Goal: Communication & Community: Answer question/provide support

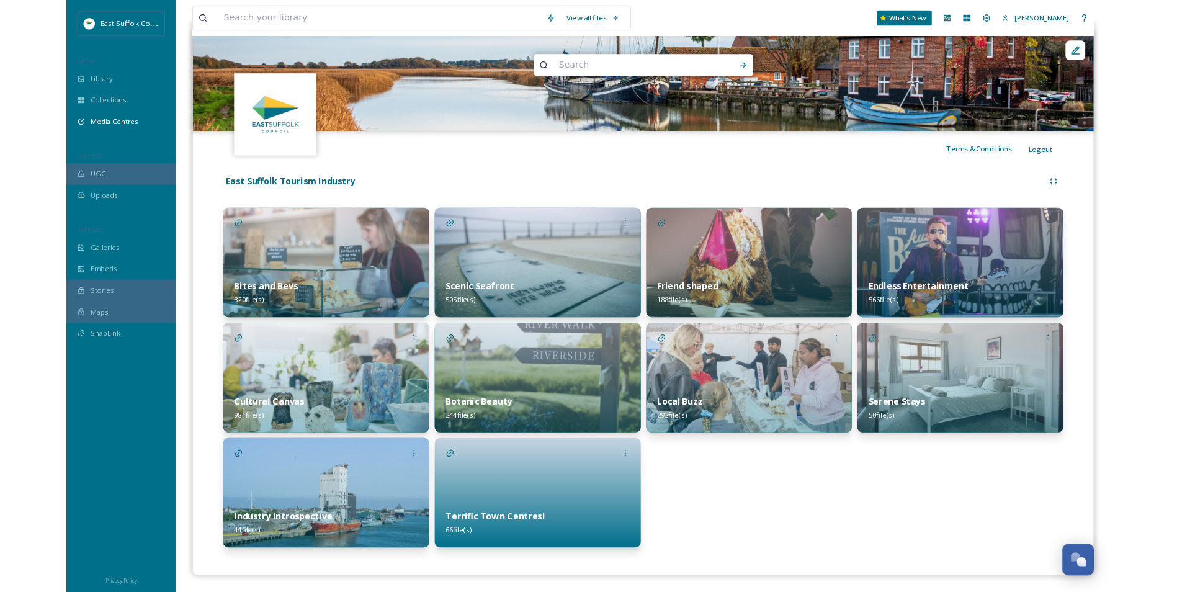
scroll to position [5666, 0]
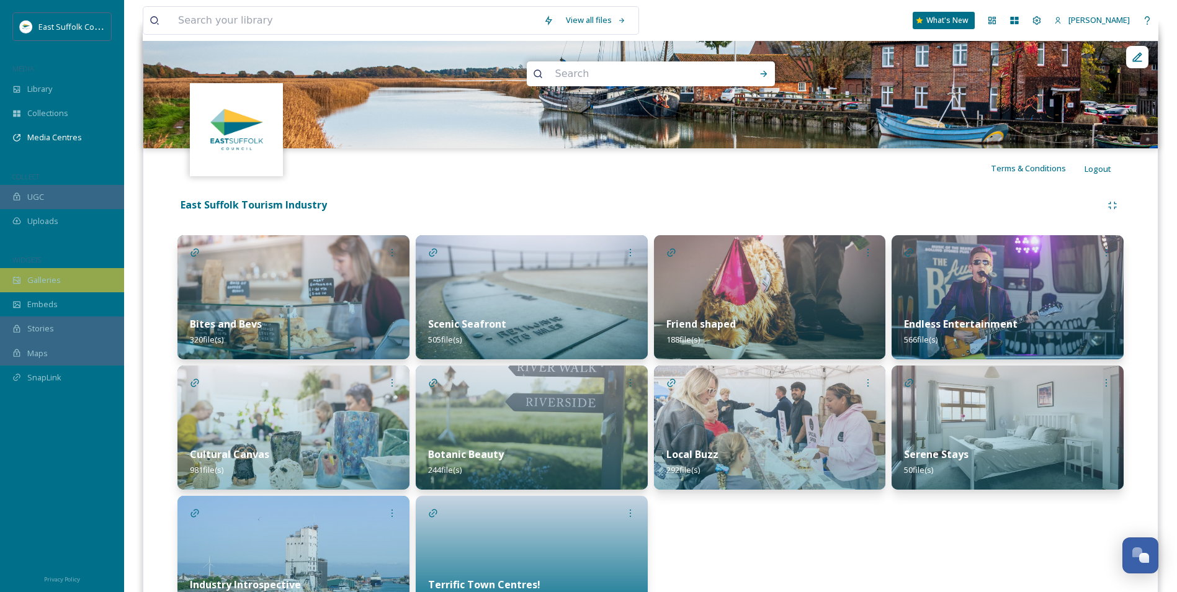
click at [62, 279] on div "Galleries" at bounding box center [62, 280] width 124 height 24
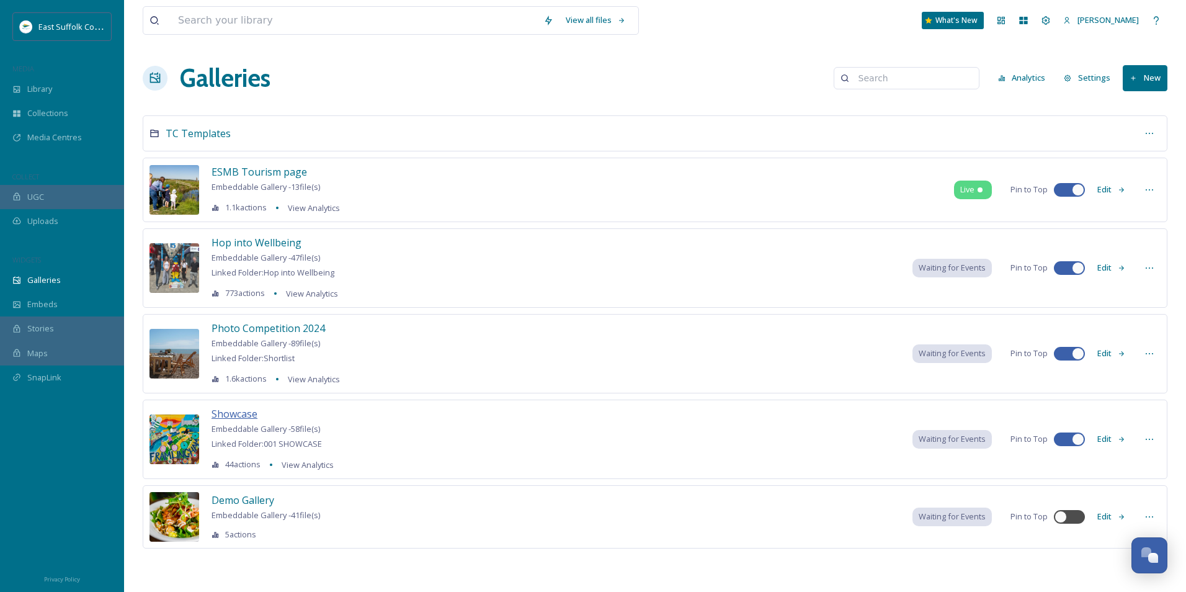
click at [228, 410] on span "Showcase" at bounding box center [235, 414] width 46 height 14
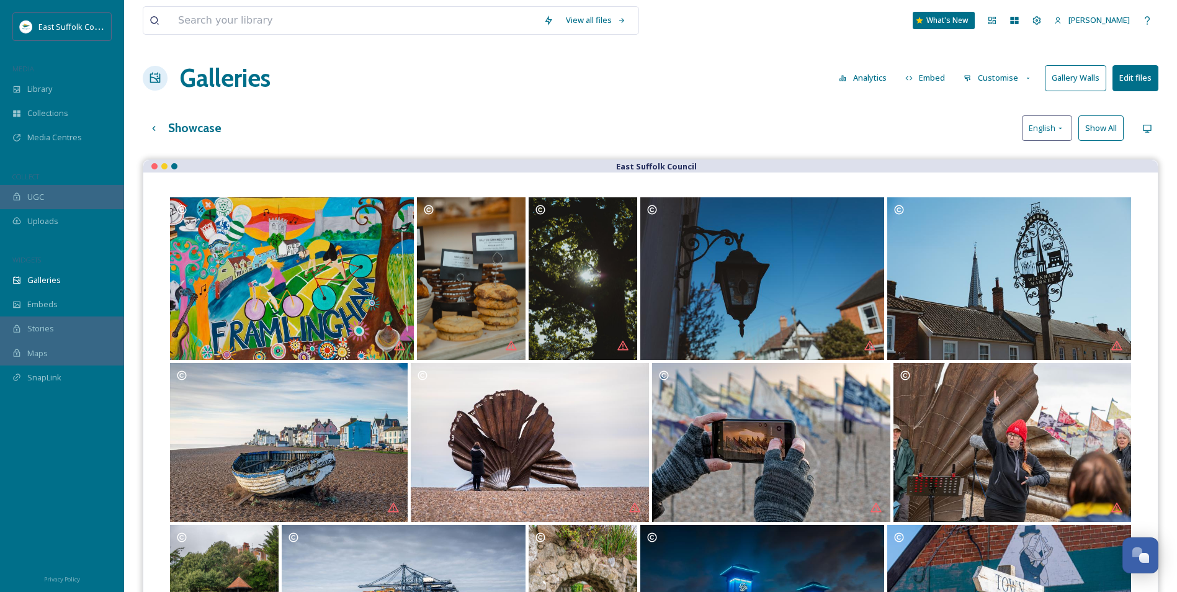
click at [1076, 81] on button "Gallery Walls" at bounding box center [1075, 77] width 61 height 25
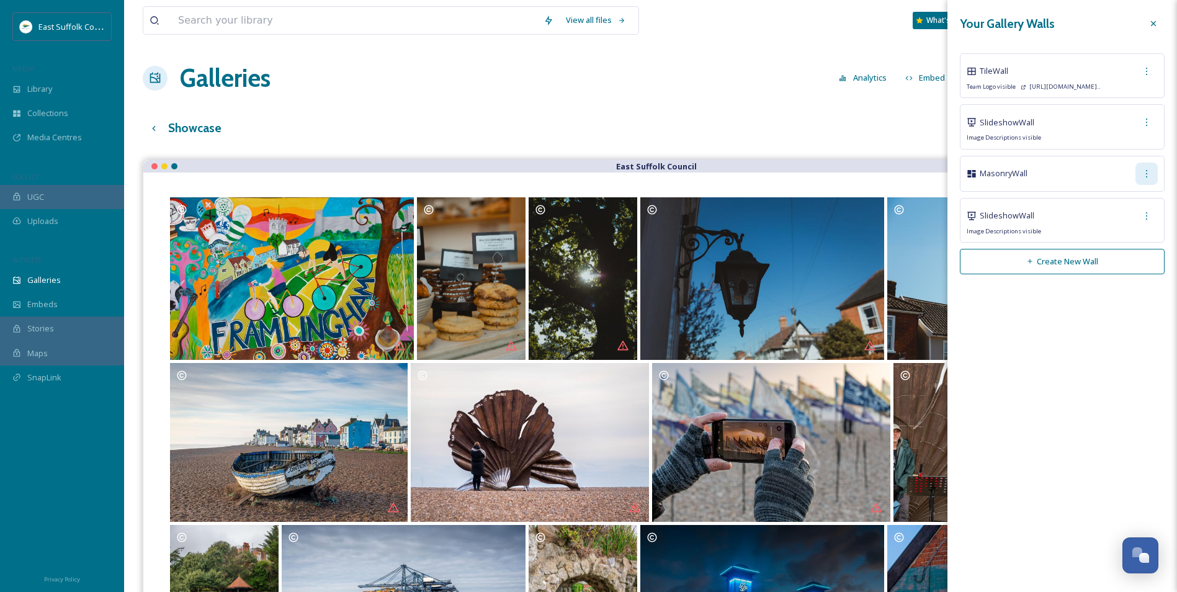
click at [1148, 177] on icon at bounding box center [1146, 174] width 10 height 10
click at [1128, 205] on span "Edit Wall" at bounding box center [1124, 201] width 31 height 12
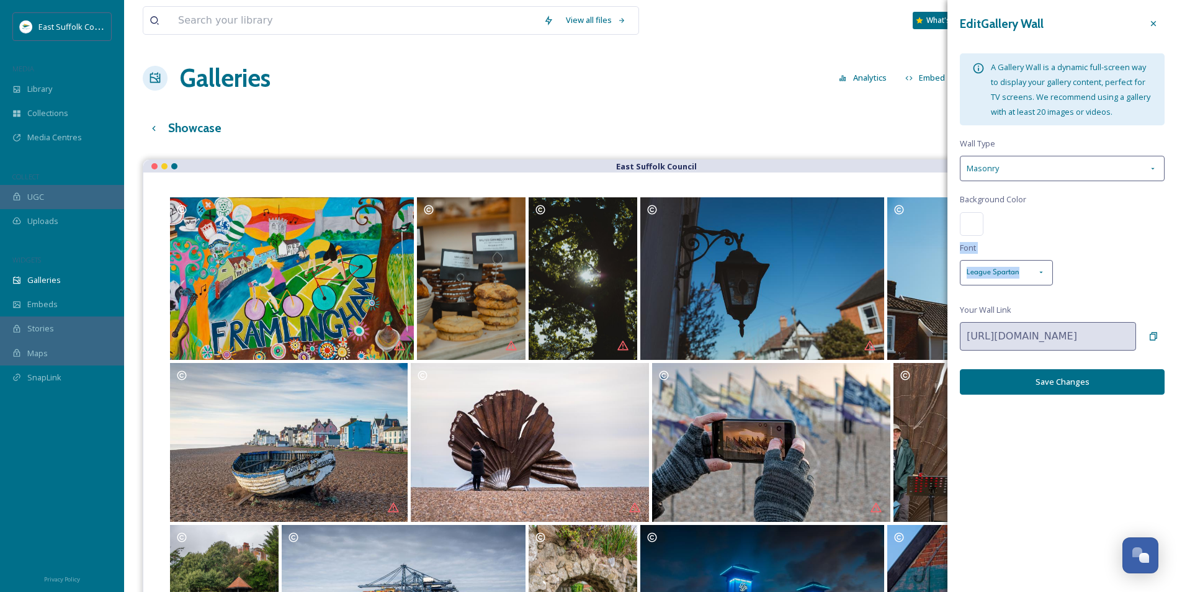
drag, startPoint x: 1029, startPoint y: 248, endPoint x: 1025, endPoint y: 259, distance: 11.0
click at [1025, 259] on div "Edit Gallery Wall A Gallery Wall is a dynamic full-screen way to display your g…" at bounding box center [1062, 203] width 230 height 407
click at [1087, 200] on div "Edit Gallery Wall A Gallery Wall is a dynamic full-screen way to display your g…" at bounding box center [1062, 203] width 230 height 407
click at [1154, 30] on div at bounding box center [1153, 23] width 22 height 22
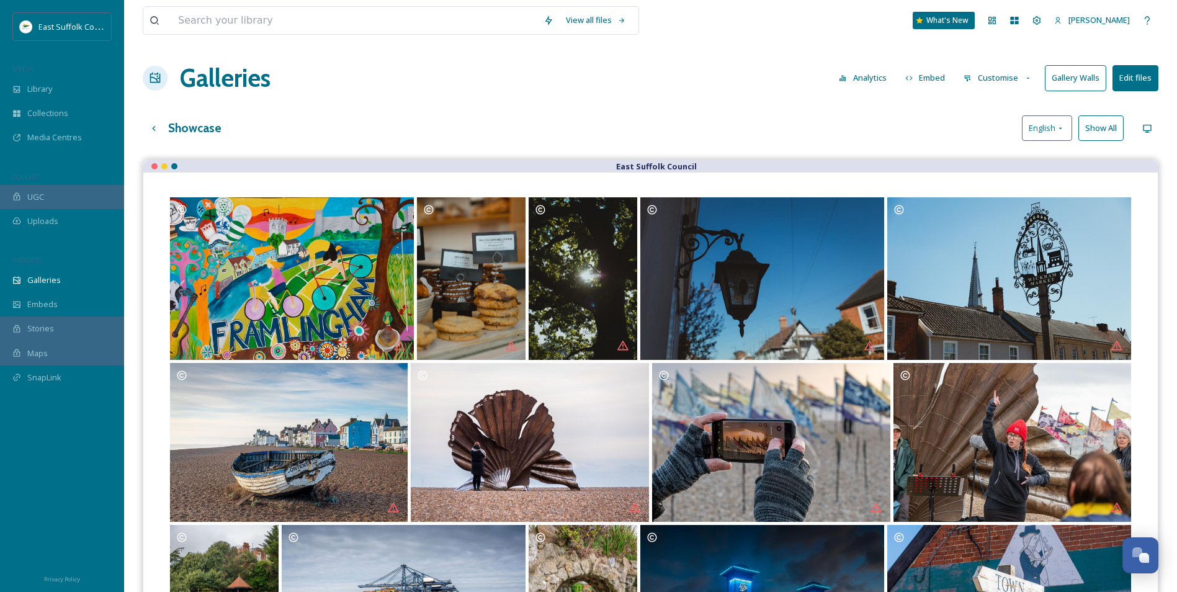
click at [1135, 558] on div "Open Chat" at bounding box center [1140, 553] width 37 height 21
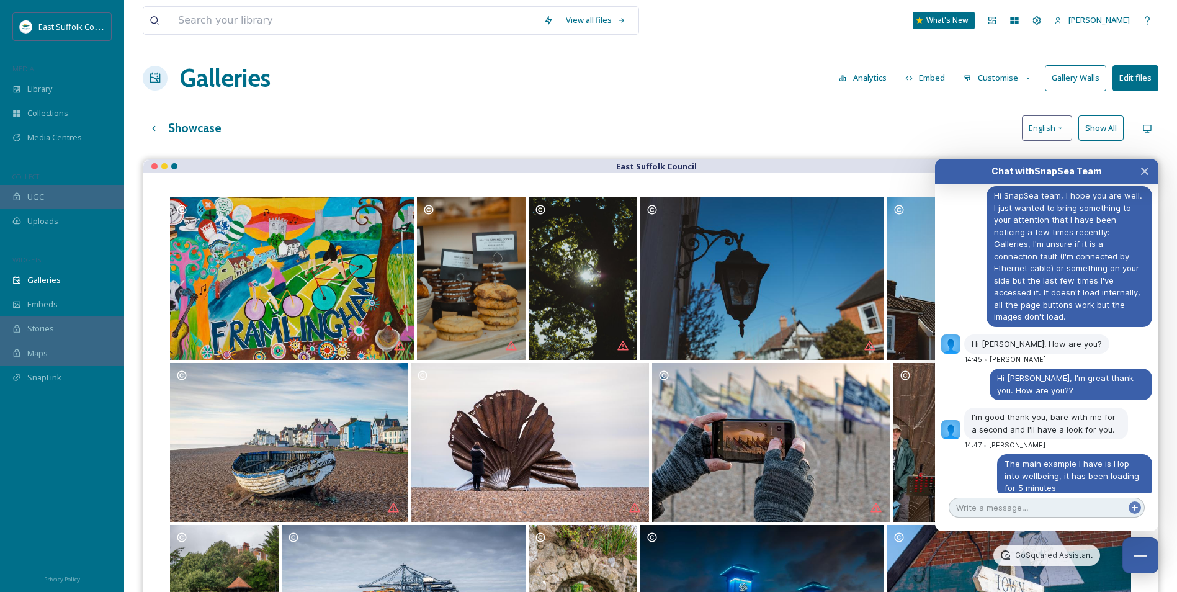
click at [1085, 509] on textarea at bounding box center [1046, 508] width 196 height 20
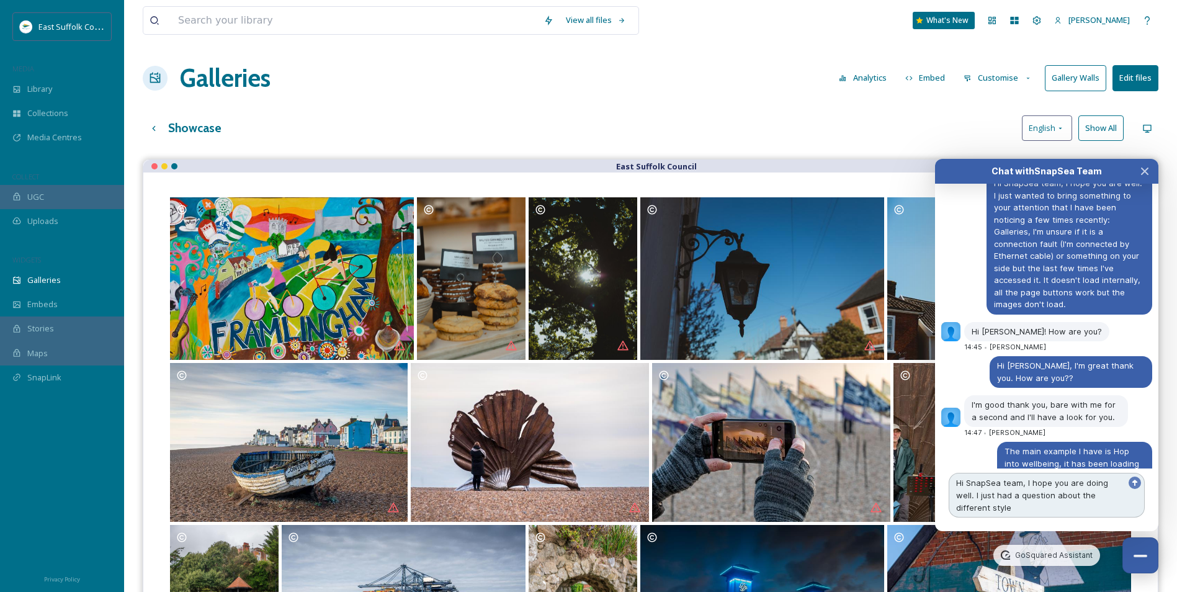
scroll to position [5690, 0]
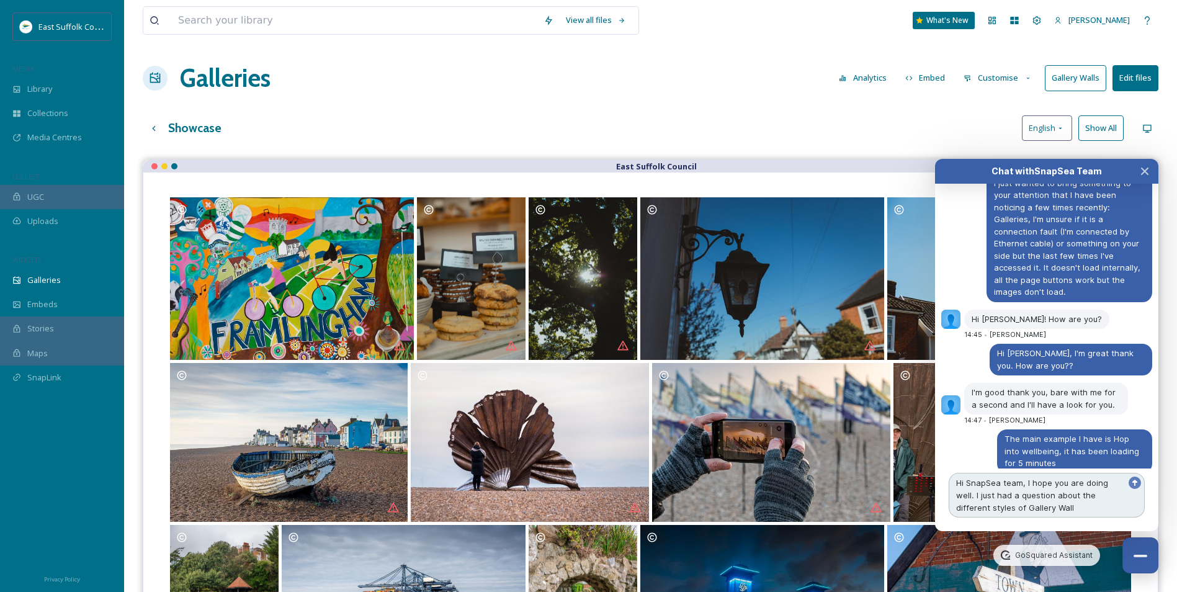
type textarea "Hi SnapSea team, I hope you are doing well. I just had a question about the dif…"
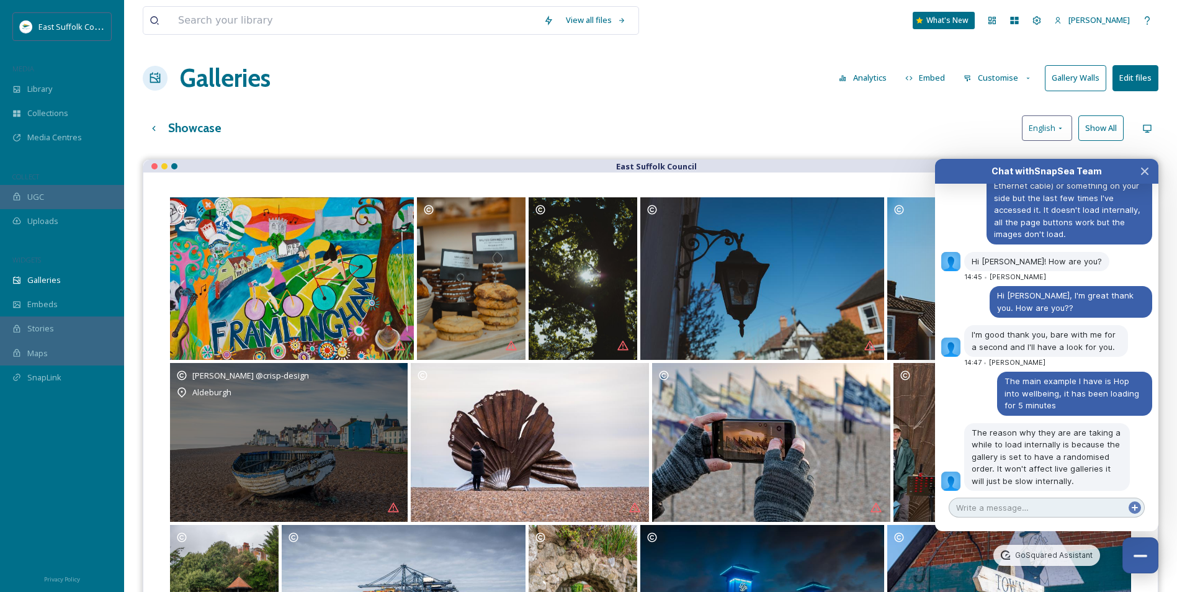
scroll to position [5771, 0]
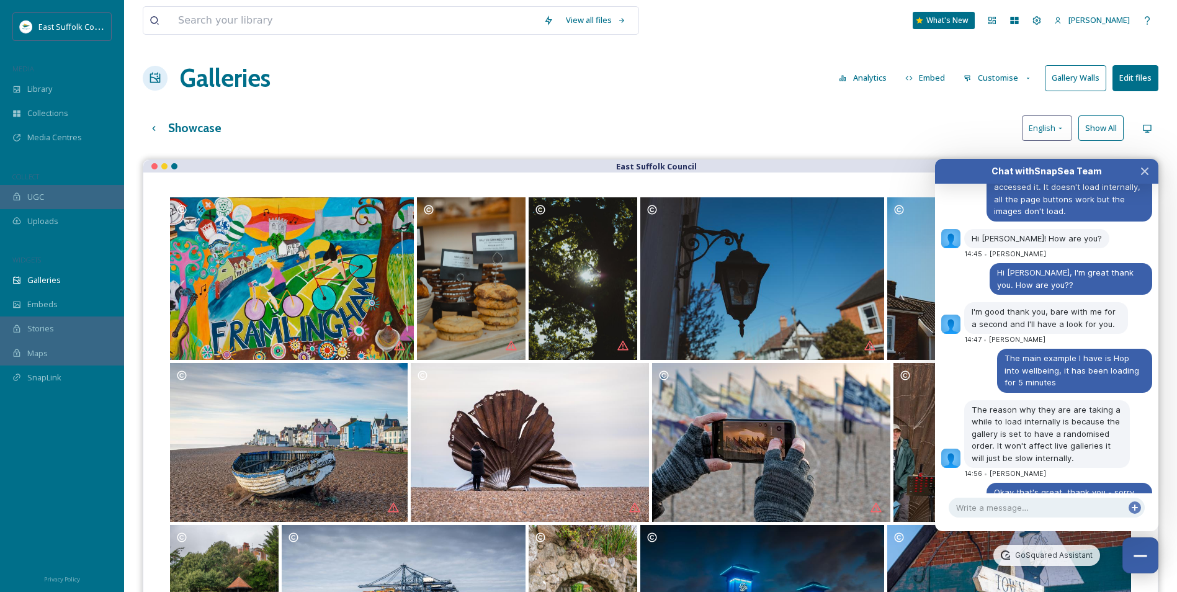
click at [516, 125] on div "Showcase English Show All" at bounding box center [650, 127] width 1015 height 25
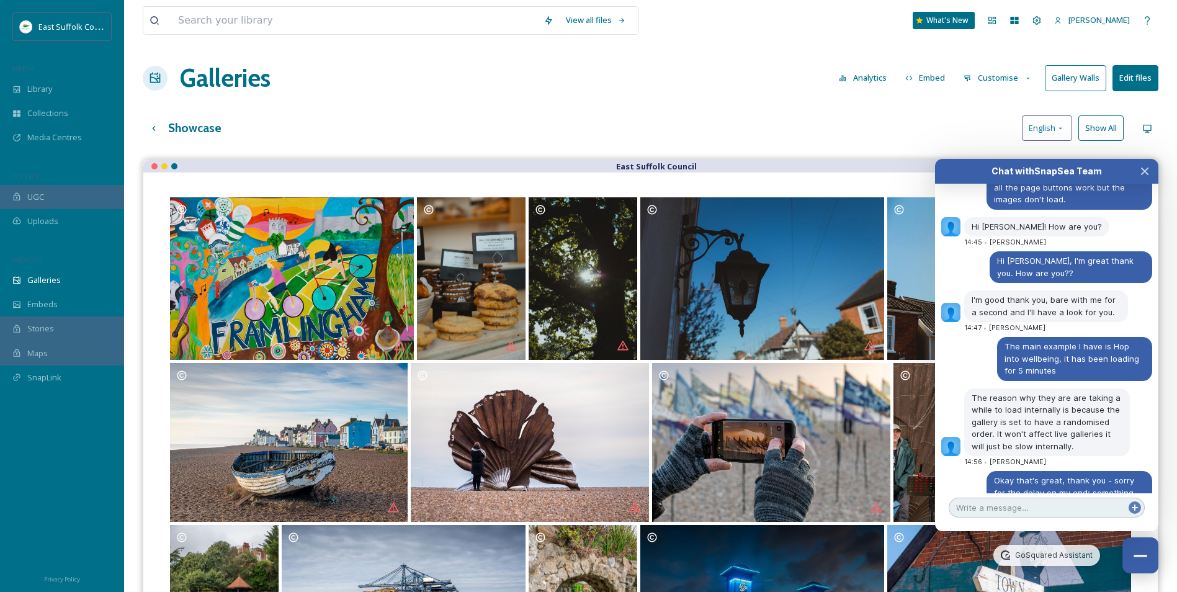
click at [988, 509] on textarea at bounding box center [1046, 508] width 196 height 20
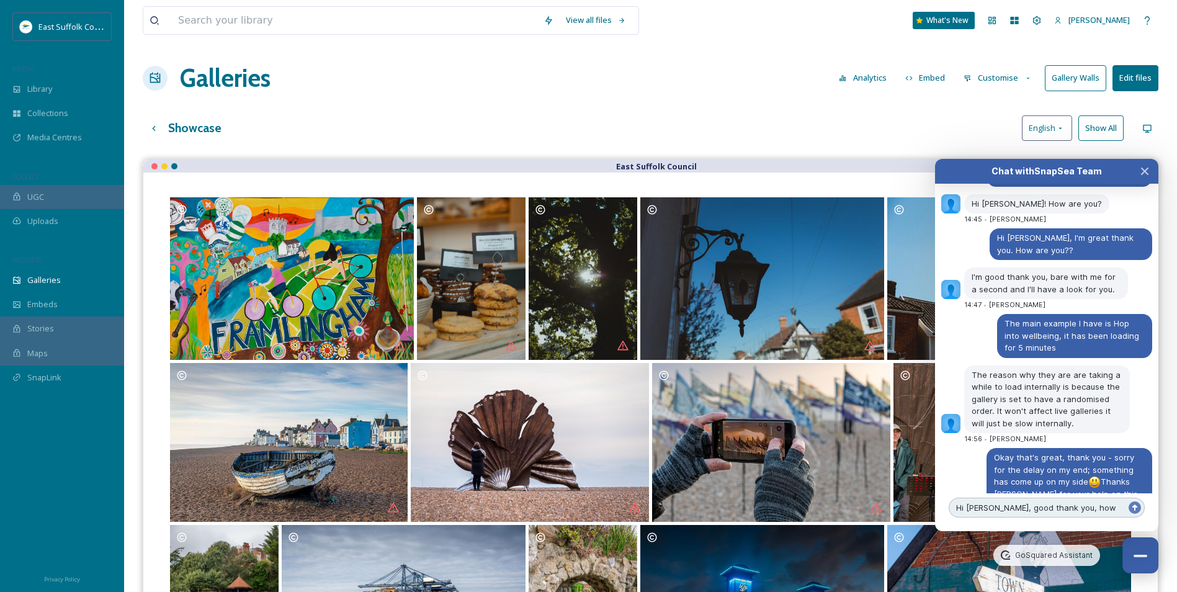
type textarea "Hi [PERSON_NAME], good thank you, how about you?"
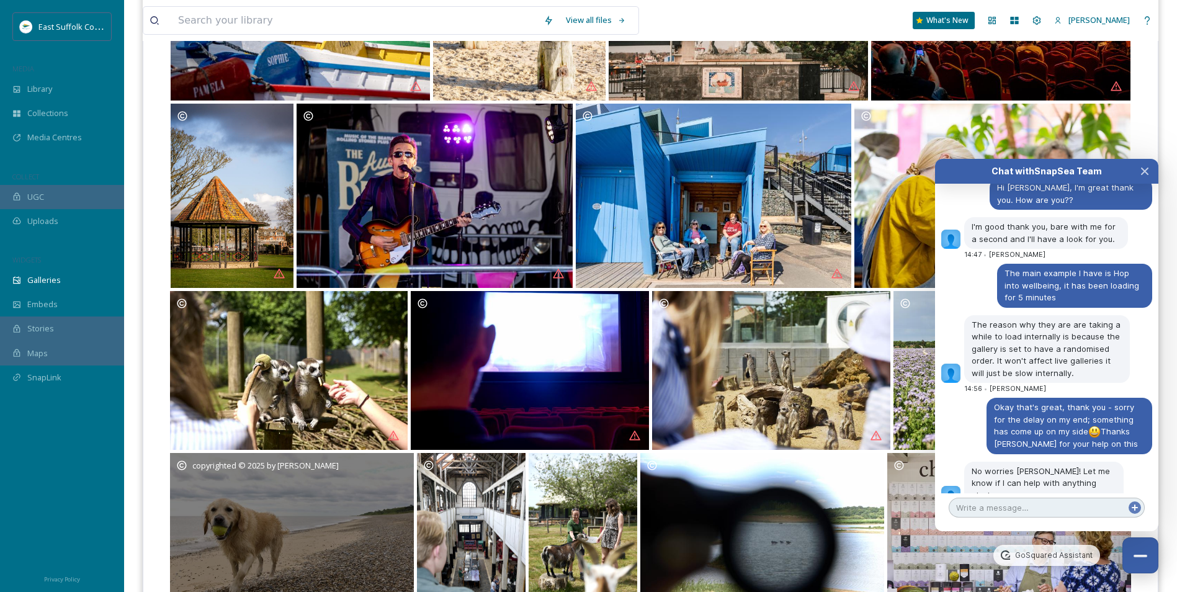
scroll to position [1675, 0]
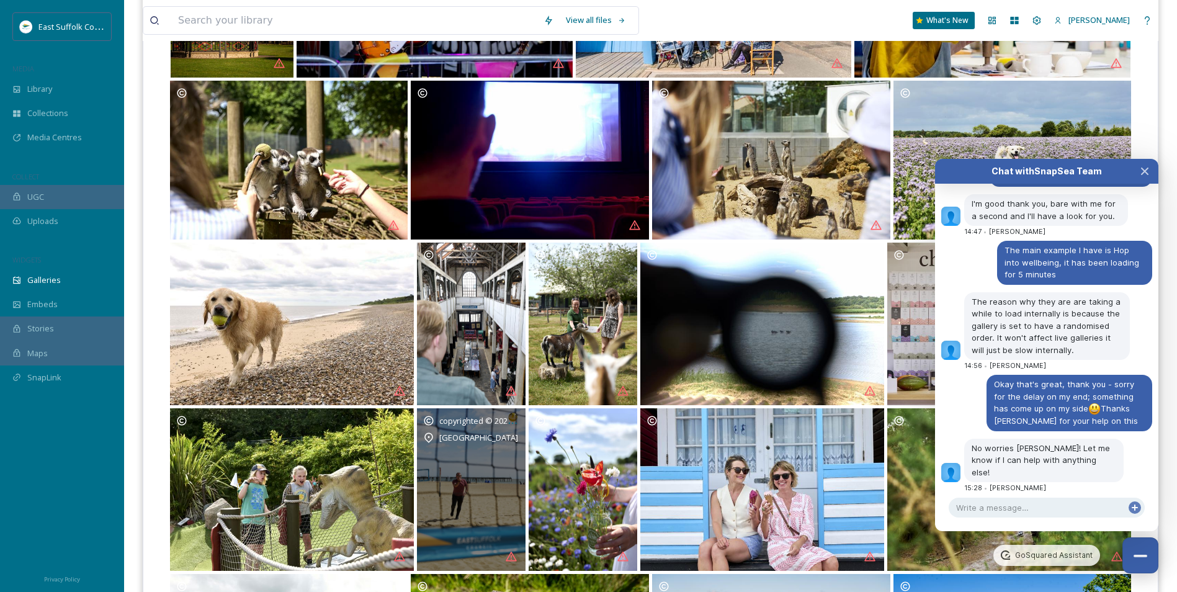
drag, startPoint x: 491, startPoint y: 375, endPoint x: 883, endPoint y: 483, distance: 406.8
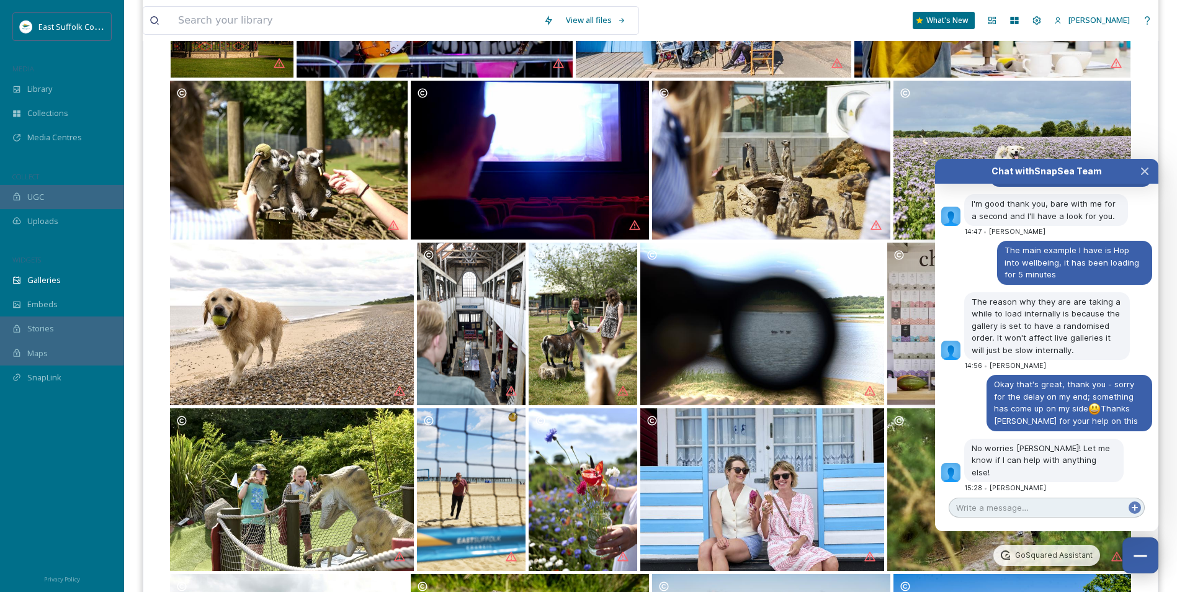
click at [1031, 503] on textarea at bounding box center [1046, 508] width 196 height 20
type textarea "Glad to hear it!"
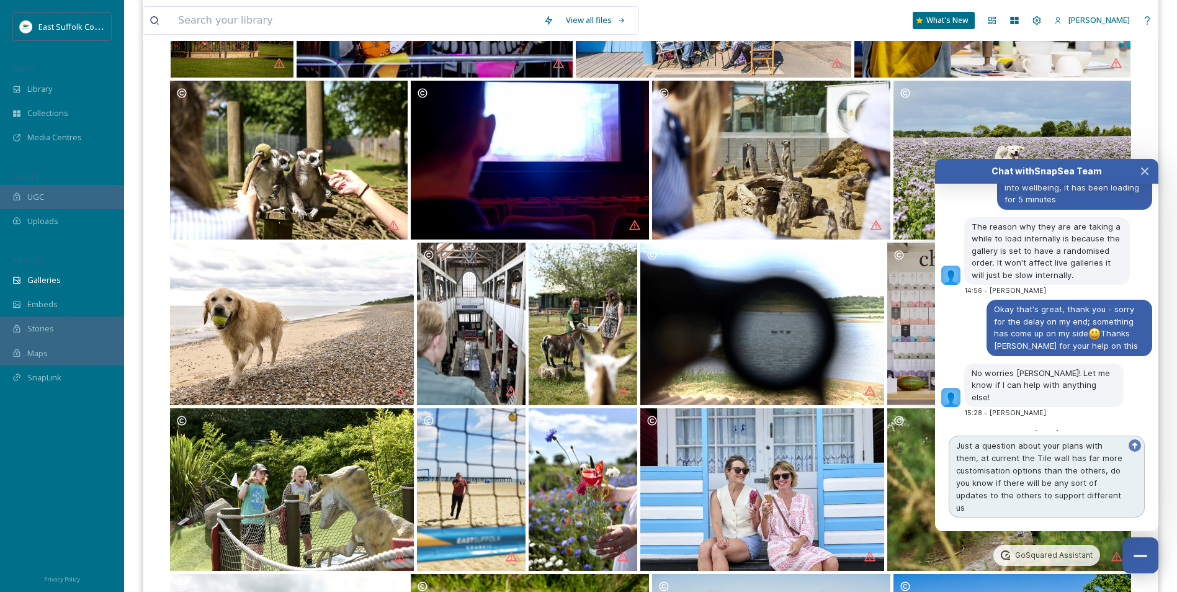
scroll to position [5966, 0]
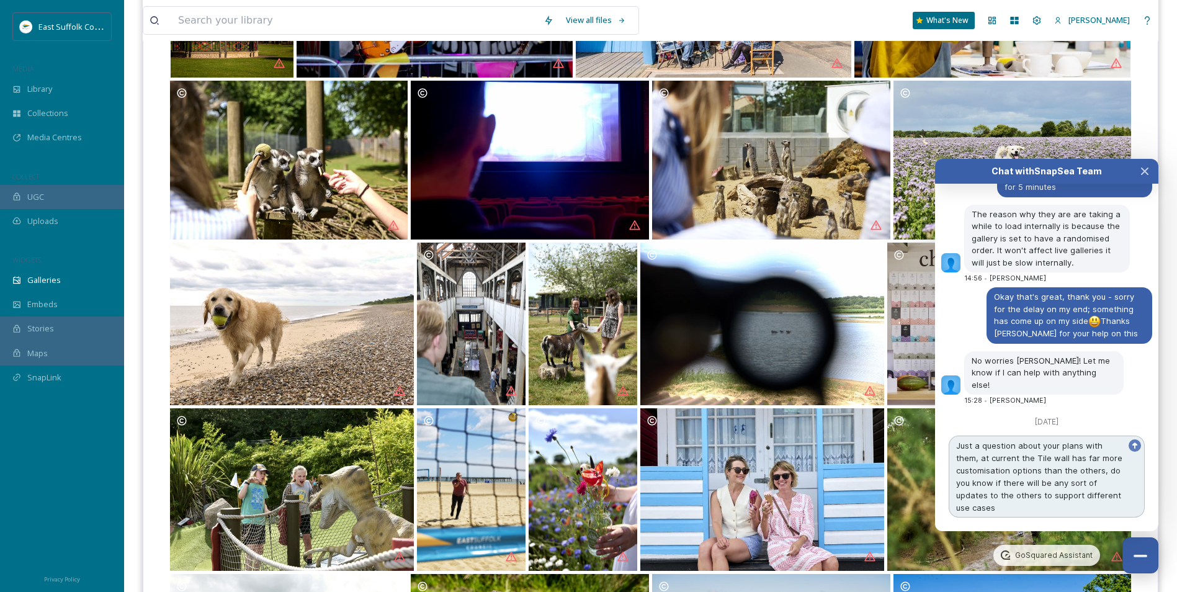
type textarea "Just a question about your plans with them, at current the Tile wall has far mo…"
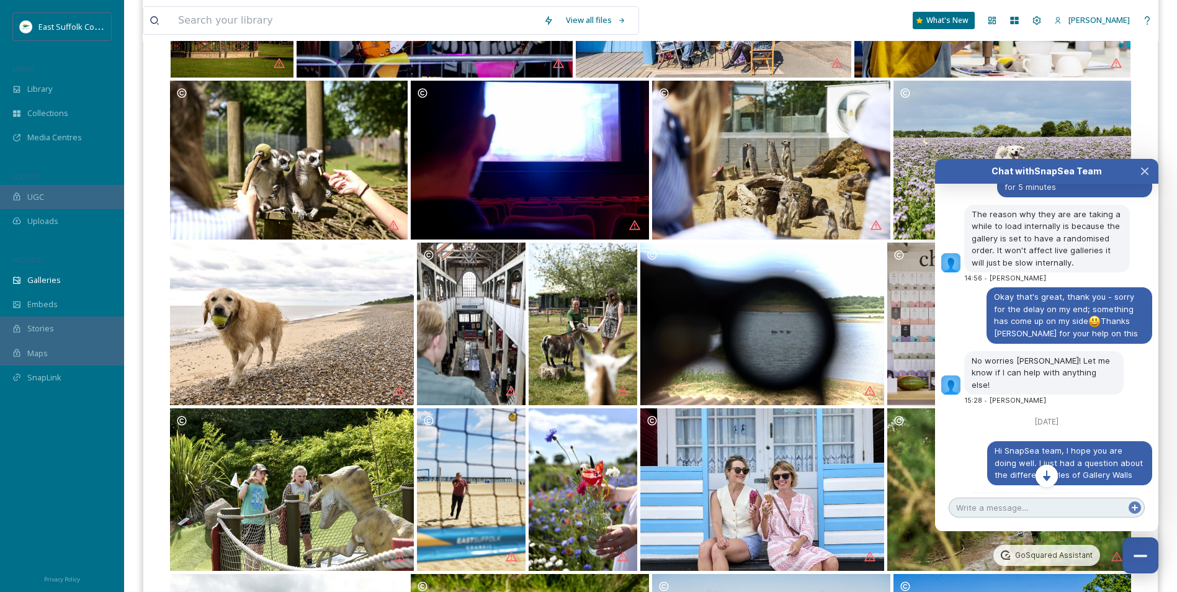
scroll to position [5986, 0]
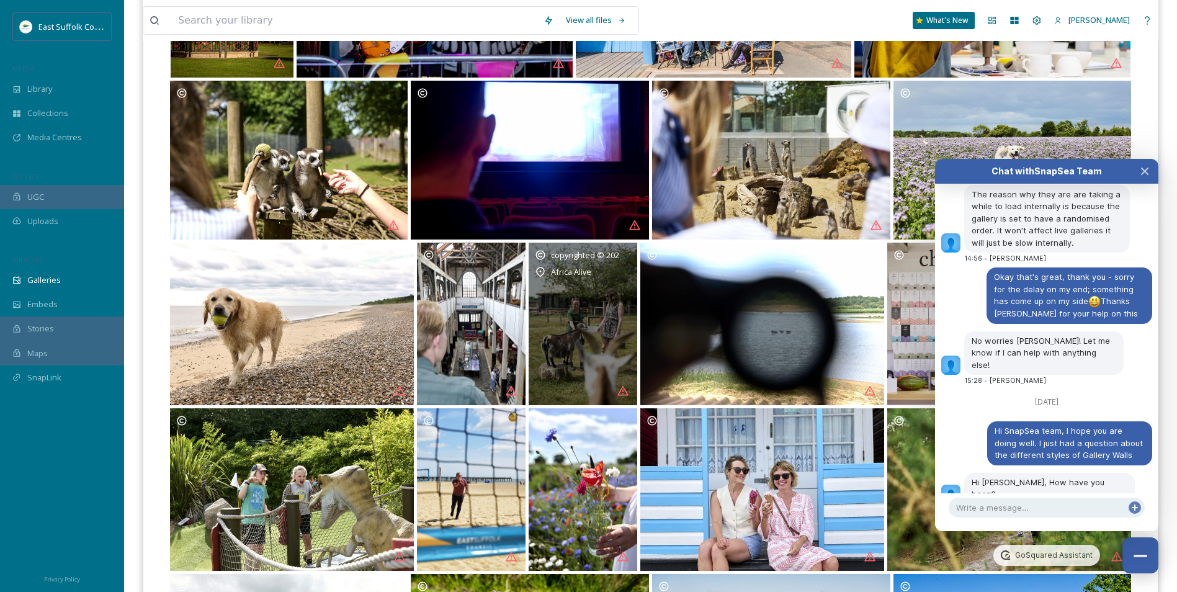
click at [622, 260] on span "copyrighted © 2025 by [PERSON_NAME]" at bounding box center [624, 255] width 146 height 12
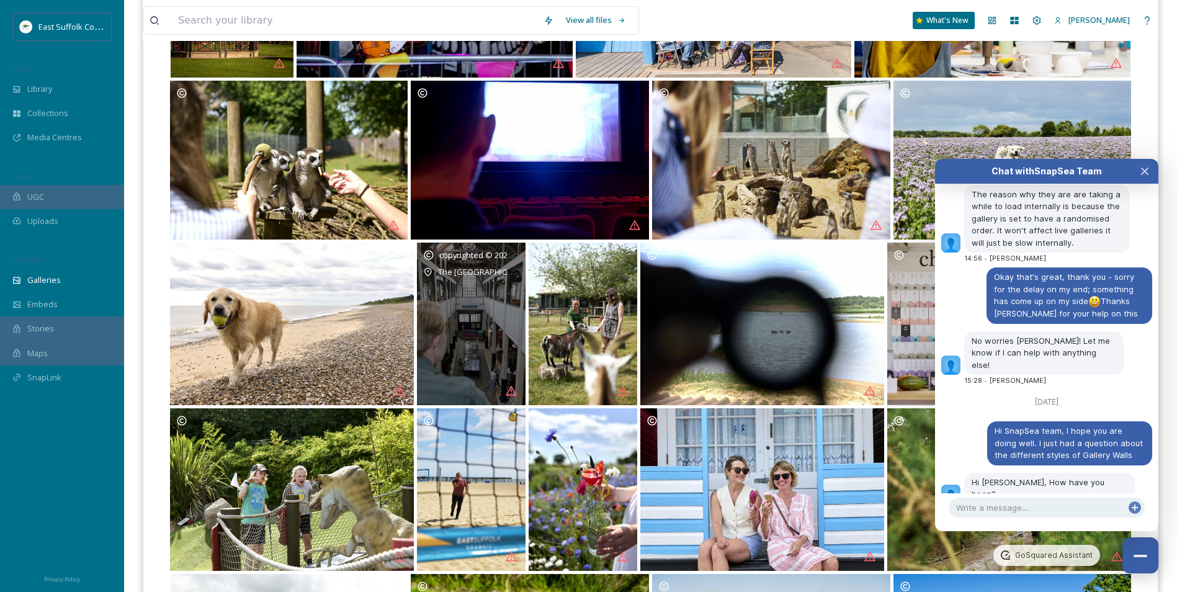
click at [511, 259] on span "copyrighted © 2025 by [PERSON_NAME]" at bounding box center [512, 255] width 146 height 12
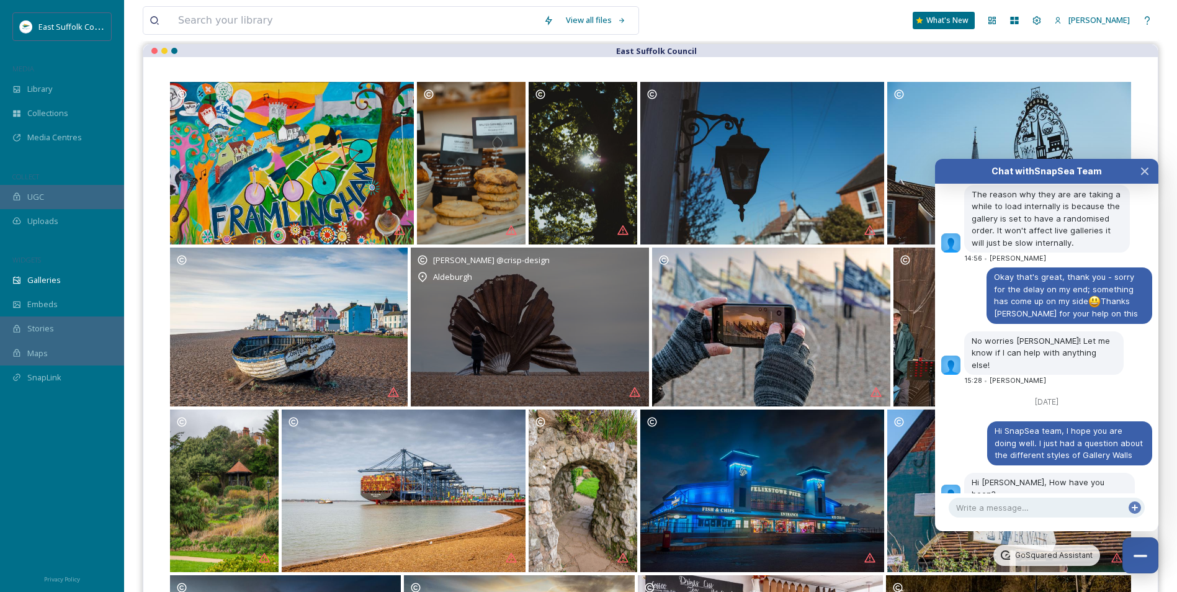
scroll to position [0, 0]
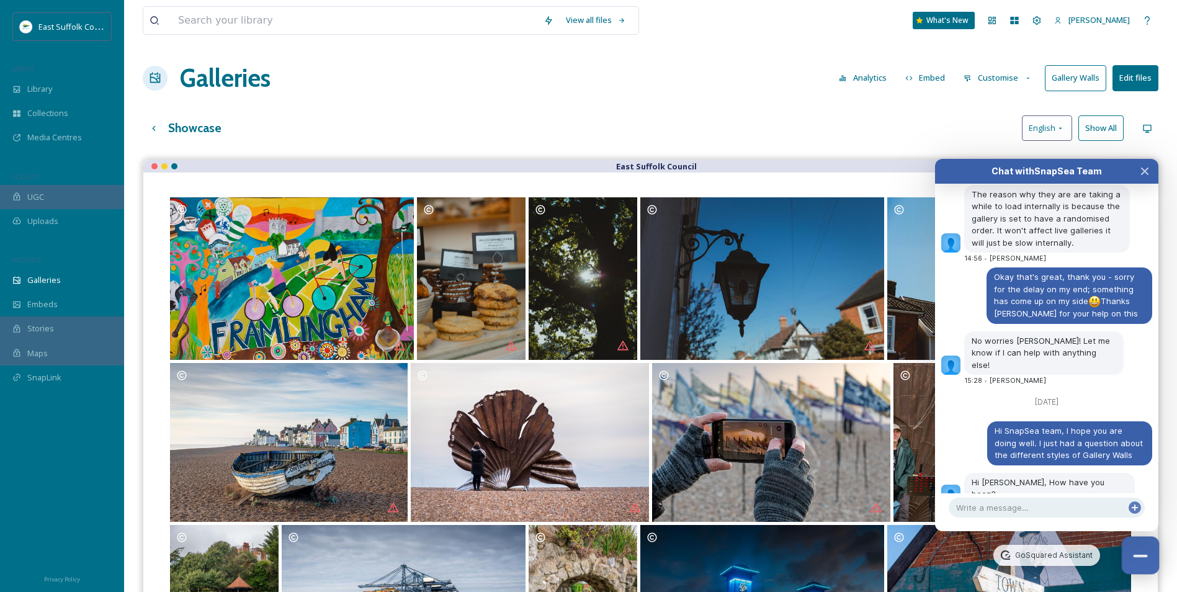
click at [1145, 560] on button "Close Chat" at bounding box center [1141, 556] width 38 height 38
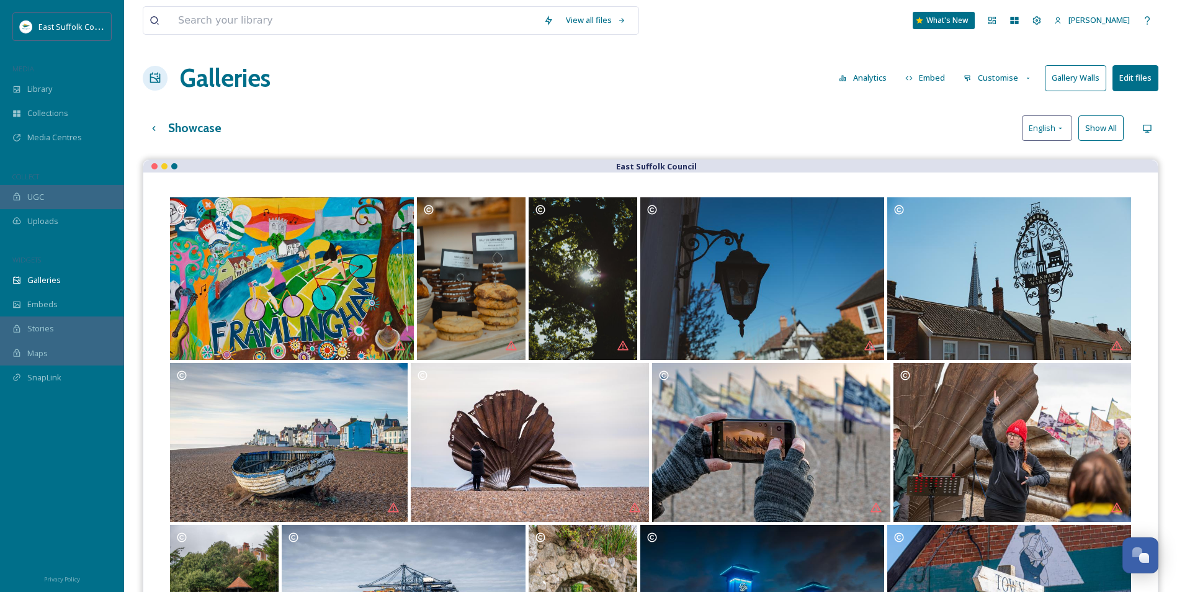
click at [994, 79] on button "Customise" at bounding box center [997, 78] width 81 height 24
click at [778, 116] on div "Showcase English Show All" at bounding box center [650, 127] width 1015 height 25
click at [1136, 566] on button "Open Chat" at bounding box center [1141, 556] width 38 height 38
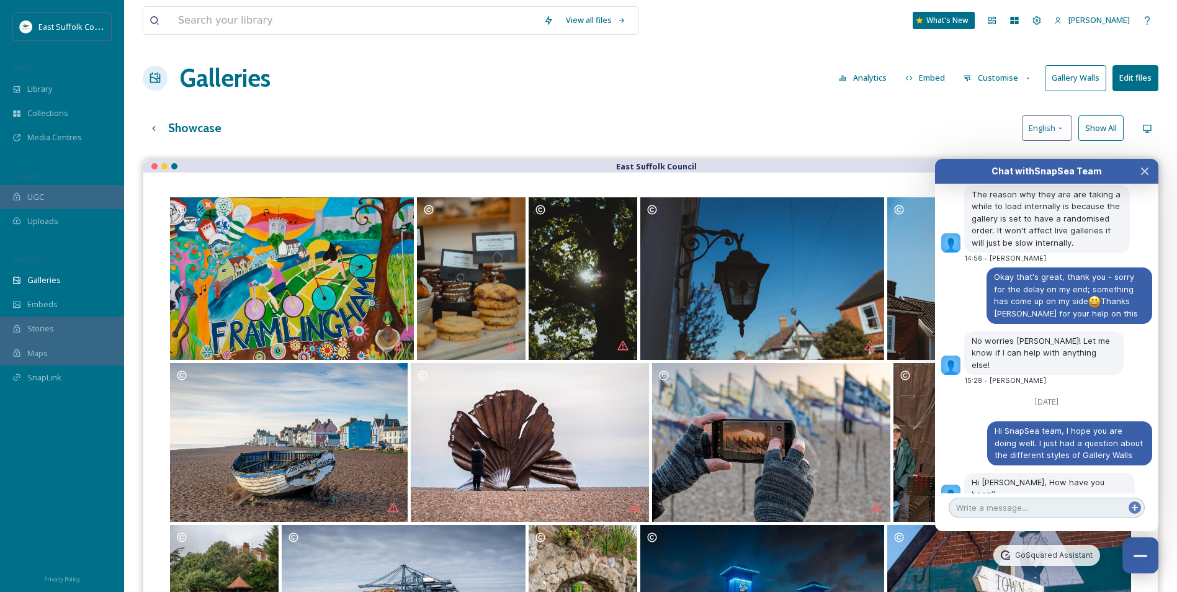
scroll to position [6009, 0]
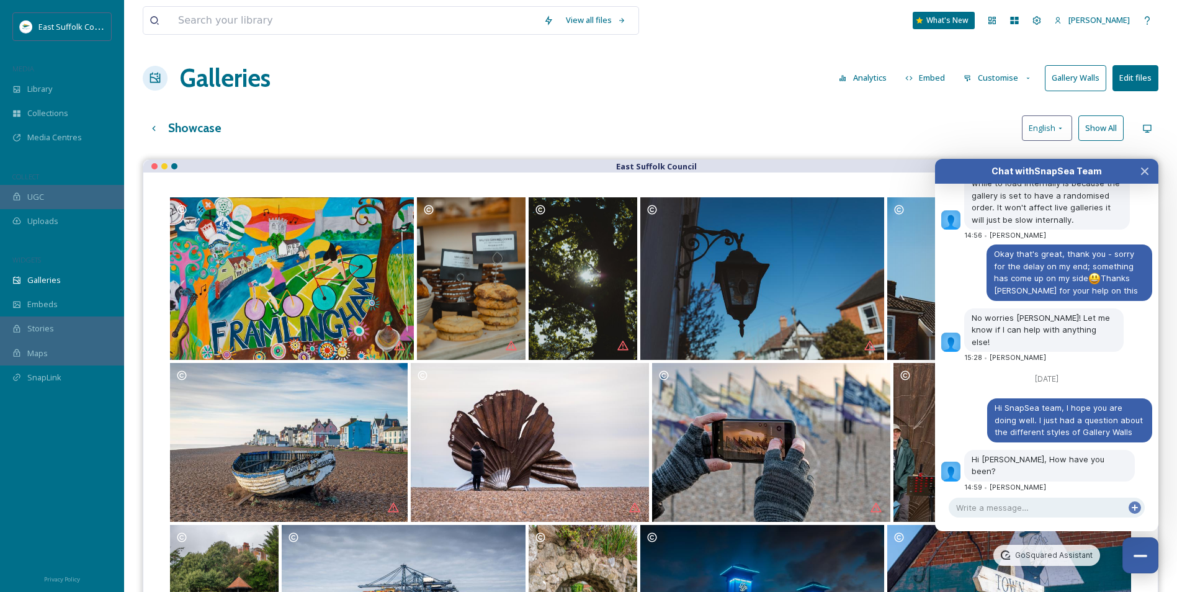
click at [1080, 73] on button "Gallery Walls" at bounding box center [1075, 77] width 61 height 25
drag, startPoint x: 1135, startPoint y: 559, endPoint x: 1185, endPoint y: 349, distance: 215.6
click at [1136, 559] on button "Close Chat" at bounding box center [1140, 555] width 36 height 36
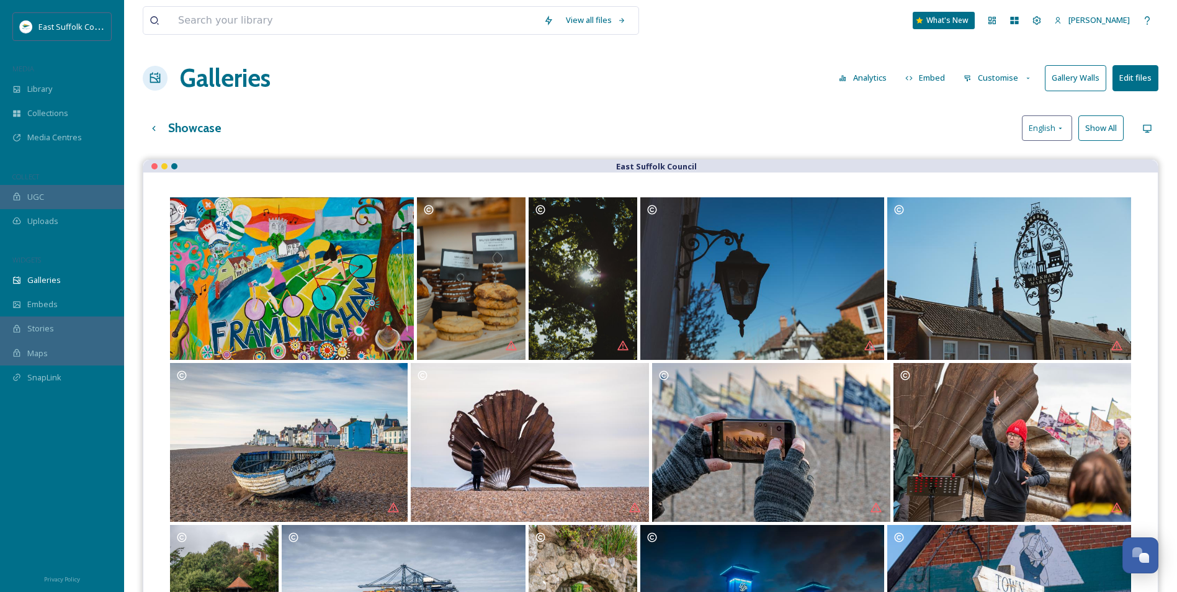
click at [1077, 74] on button "Gallery Walls" at bounding box center [1075, 77] width 61 height 25
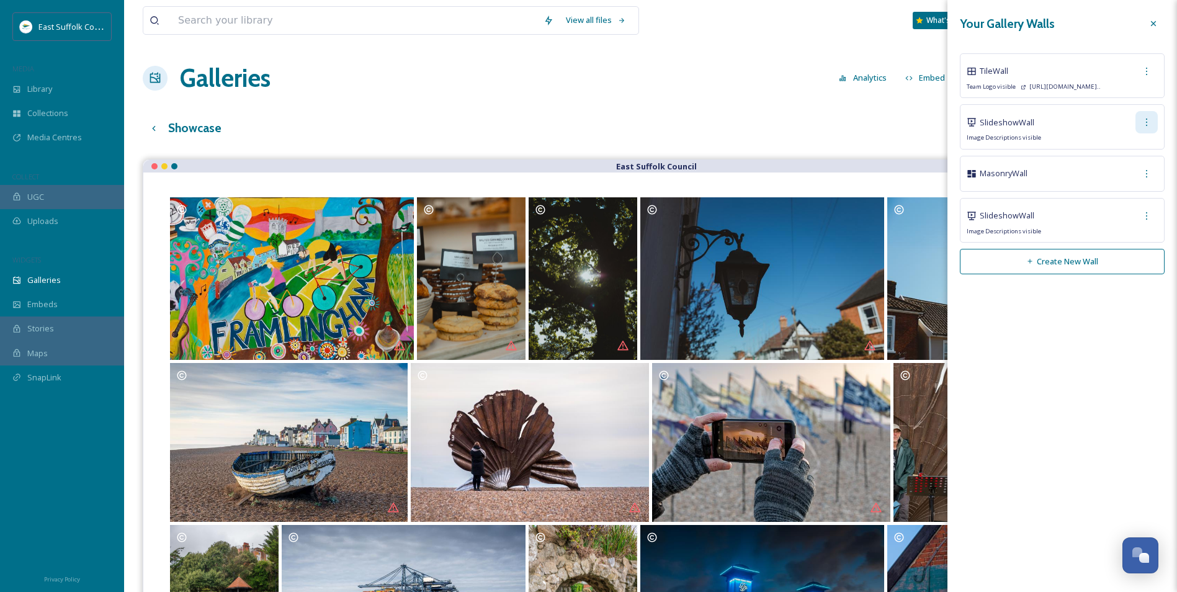
click at [1145, 131] on div at bounding box center [1146, 122] width 22 height 22
click at [1134, 149] on span "Edit Wall" at bounding box center [1124, 149] width 31 height 12
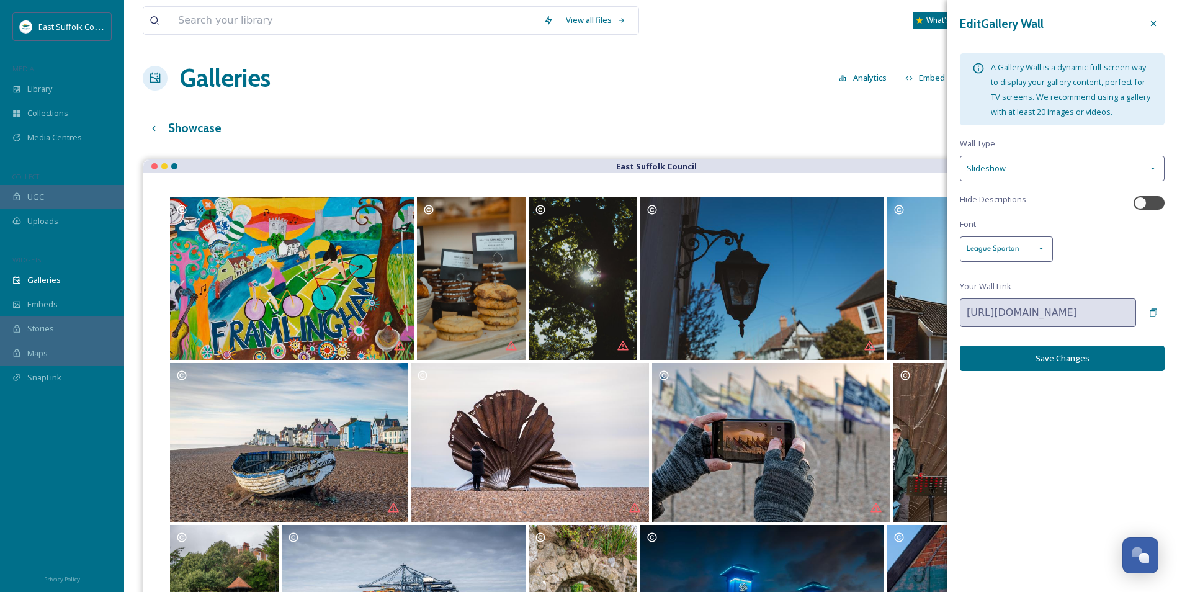
scroll to position [5986, 0]
click at [1158, 19] on div at bounding box center [1153, 23] width 22 height 22
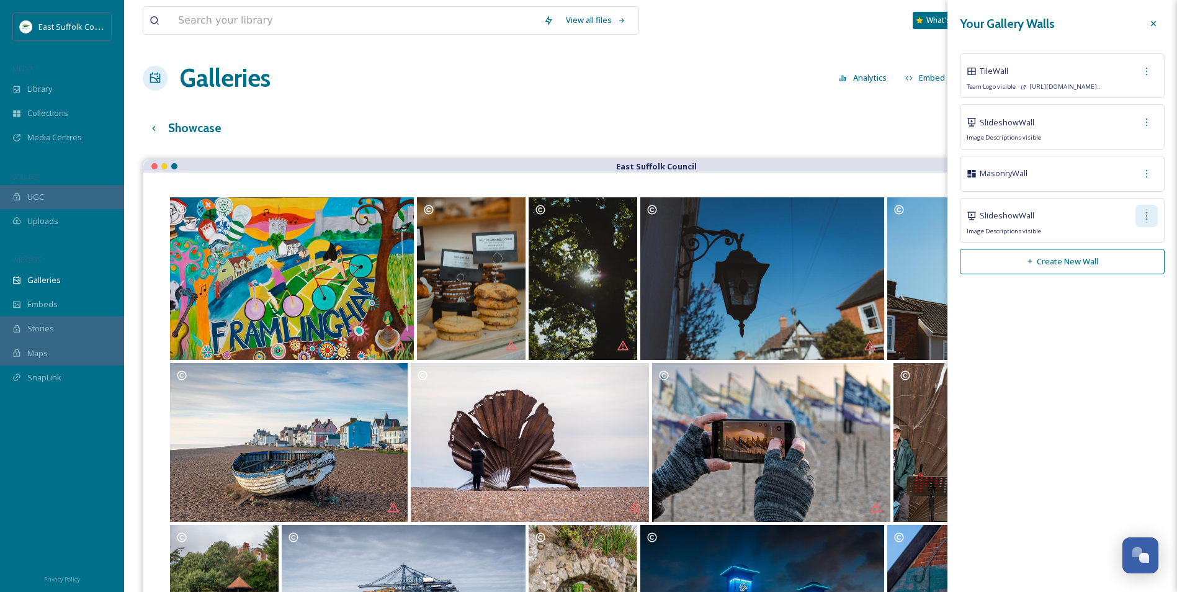
scroll to position [6009, 0]
click at [1149, 214] on icon at bounding box center [1146, 216] width 10 height 10
click at [1125, 247] on span "Edit Wall" at bounding box center [1124, 243] width 31 height 12
checkbox input "true"
type input "[URL][DOMAIN_NAME]"
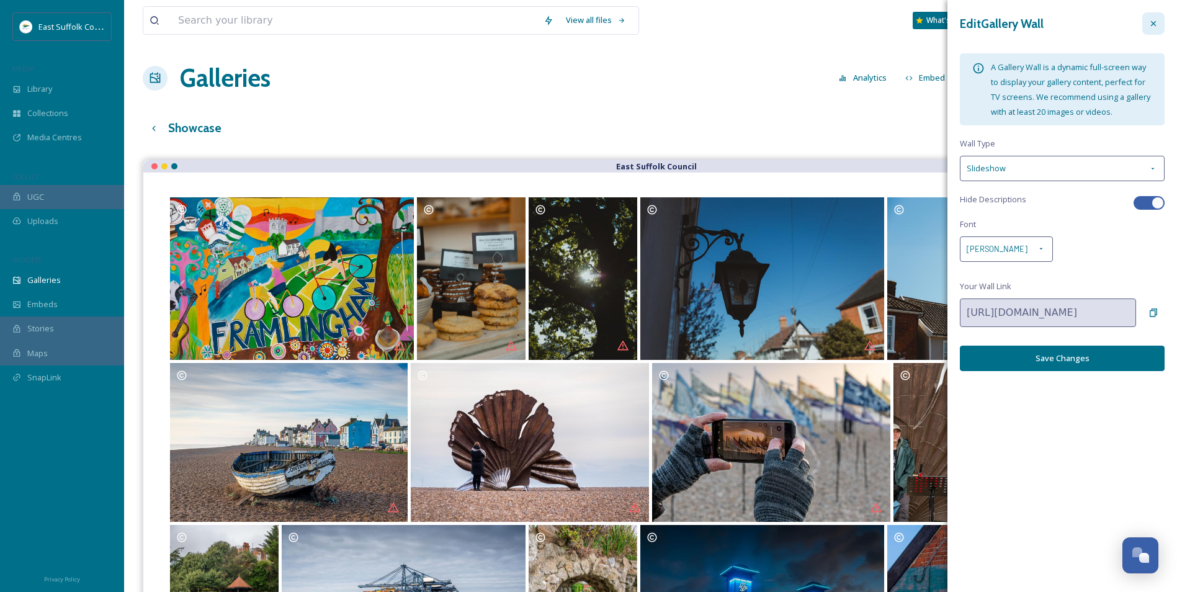
click at [1157, 24] on icon at bounding box center [1153, 24] width 10 height 10
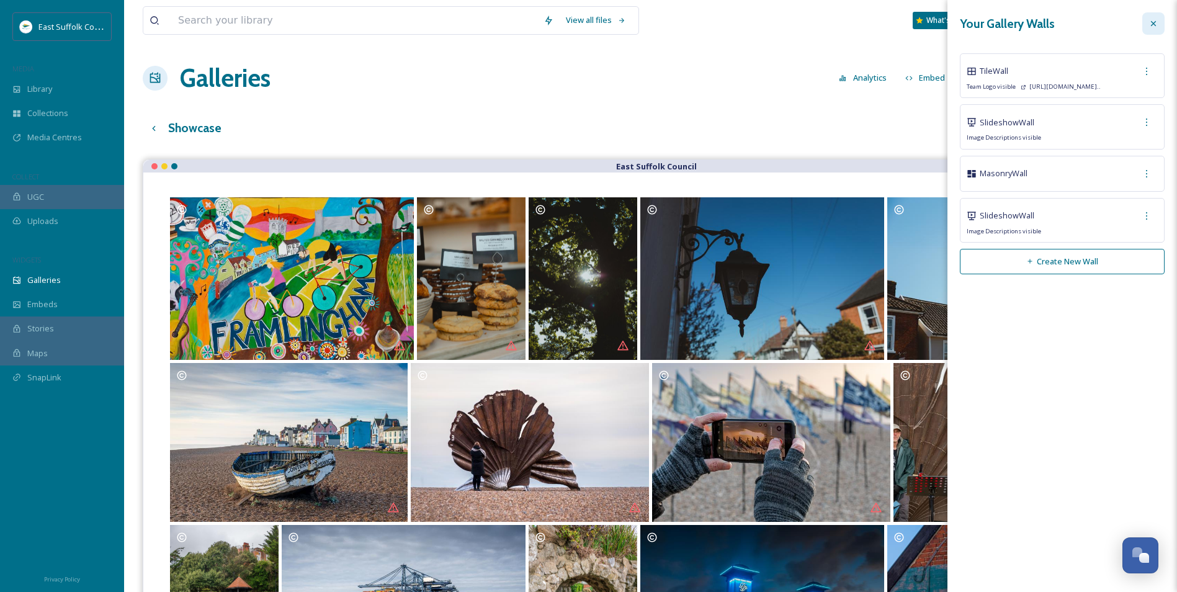
scroll to position [5986, 0]
click at [1140, 208] on div at bounding box center [1146, 216] width 22 height 22
click at [1129, 246] on span "Edit Wall" at bounding box center [1124, 243] width 31 height 12
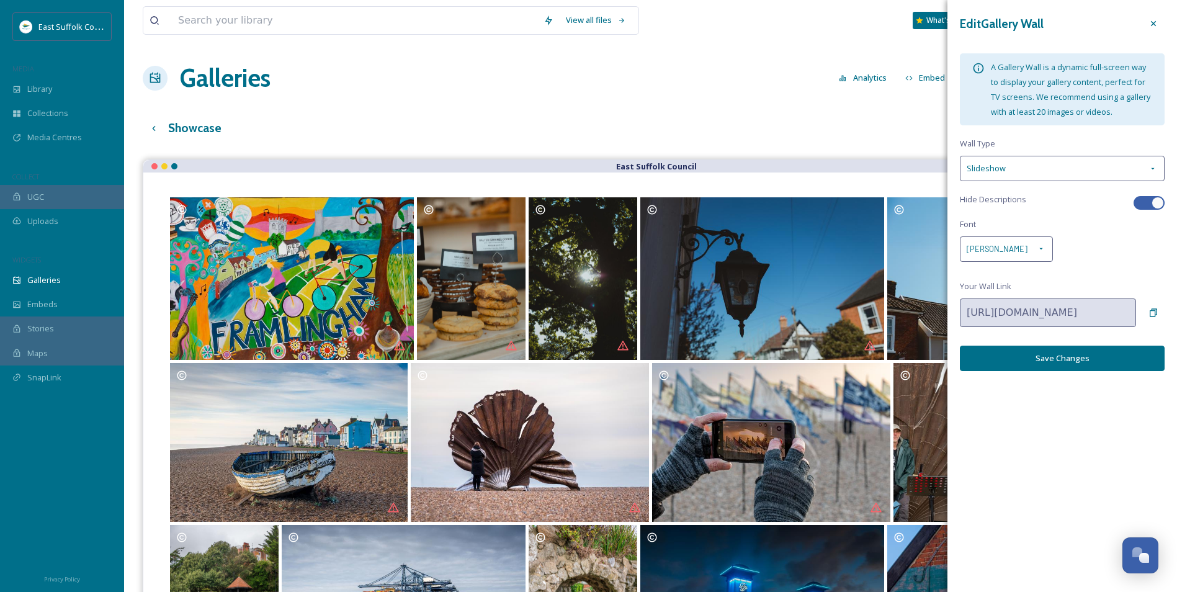
click at [1138, 200] on div at bounding box center [1148, 203] width 31 height 14
click at [1136, 201] on div at bounding box center [1140, 203] width 12 height 12
checkbox input "true"
click at [1085, 361] on button "Save Changes" at bounding box center [1062, 358] width 205 height 25
click at [1154, 22] on icon at bounding box center [1153, 24] width 10 height 10
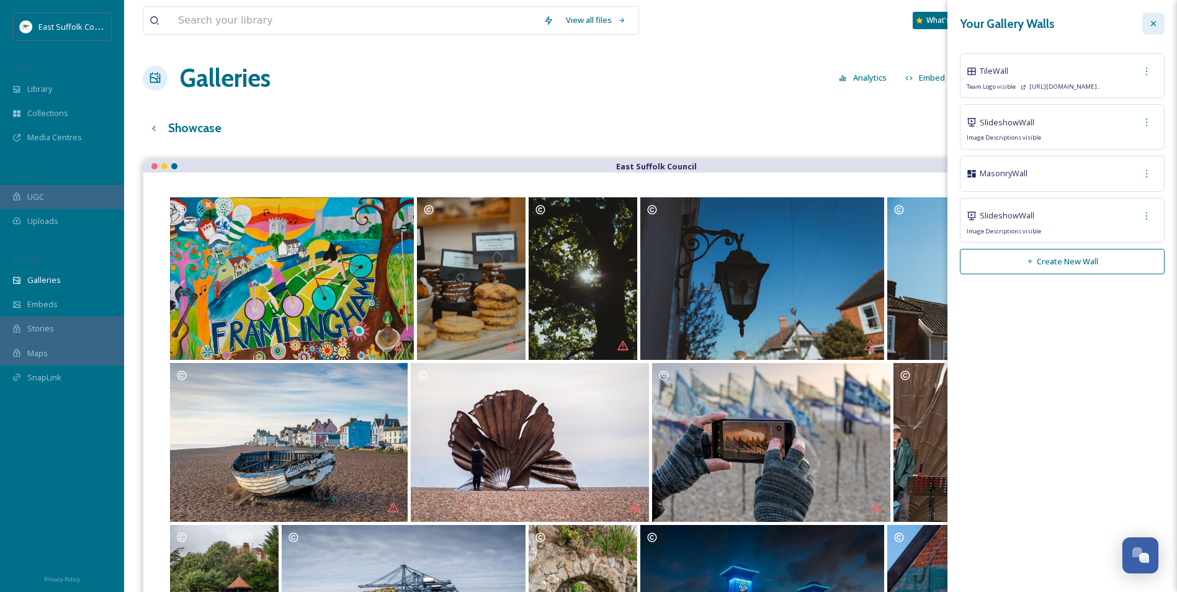
click at [1156, 21] on icon at bounding box center [1153, 24] width 10 height 10
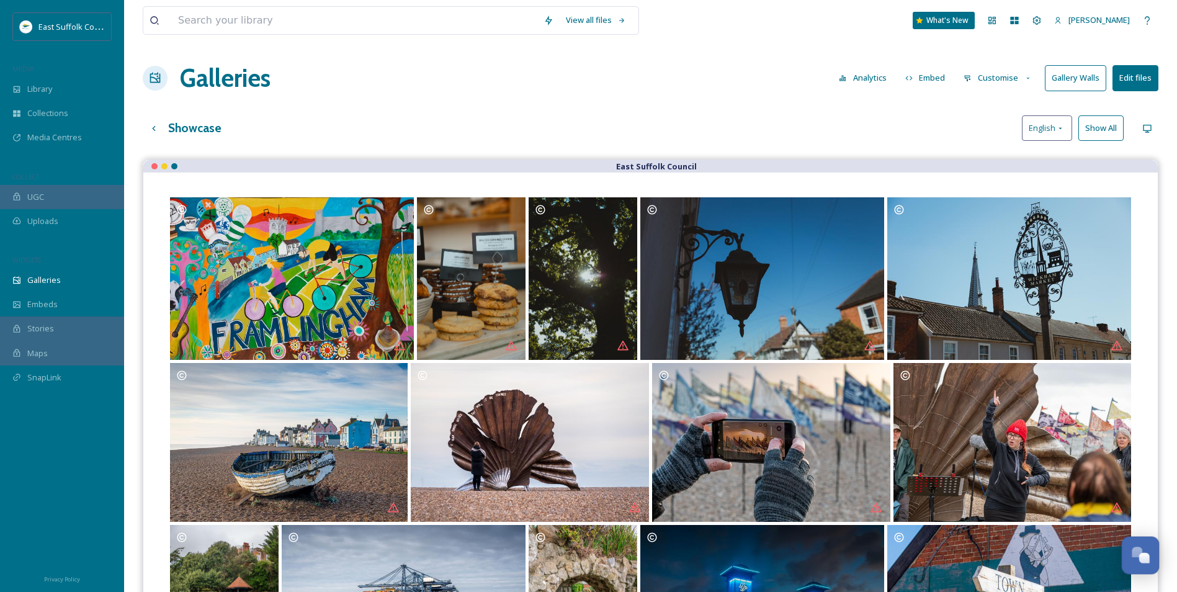
click at [1130, 550] on div "Open Chat" at bounding box center [1140, 553] width 37 height 21
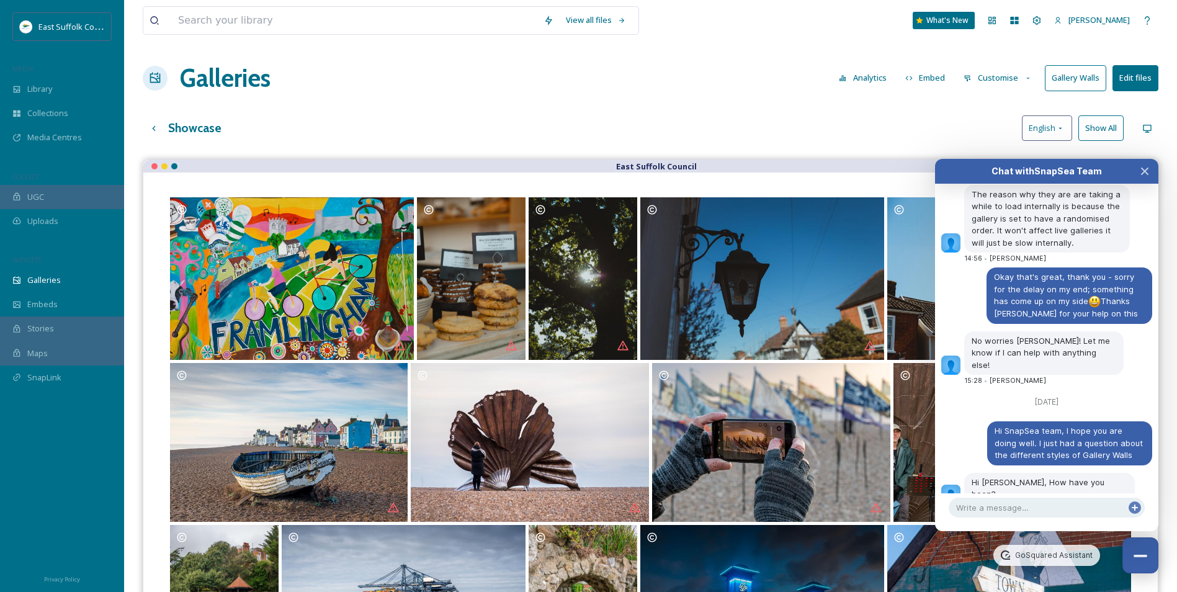
click at [557, 118] on div "Showcase English Show All" at bounding box center [650, 127] width 1015 height 25
click at [57, 84] on div "Library" at bounding box center [62, 89] width 124 height 24
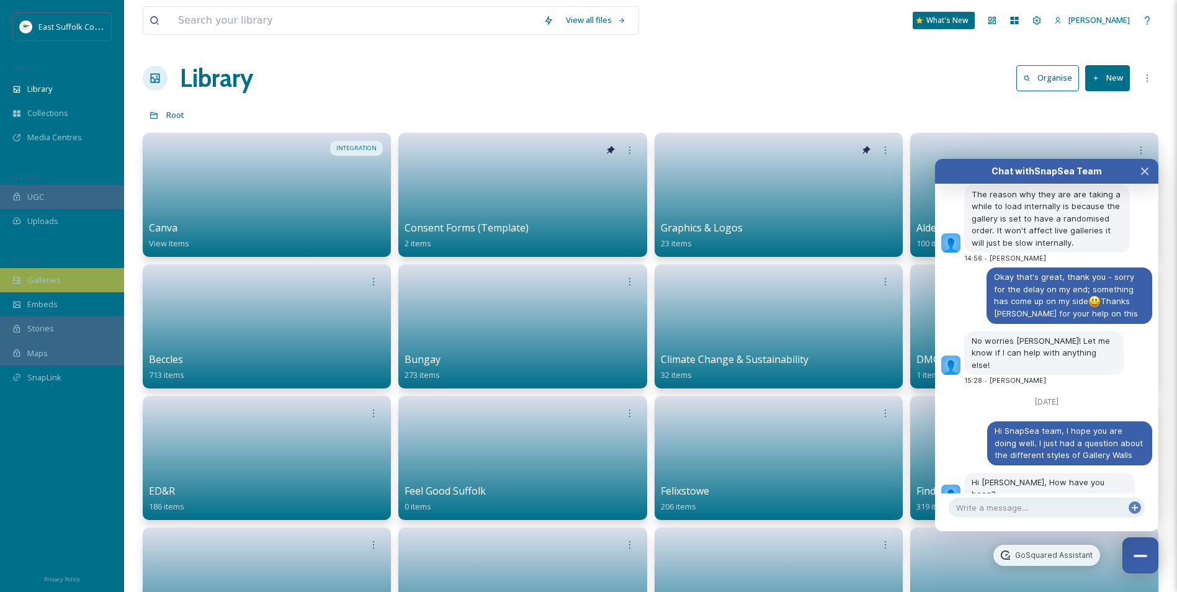
click at [41, 278] on span "Galleries" at bounding box center [43, 280] width 33 height 12
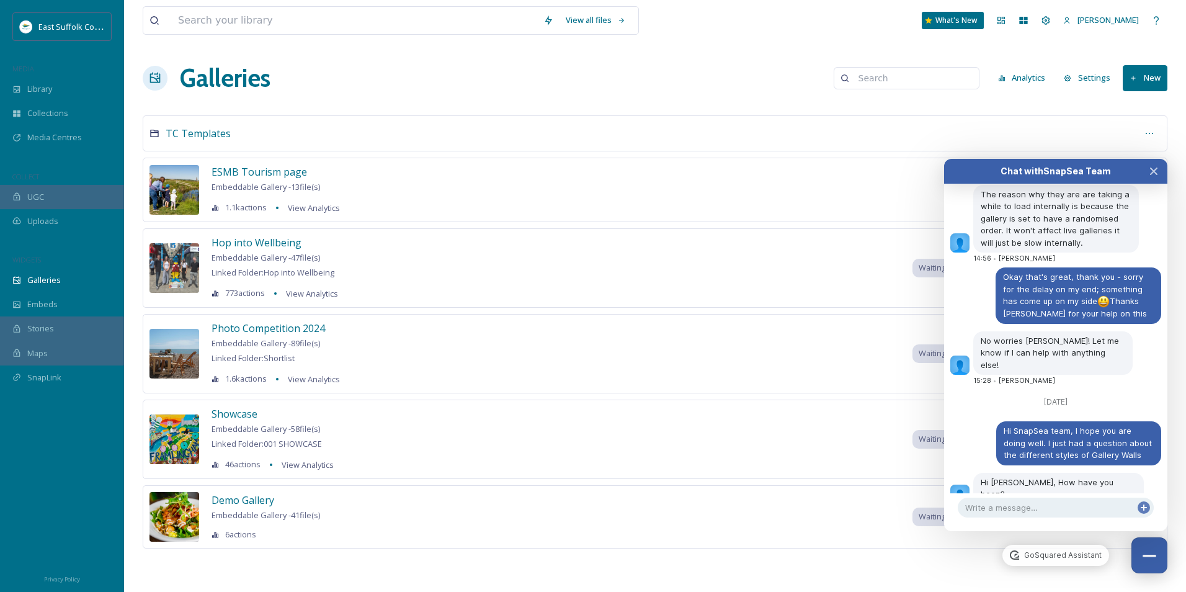
click at [769, 78] on div "Galleries Analytics Settings New" at bounding box center [655, 78] width 1025 height 37
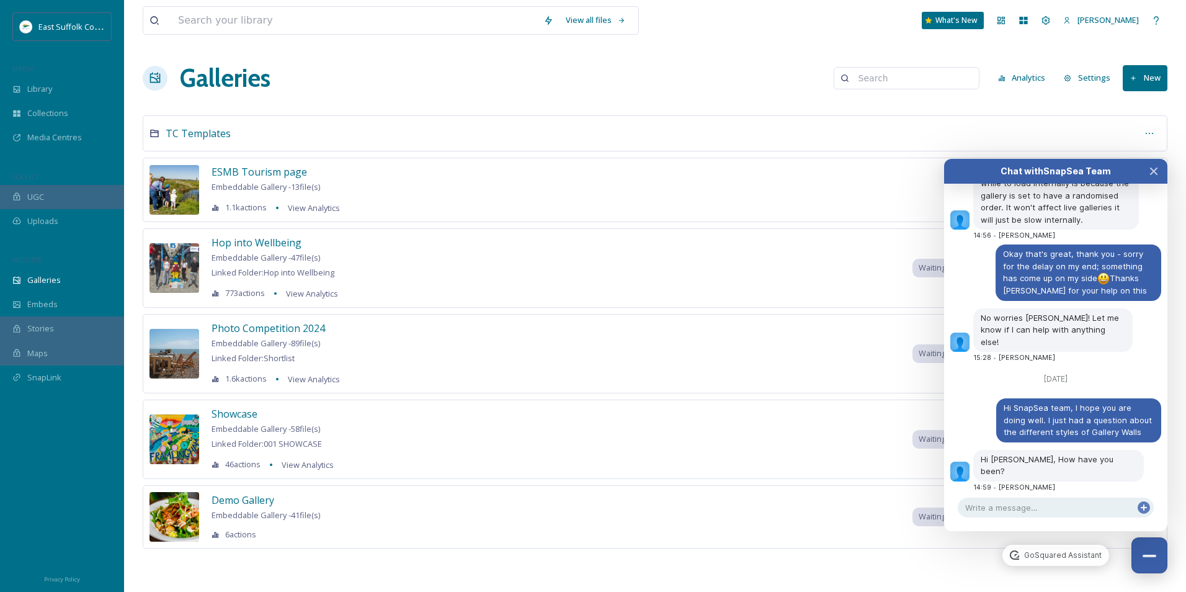
scroll to position [6057, 0]
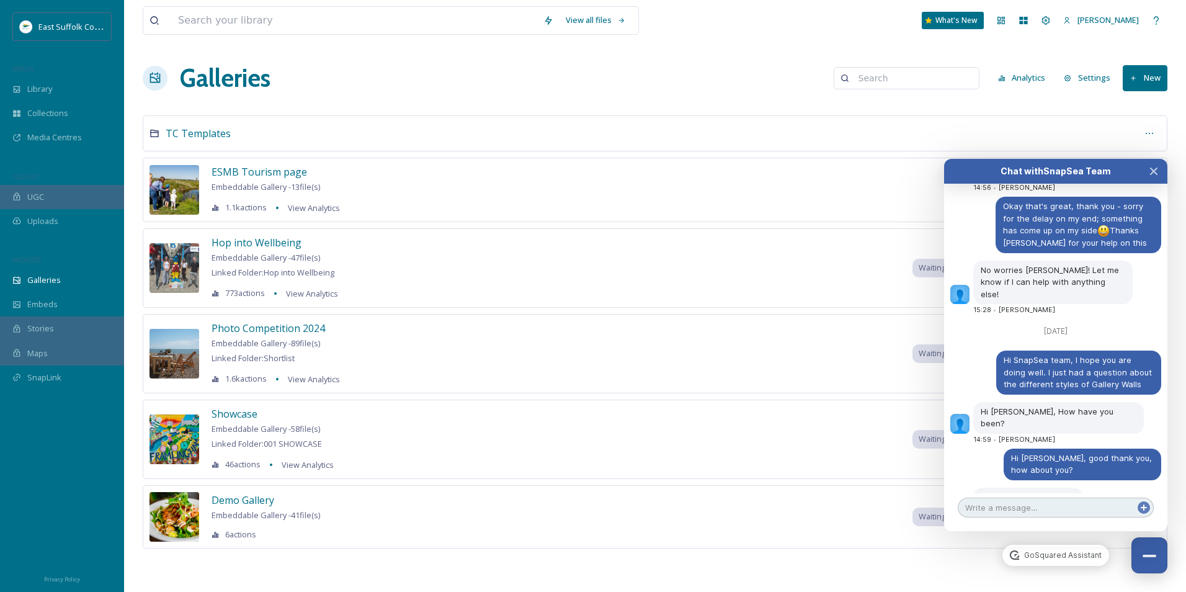
click at [1029, 509] on textarea at bounding box center [1056, 508] width 196 height 20
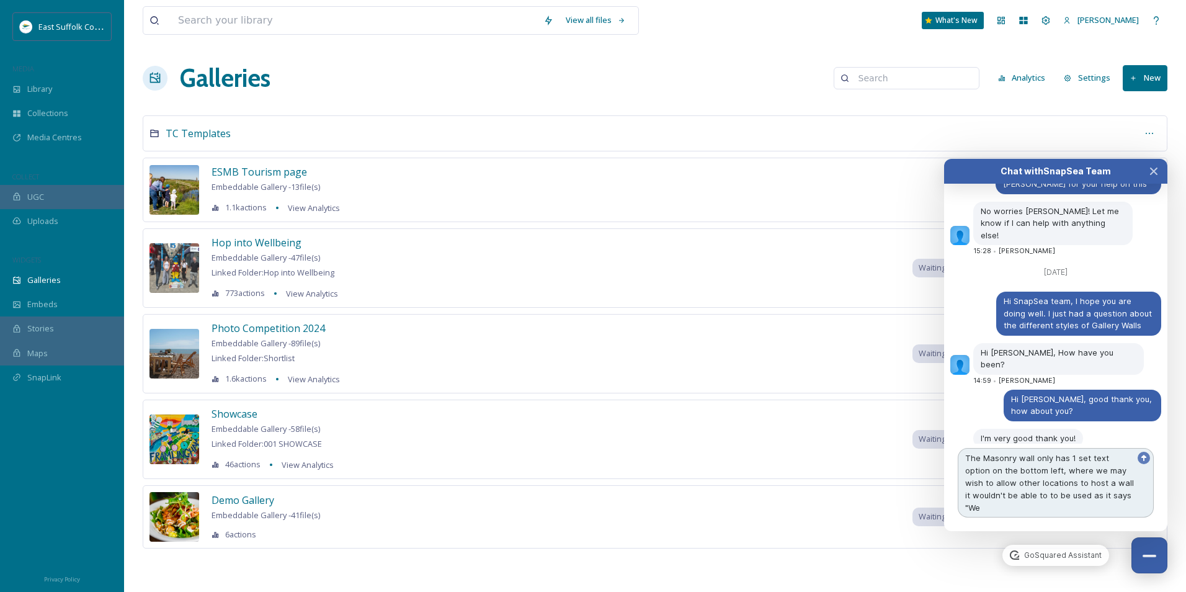
scroll to position [6128, 0]
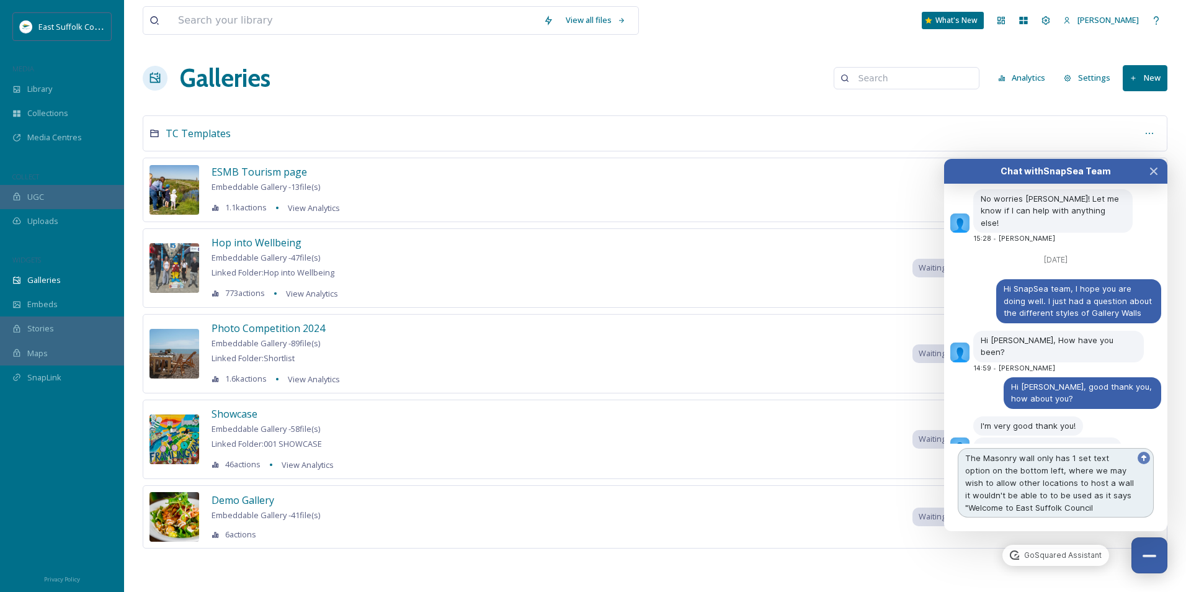
type textarea "The Masonry wall only has 1 set text option on the bottom left, where we may wi…"
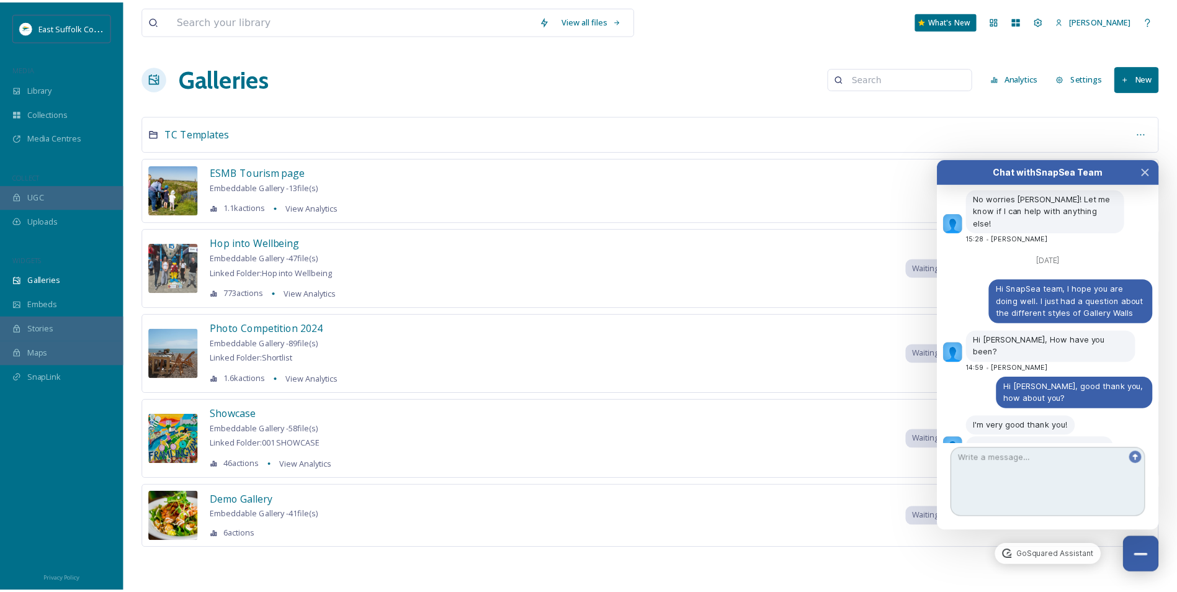
scroll to position [6166, 0]
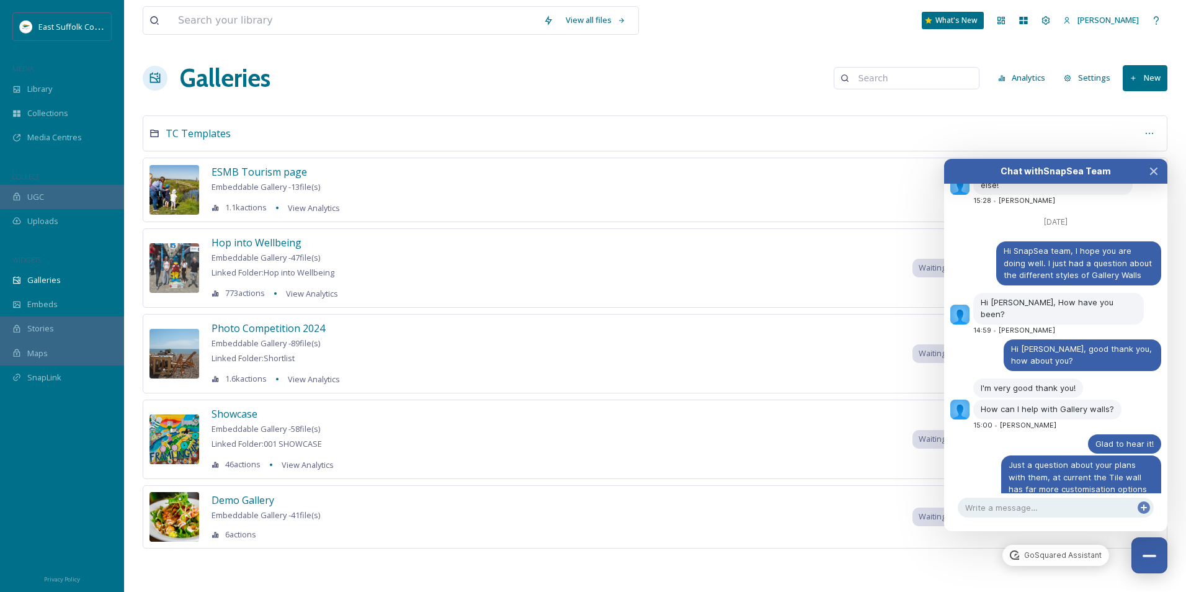
click at [683, 91] on div "Galleries Analytics Settings New" at bounding box center [655, 78] width 1025 height 37
click at [571, 97] on div "View all files What's New [PERSON_NAME] Galleries Analytics Settings New TC Tem…" at bounding box center [655, 296] width 1062 height 592
click at [254, 421] on div "Showcase Embeddable Gallery - 58 file(s) Linked Folder: 001 SHOWCASE 46 actions…" at bounding box center [273, 439] width 122 height 66
click at [231, 412] on span "Showcase" at bounding box center [235, 414] width 46 height 14
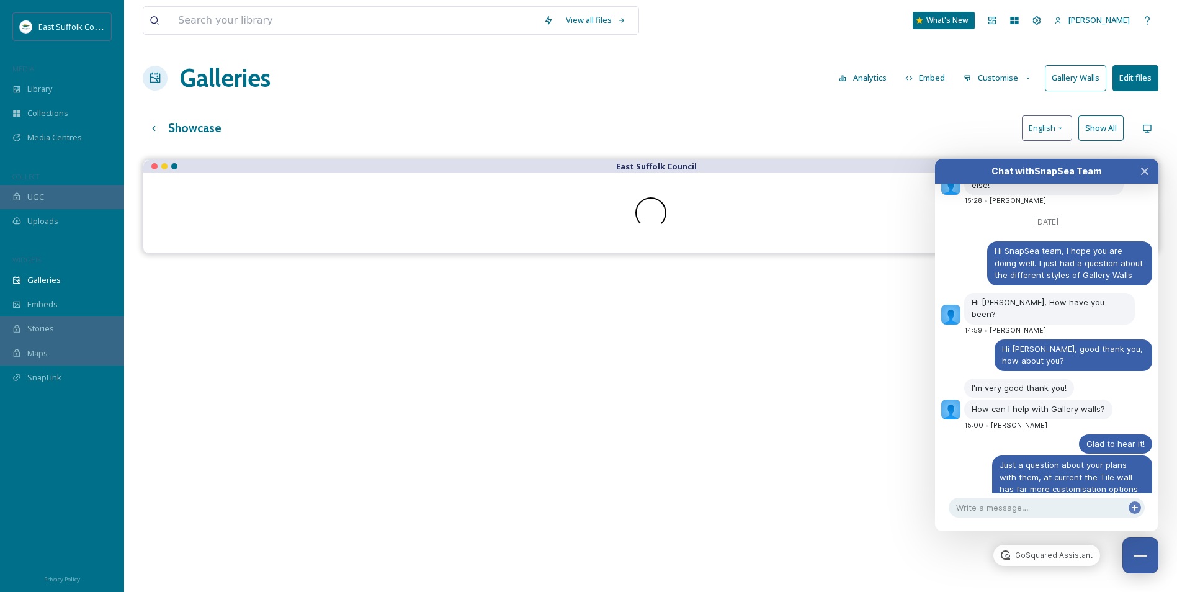
click at [1061, 79] on button "Gallery Walls" at bounding box center [1075, 77] width 61 height 25
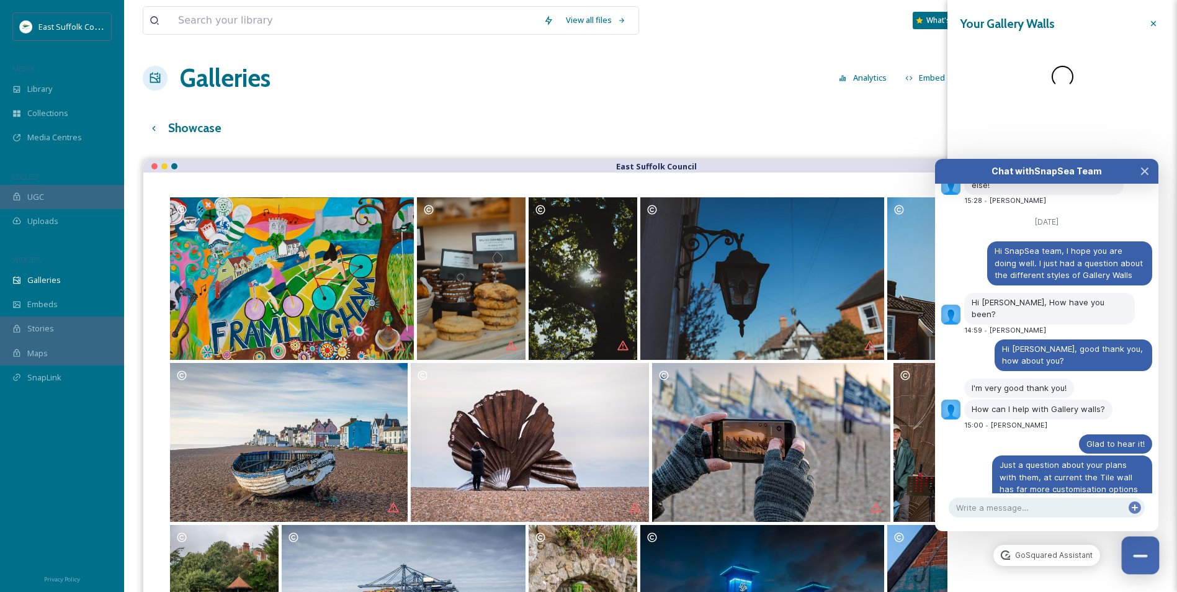
click at [1149, 560] on button "Close Chat" at bounding box center [1141, 556] width 38 height 38
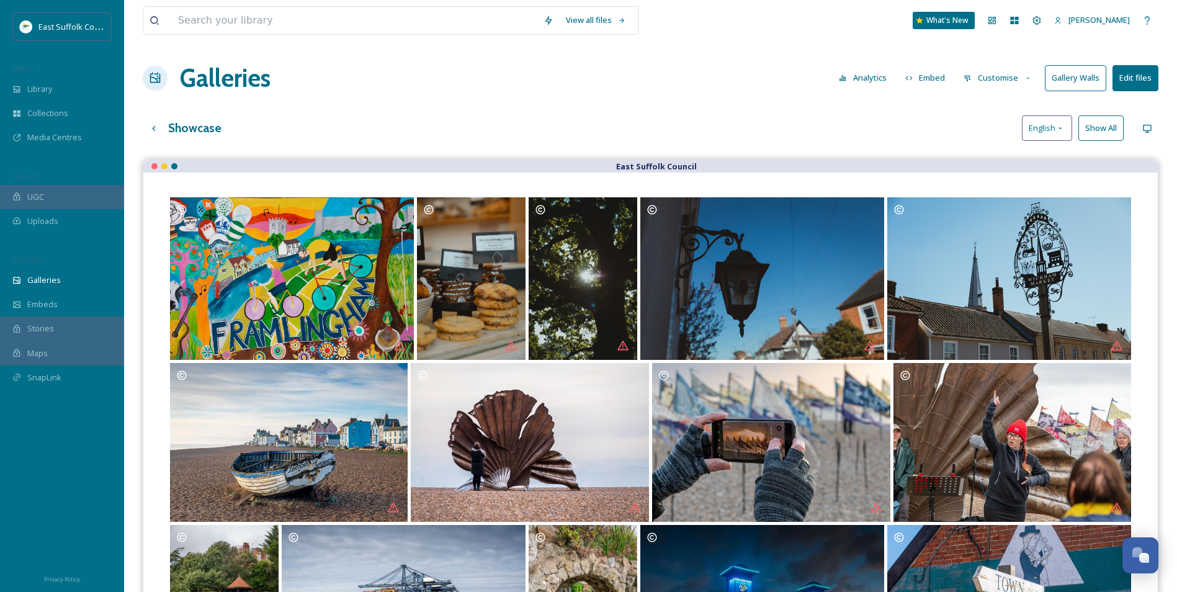
click at [1068, 73] on button "Gallery Walls" at bounding box center [1075, 77] width 61 height 25
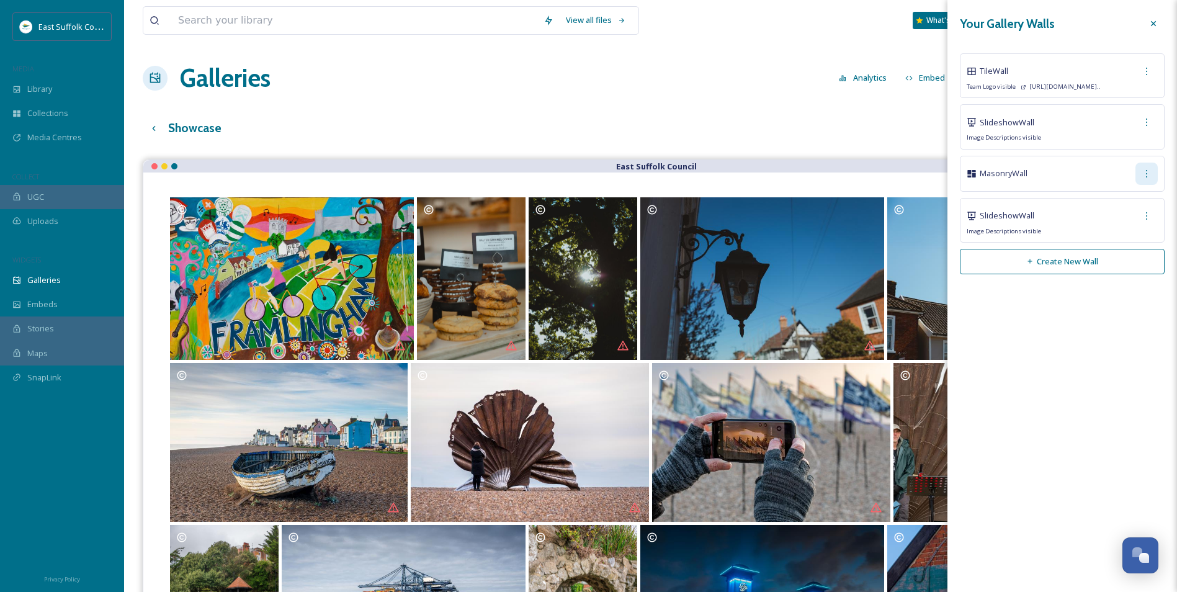
click at [1142, 176] on div at bounding box center [1146, 174] width 22 height 22
click at [1122, 200] on span "Edit Wall" at bounding box center [1124, 201] width 31 height 12
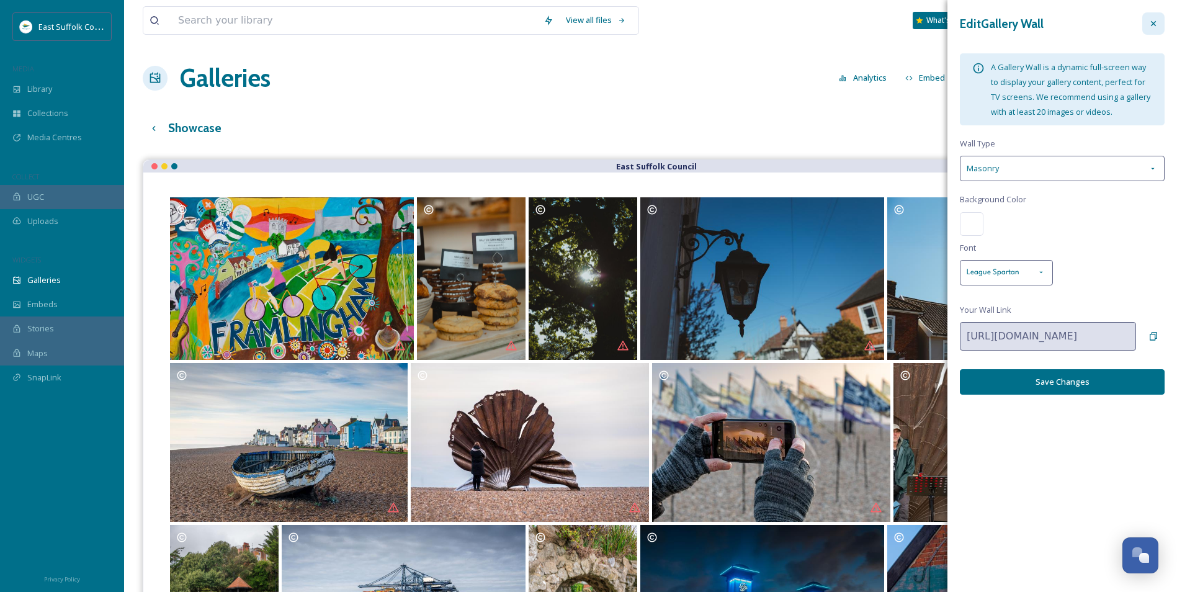
click at [1157, 23] on icon at bounding box center [1153, 24] width 10 height 10
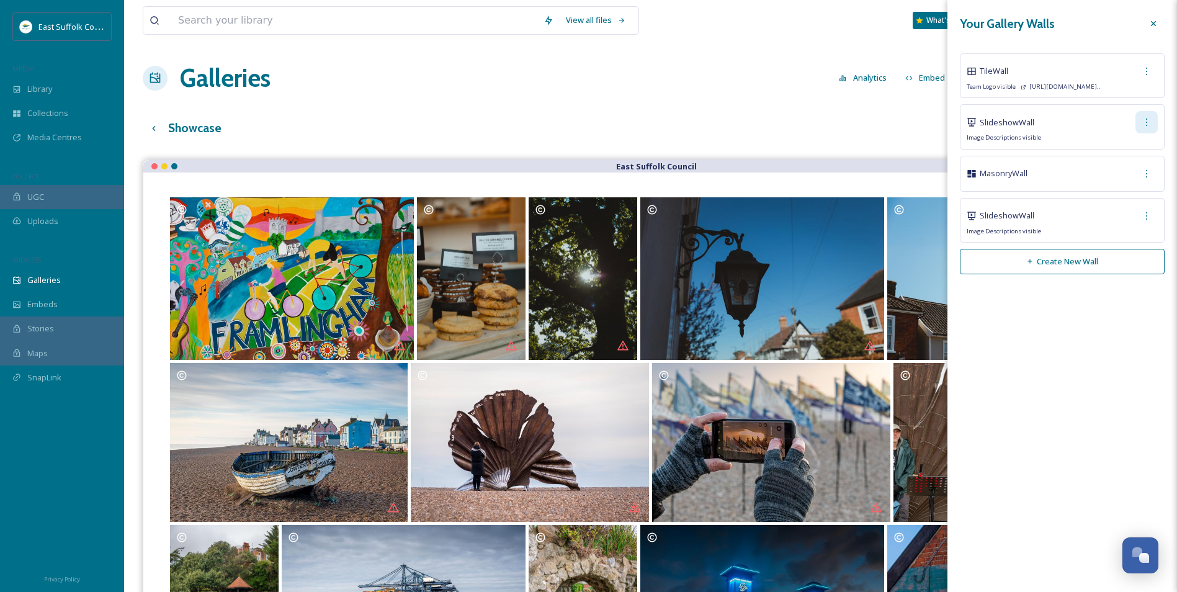
click at [1153, 125] on div at bounding box center [1146, 122] width 22 height 22
click at [1125, 156] on div "Edit Wall" at bounding box center [1129, 149] width 55 height 24
type input "[URL][DOMAIN_NAME]"
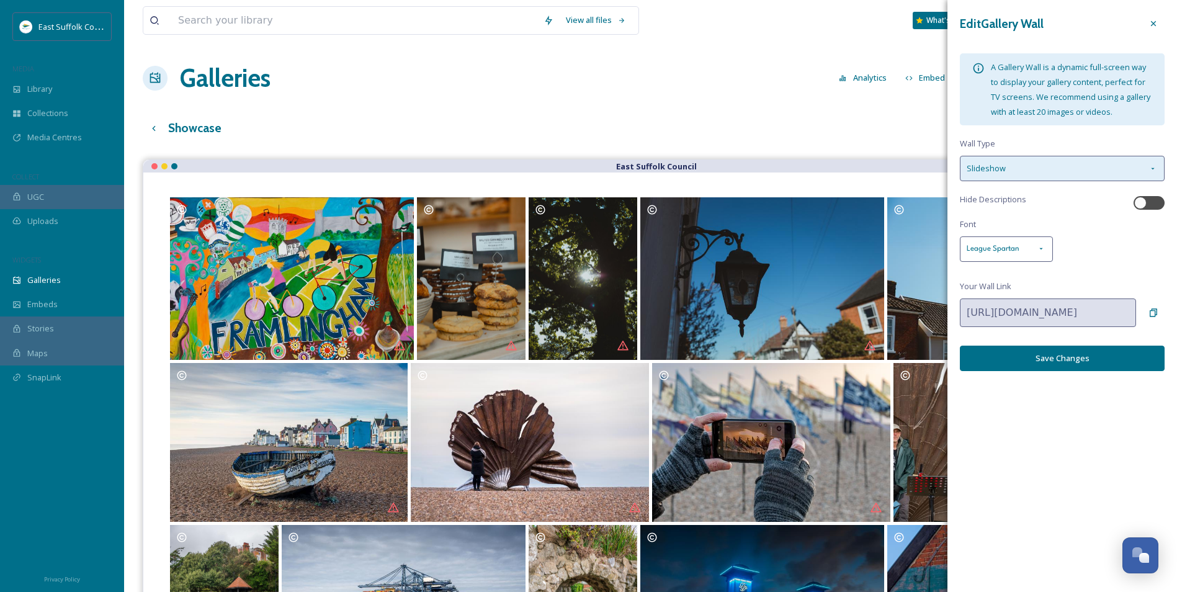
click at [1141, 161] on div "Slideshow" at bounding box center [1062, 168] width 205 height 25
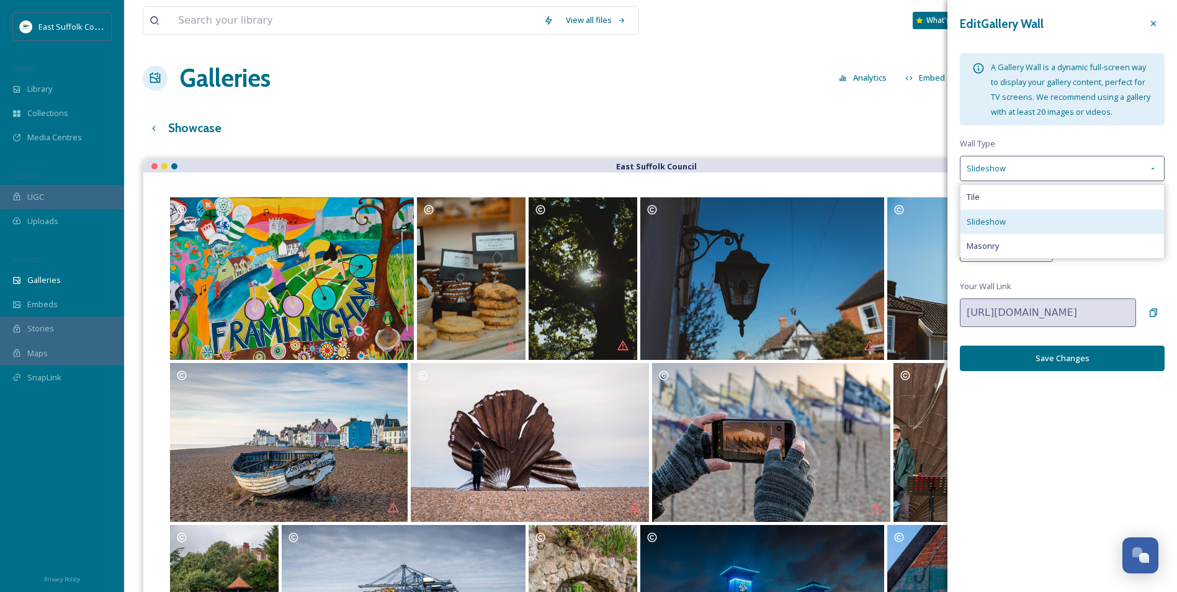
click at [1028, 216] on div "Slideshow" at bounding box center [1061, 222] width 203 height 24
click at [1149, 25] on icon at bounding box center [1153, 24] width 10 height 10
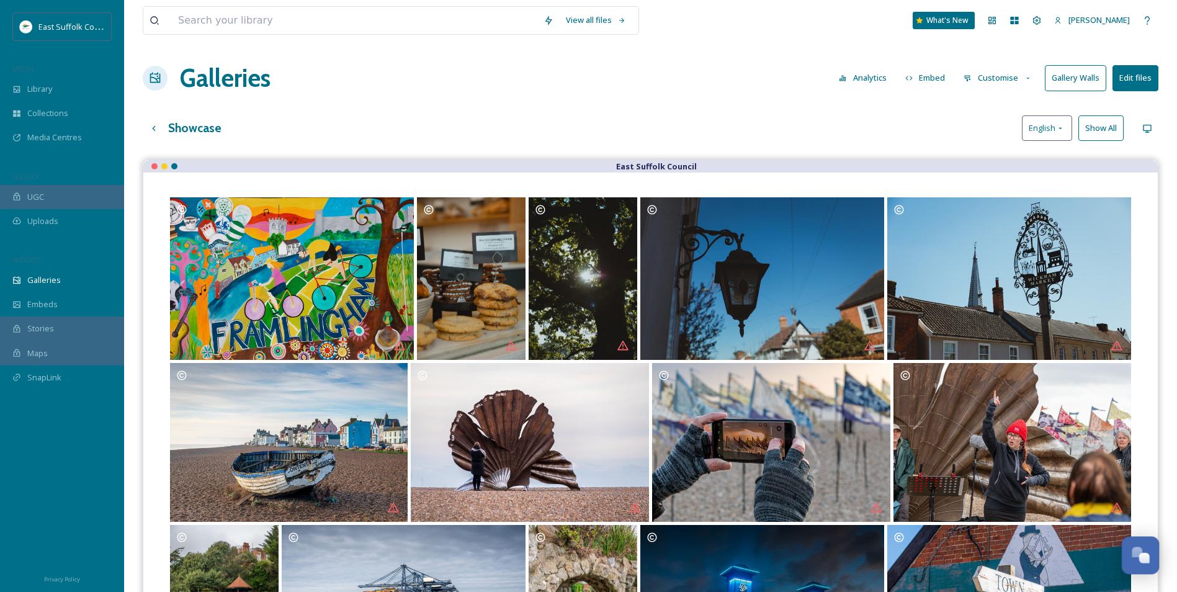
click at [1125, 549] on div "Open Chat" at bounding box center [1140, 553] width 37 height 21
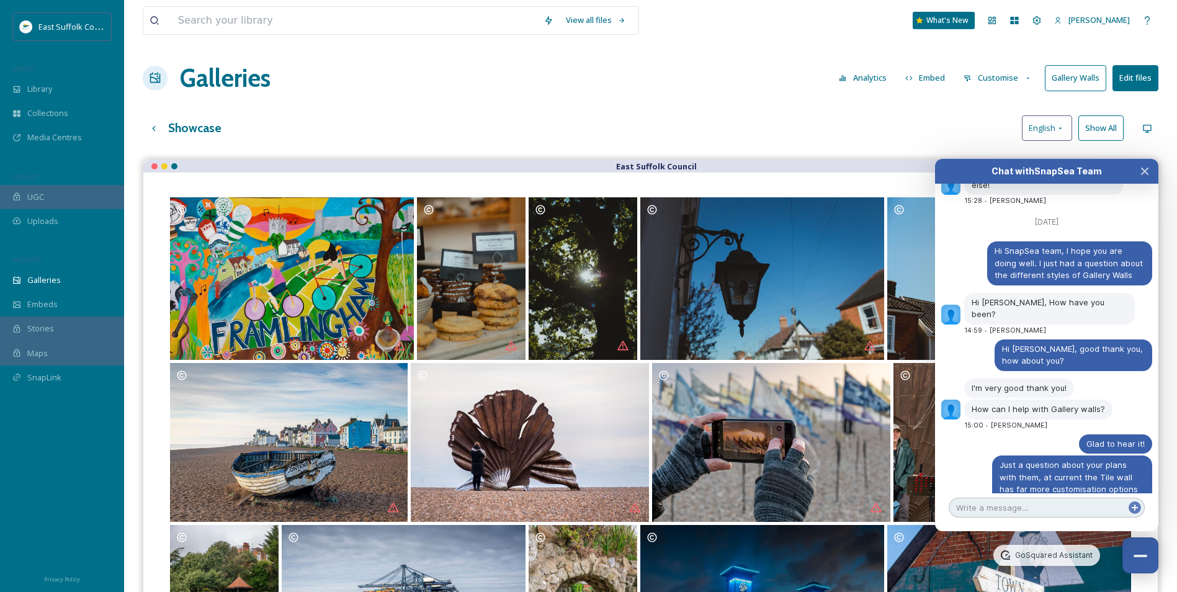
click at [1026, 499] on textarea at bounding box center [1046, 508] width 196 height 20
click at [1026, 508] on textarea at bounding box center [1046, 508] width 196 height 20
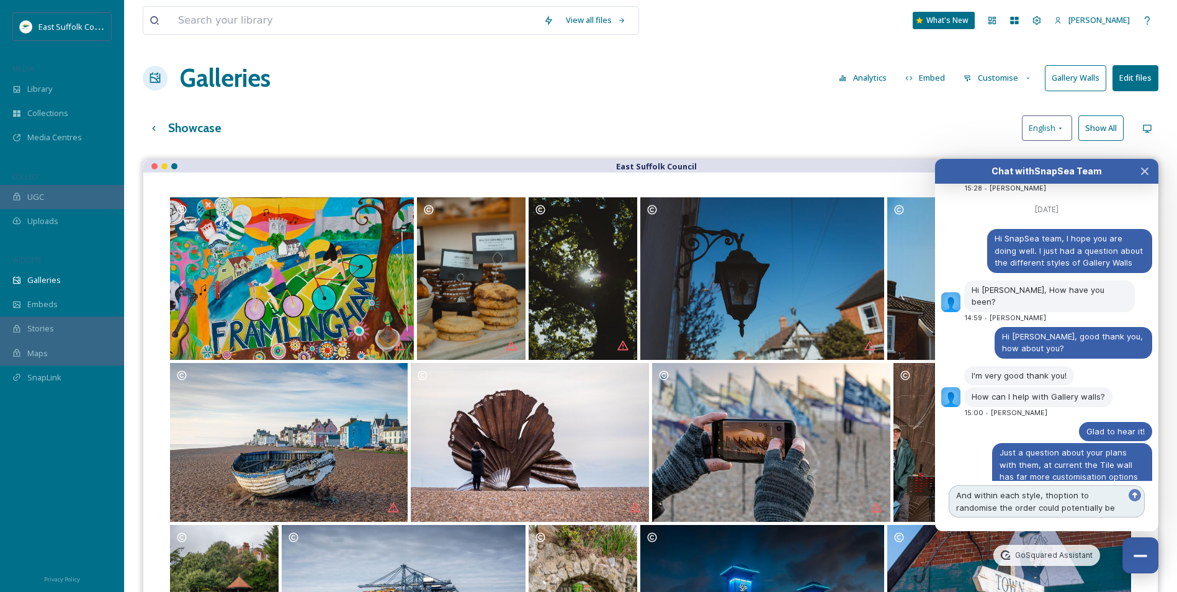
scroll to position [6214, 0]
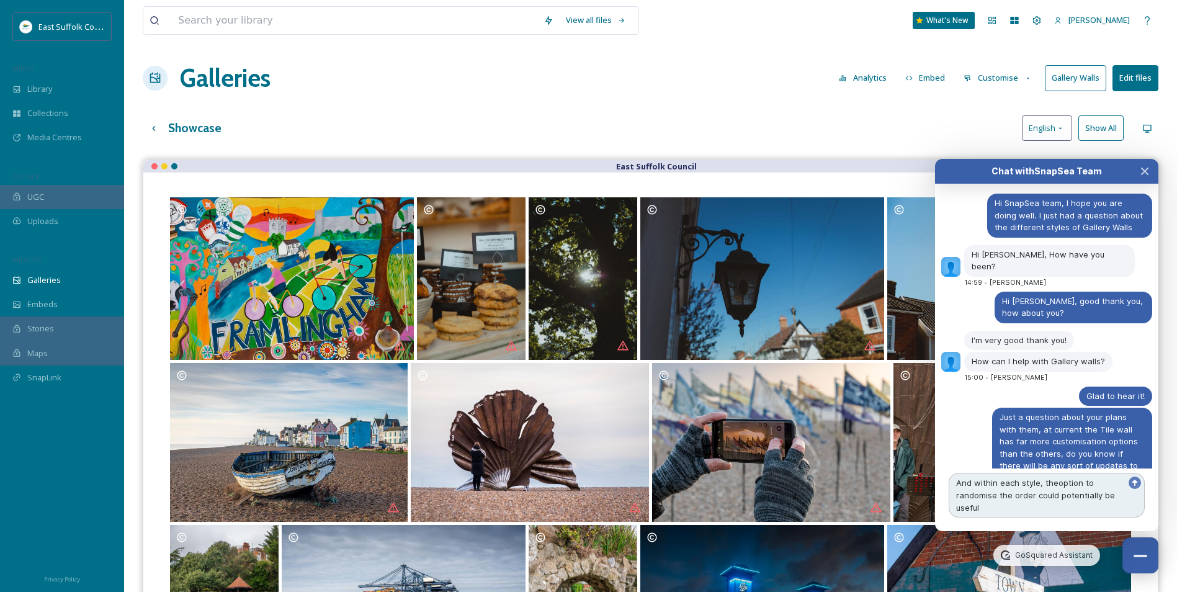
type textarea "And within each style, the option to randomise the order could potentially be u…"
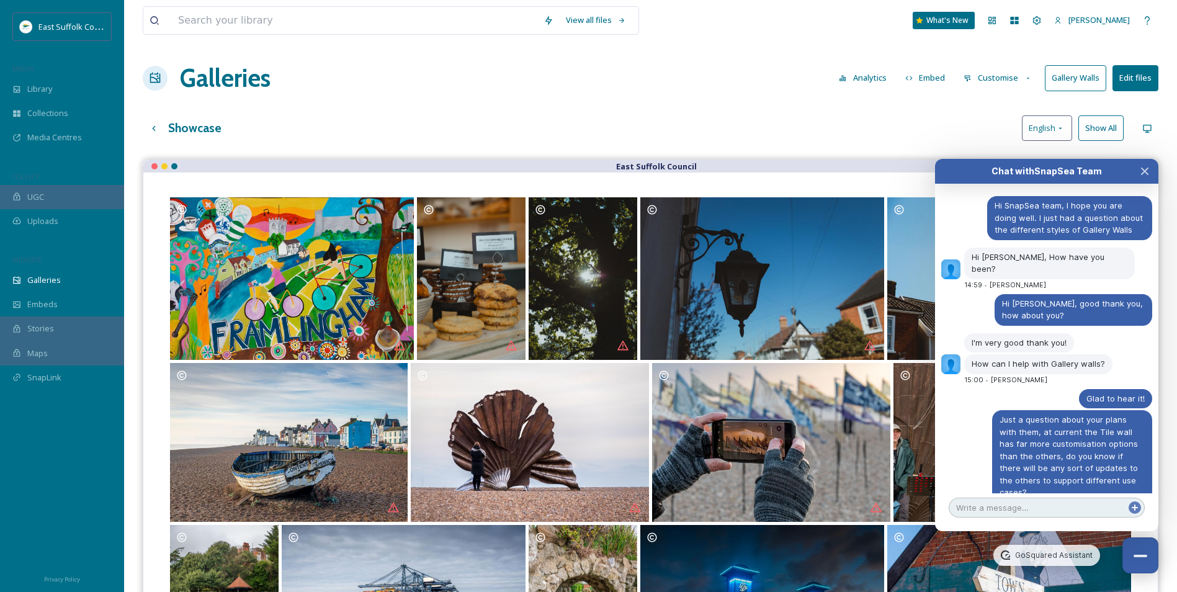
scroll to position [6295, 0]
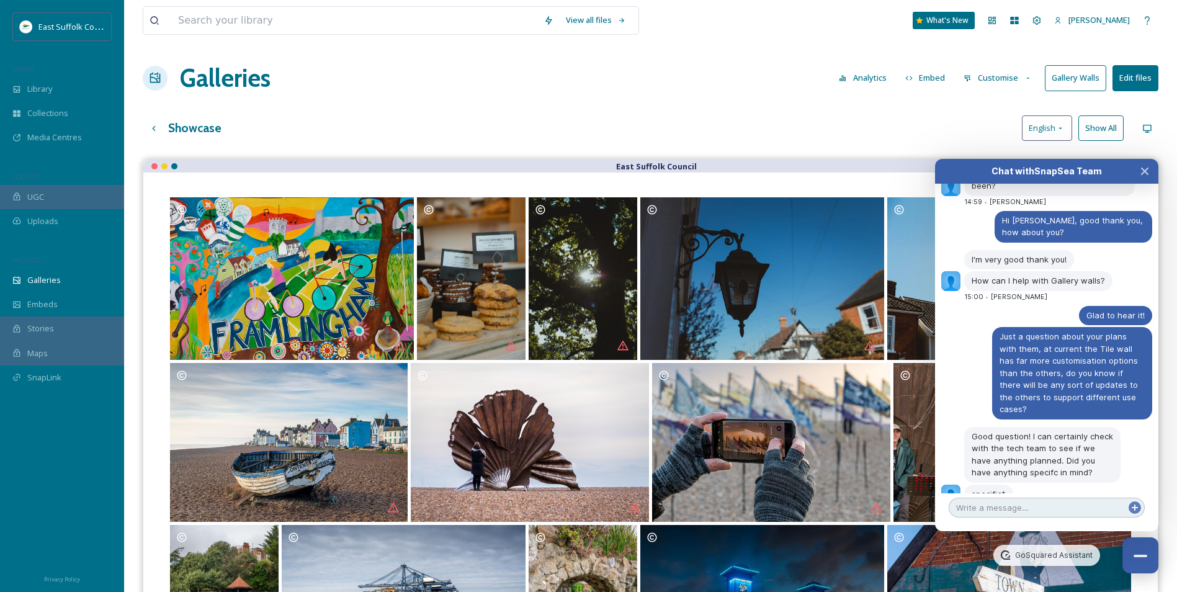
click at [1023, 514] on textarea at bounding box center [1046, 508] width 196 height 20
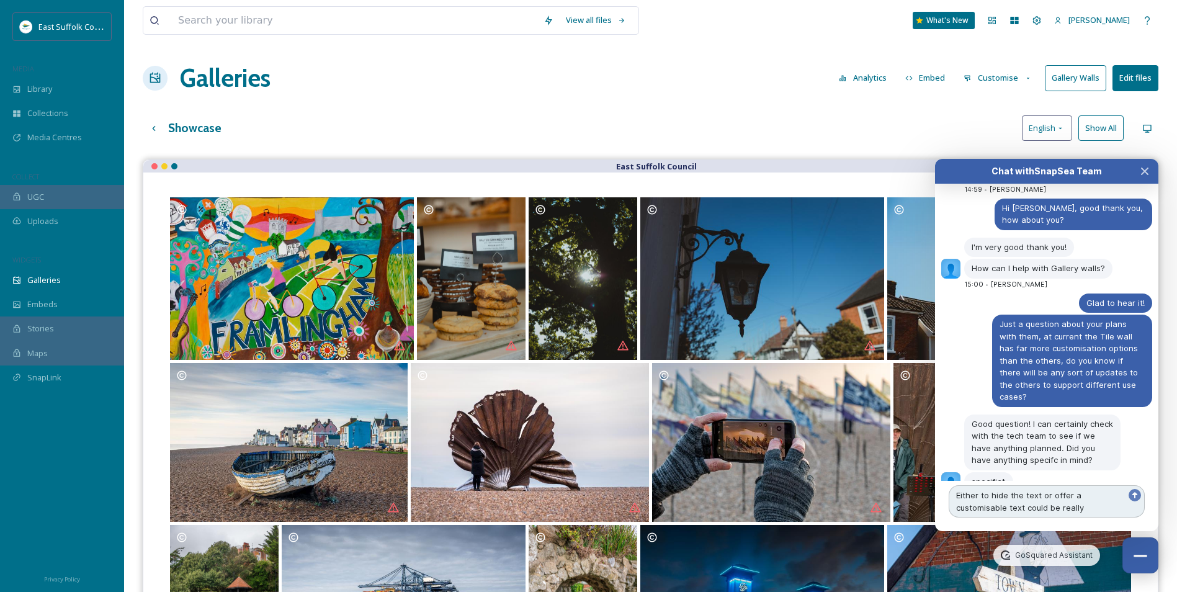
scroll to position [6330, 0]
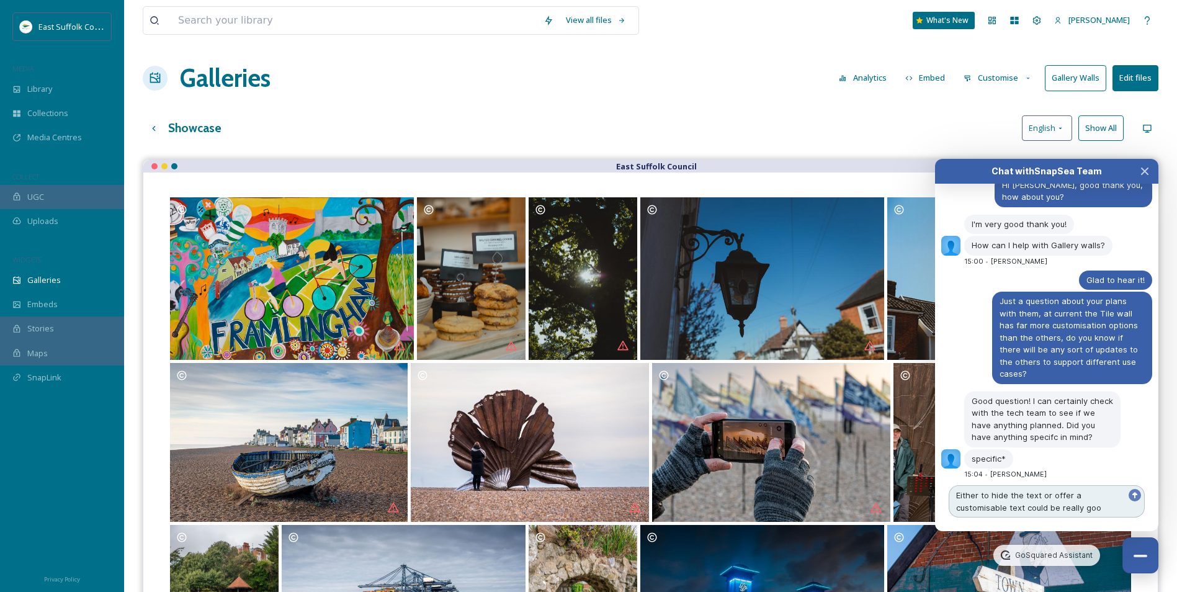
type textarea "Either to hide the text or offer a customisable text could be really good"
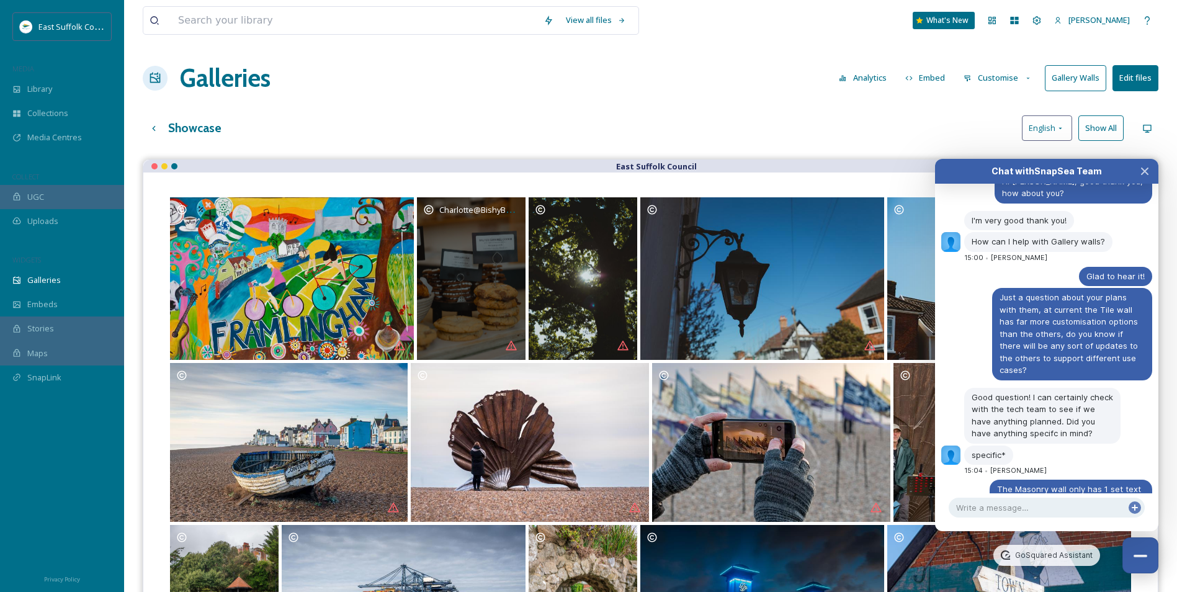
scroll to position [6357, 0]
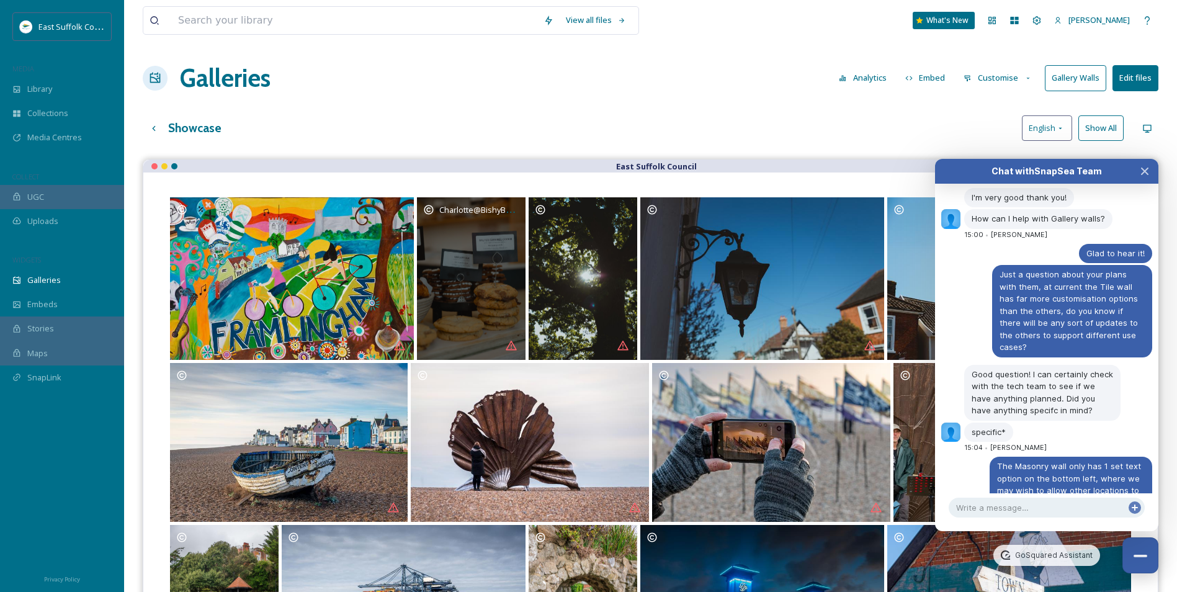
drag, startPoint x: 507, startPoint y: 200, endPoint x: 508, endPoint y: 216, distance: 15.5
click at [508, 215] on span "Charlotte@BishyBeephotography" at bounding box center [501, 209] width 124 height 12
click at [512, 214] on span "Charlotte@BishyBeephotography" at bounding box center [501, 209] width 124 height 12
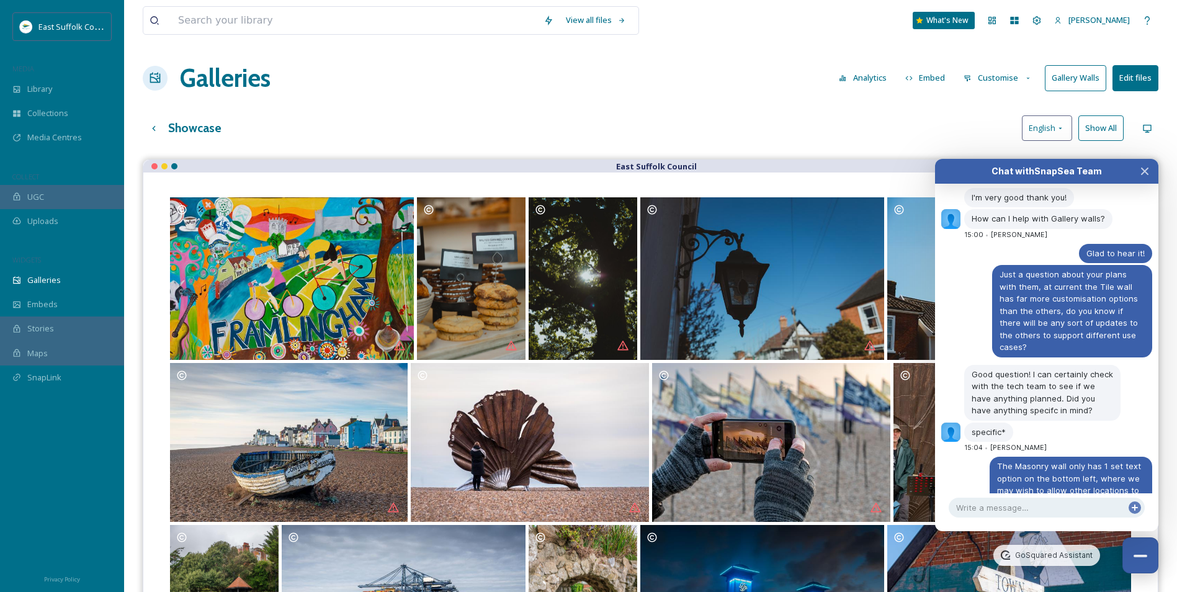
click at [1025, 77] on icon at bounding box center [1028, 78] width 8 height 8
click at [749, 130] on div "Showcase English Show All" at bounding box center [650, 127] width 1015 height 25
click at [1025, 517] on div "Chat with SnapSea Team GoSquared Assistant [DATE] Hi [PERSON_NAME], I'm good th…" at bounding box center [1046, 345] width 223 height 372
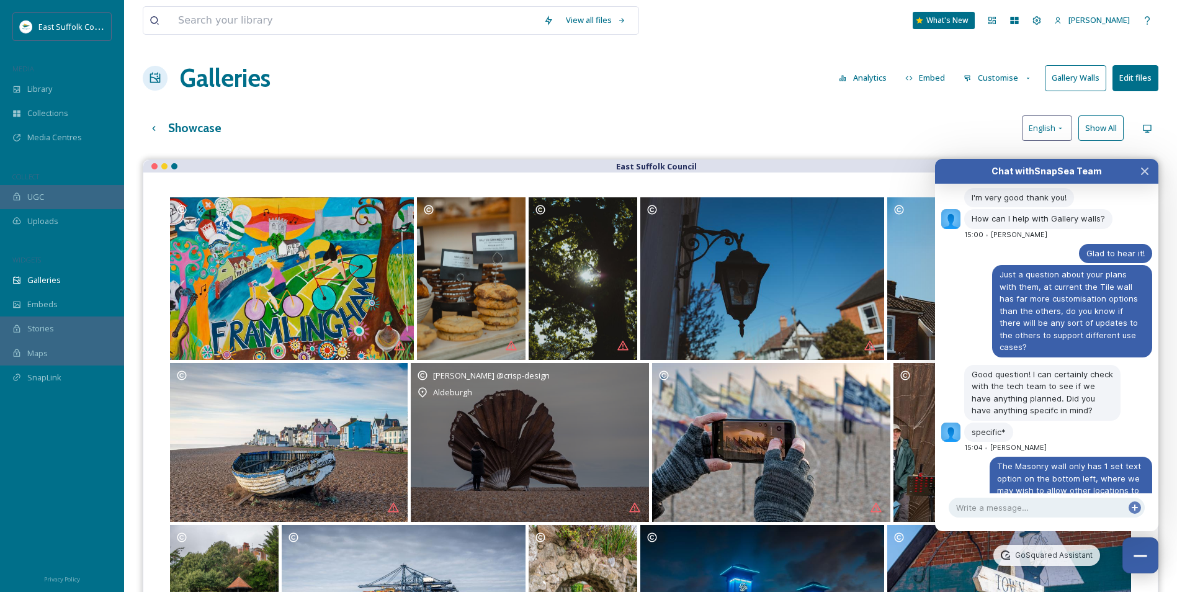
click at [631, 373] on div "[PERSON_NAME] @crisp-design" at bounding box center [530, 375] width 226 height 12
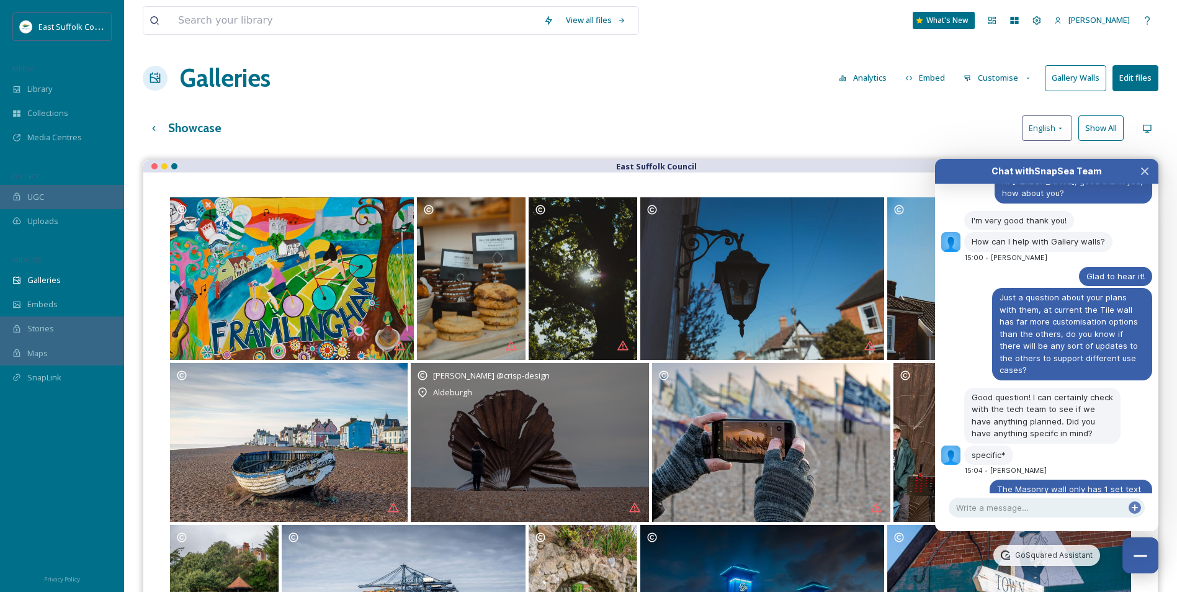
click at [631, 373] on div "[PERSON_NAME] @crisp-design" at bounding box center [530, 375] width 226 height 12
click at [578, 403] on div "[PERSON_NAME] @crisp-design [GEOGRAPHIC_DATA]" at bounding box center [530, 442] width 238 height 159
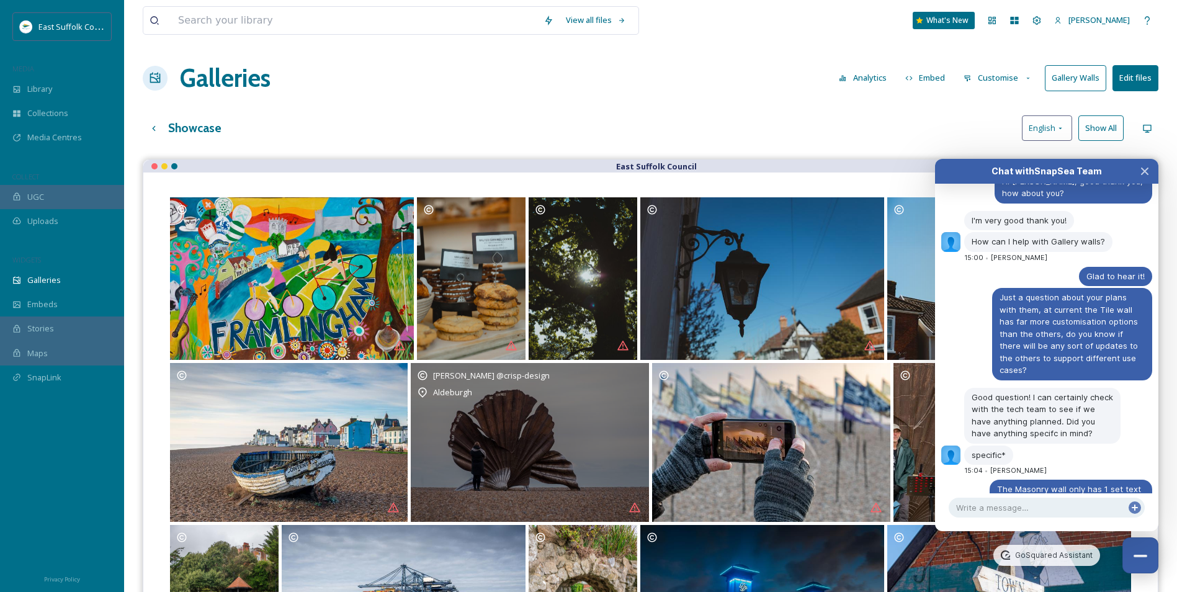
click at [578, 404] on div "[PERSON_NAME] @crisp-design [GEOGRAPHIC_DATA]" at bounding box center [530, 442] width 238 height 159
drag, startPoint x: 578, startPoint y: 405, endPoint x: 542, endPoint y: 410, distance: 35.7
click at [578, 406] on div "[PERSON_NAME] @crisp-design [GEOGRAPHIC_DATA]" at bounding box center [530, 442] width 238 height 159
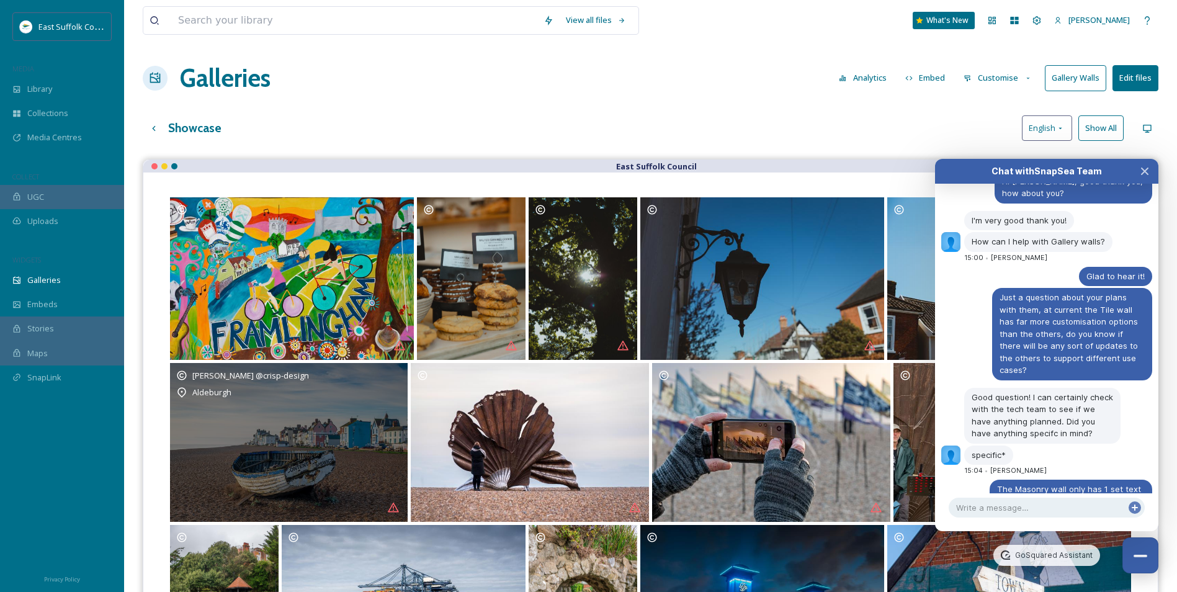
click at [272, 437] on div "[PERSON_NAME] @crisp-design [GEOGRAPHIC_DATA]" at bounding box center [289, 442] width 238 height 159
click at [389, 506] on icon "Opens media popup. Media description: Boost your Marketing Presence with SnapSe…" at bounding box center [393, 507] width 12 height 12
click at [350, 505] on div "[PERSON_NAME] @crisp-design [GEOGRAPHIC_DATA]" at bounding box center [289, 442] width 238 height 159
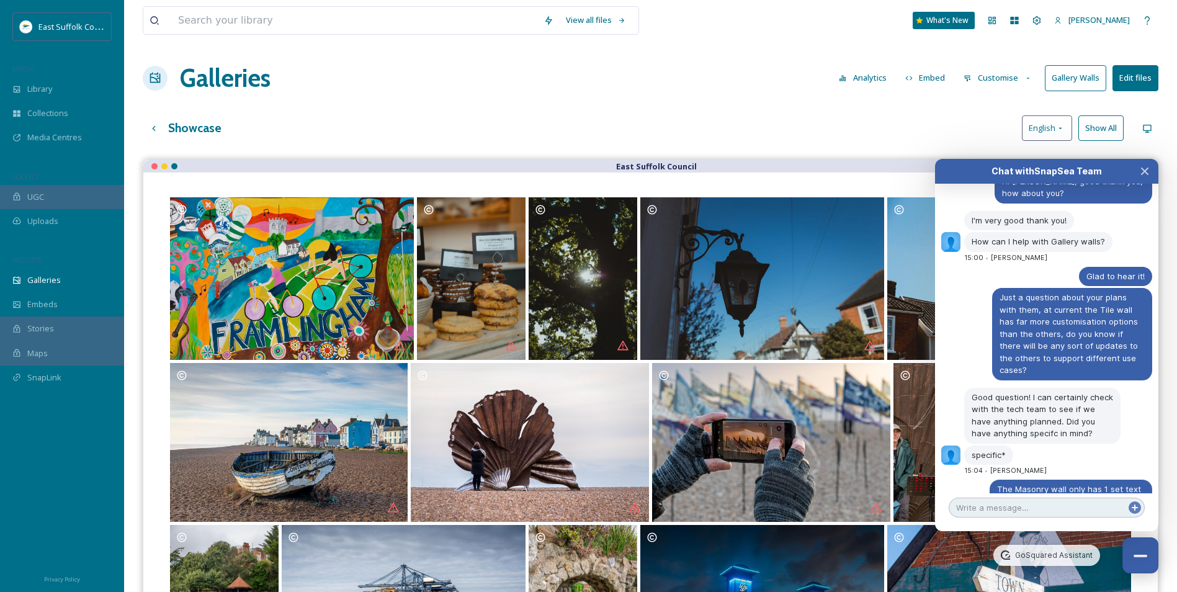
click at [1025, 504] on textarea at bounding box center [1046, 508] width 196 height 20
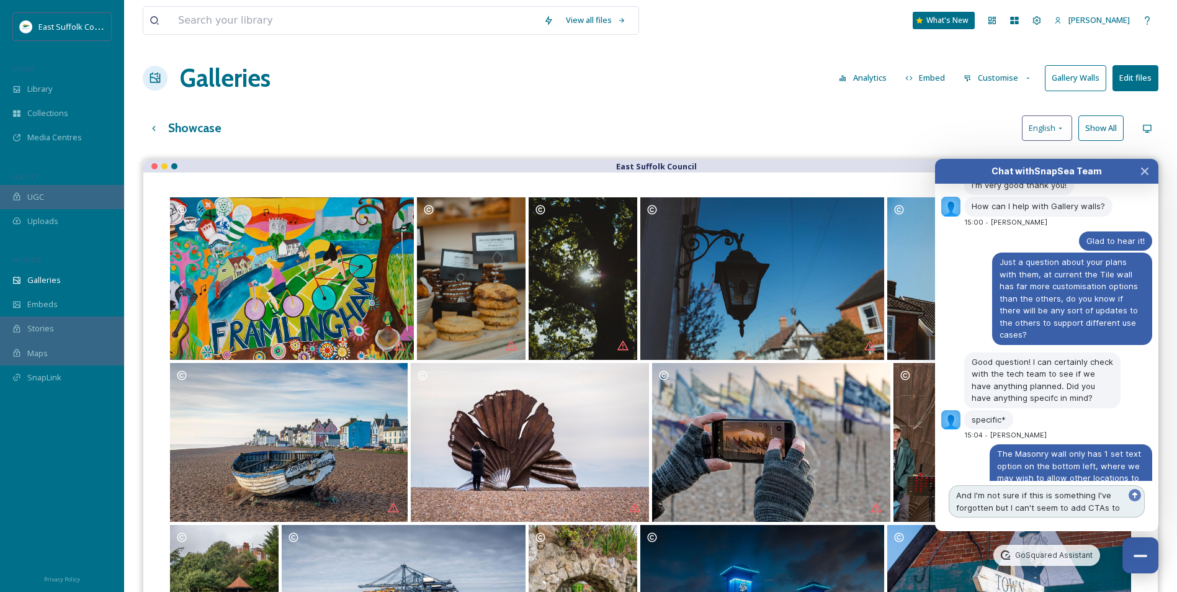
scroll to position [6381, 0]
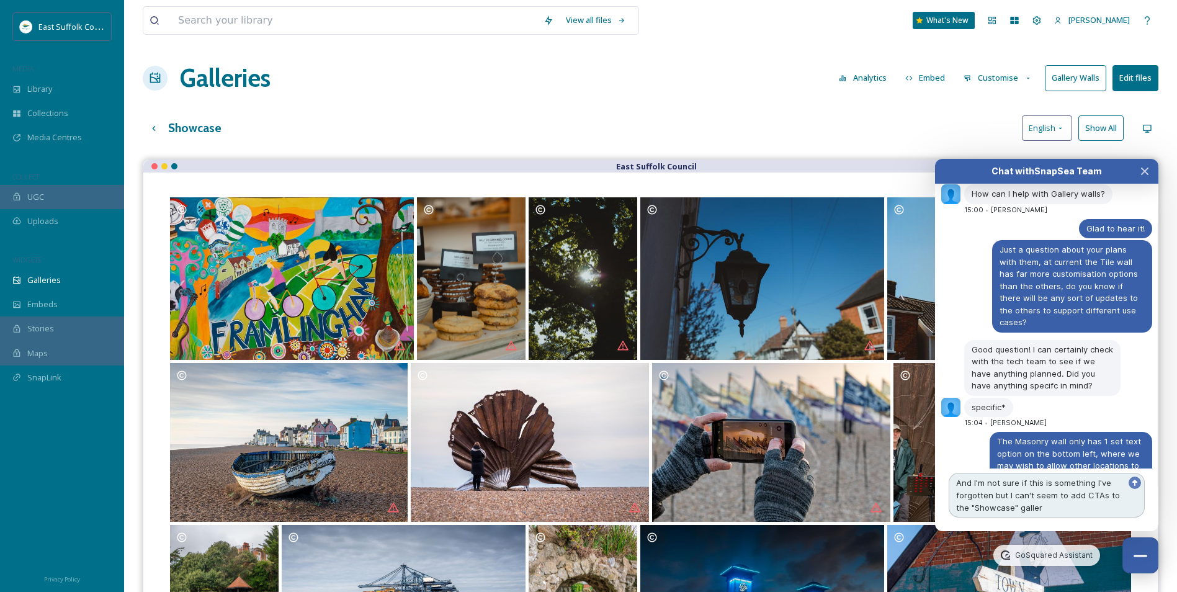
type textarea "And I'm not sure if this is something I've forgotten but I can't seem to add CT…"
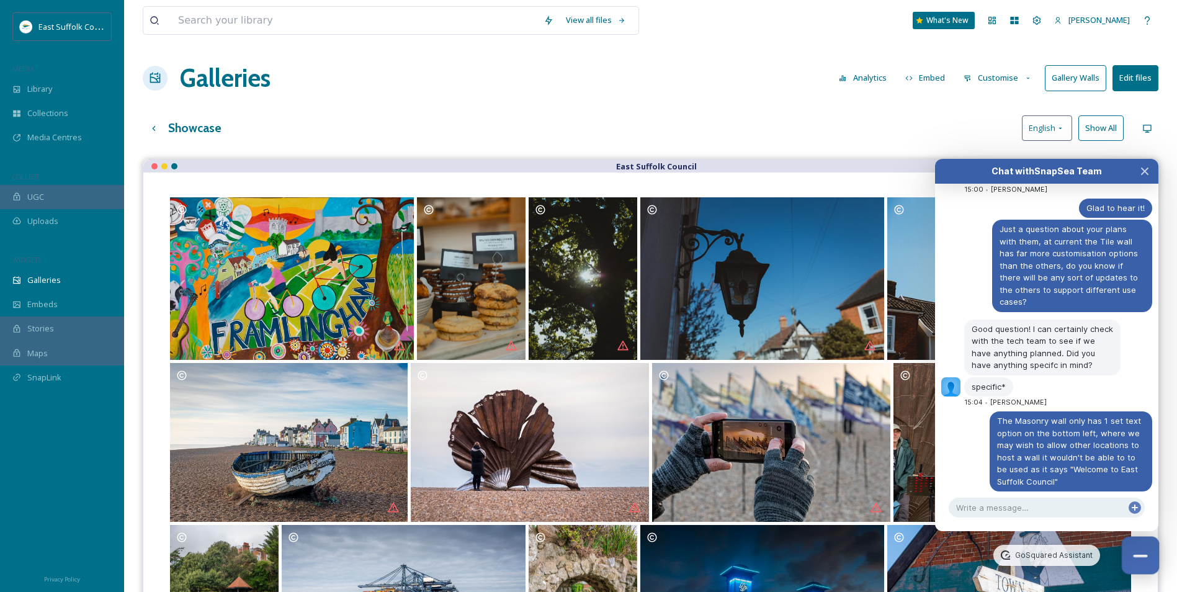
drag, startPoint x: 1146, startPoint y: 551, endPoint x: 1136, endPoint y: 536, distance: 18.4
click at [1146, 550] on button "Close Chat" at bounding box center [1141, 556] width 38 height 38
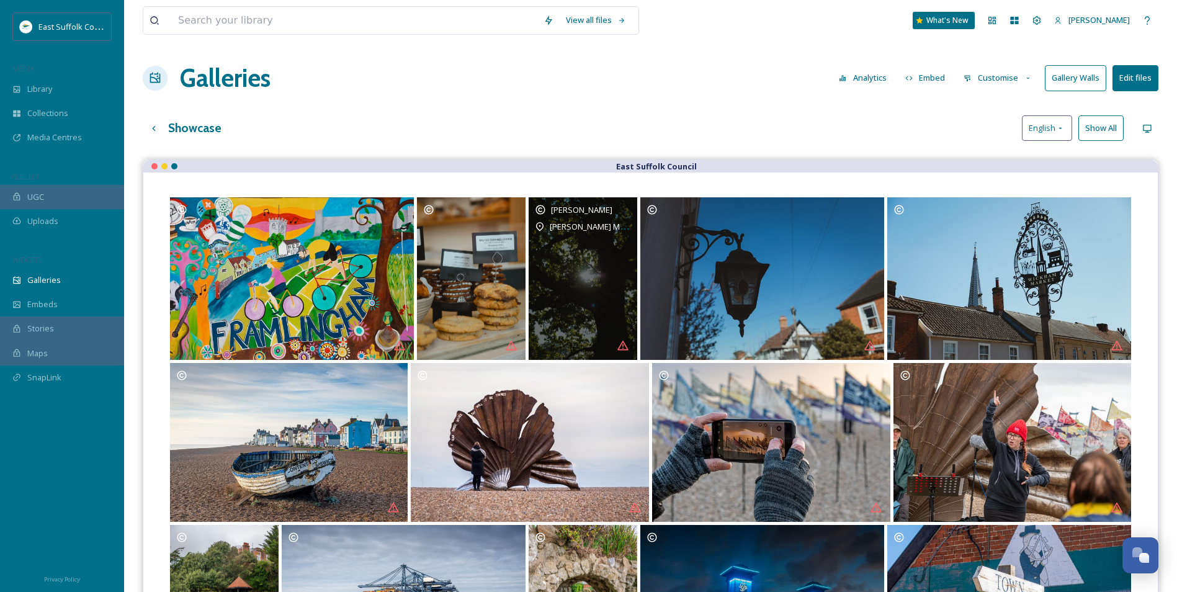
drag, startPoint x: 624, startPoint y: 212, endPoint x: 633, endPoint y: 213, distance: 9.4
click at [612, 212] on span "[PERSON_NAME]" at bounding box center [581, 209] width 61 height 11
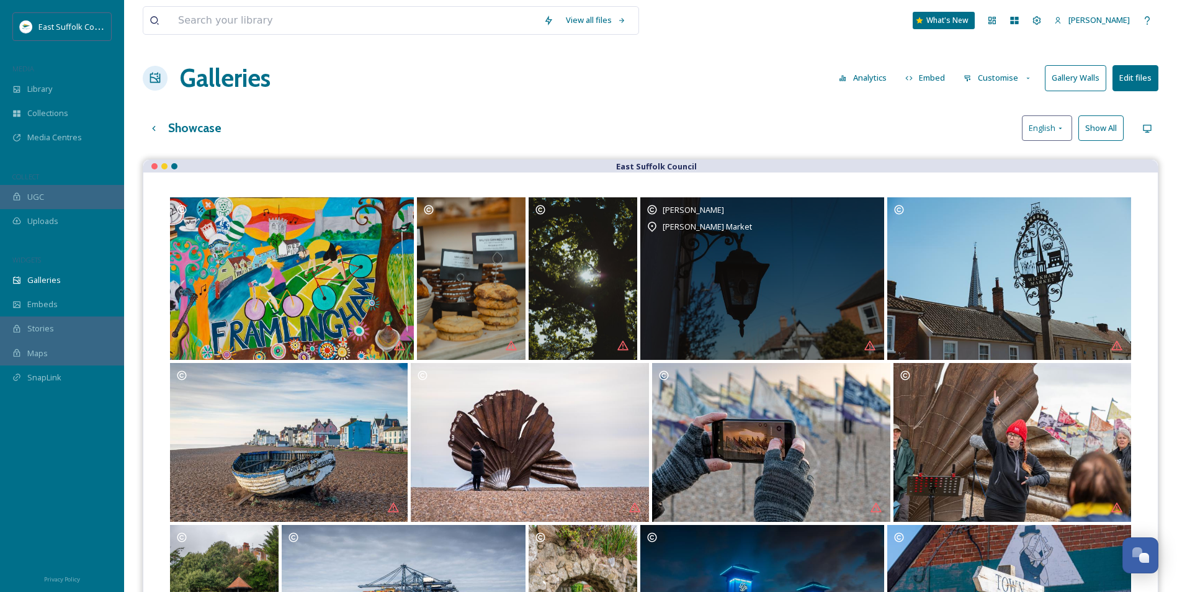
click at [865, 206] on div "[PERSON_NAME]" at bounding box center [761, 209] width 231 height 12
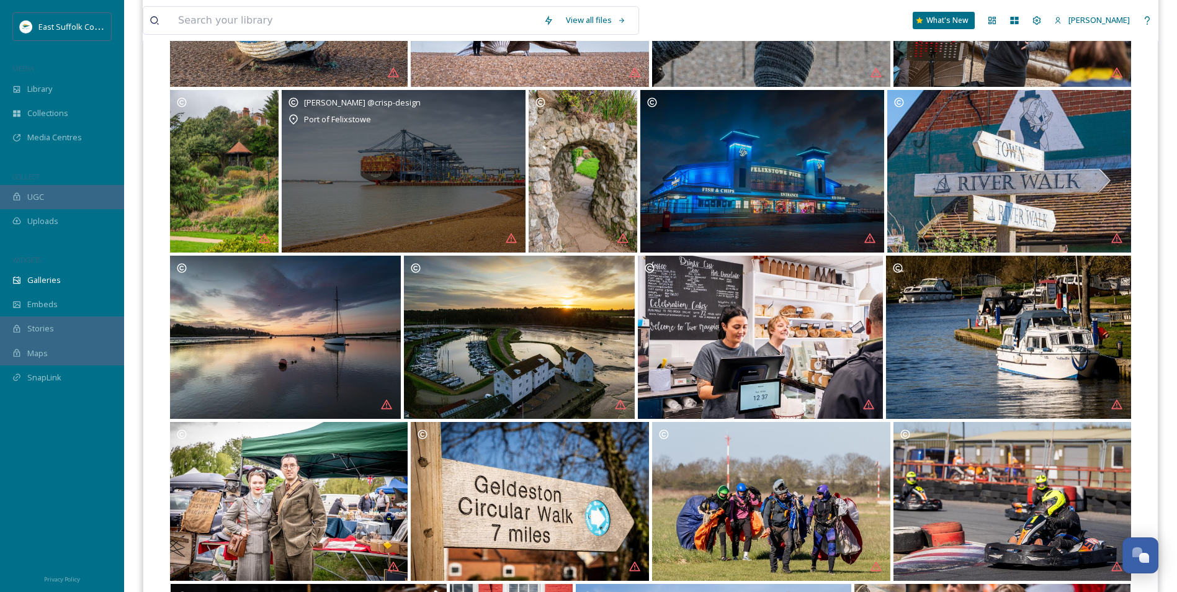
scroll to position [310, 0]
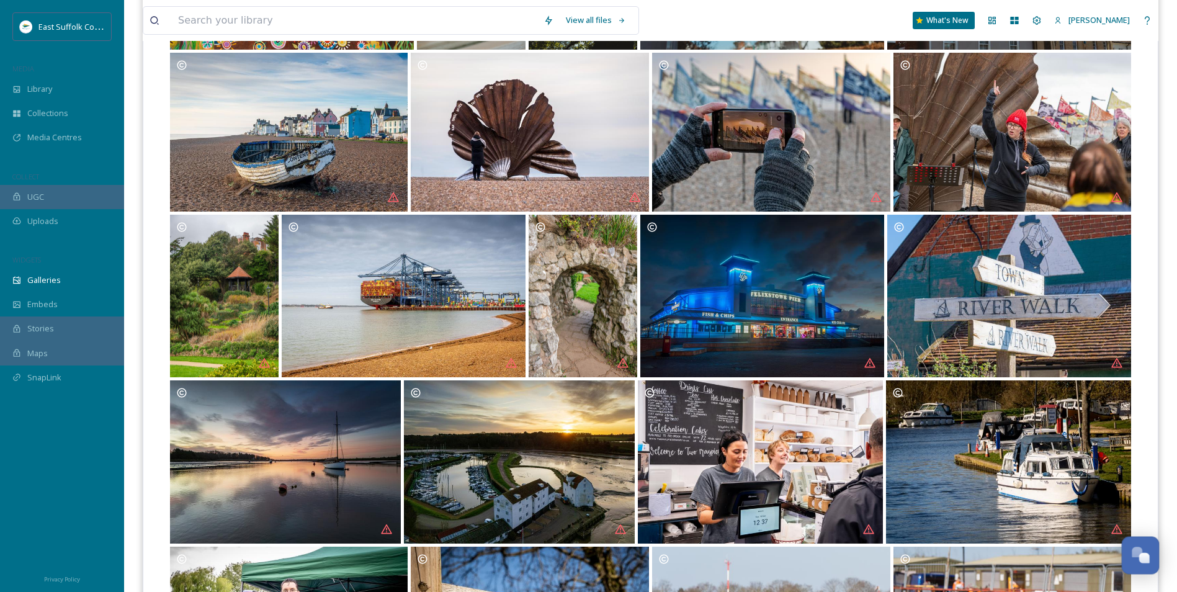
click at [1144, 548] on div "Open Chat" at bounding box center [1140, 553] width 37 height 21
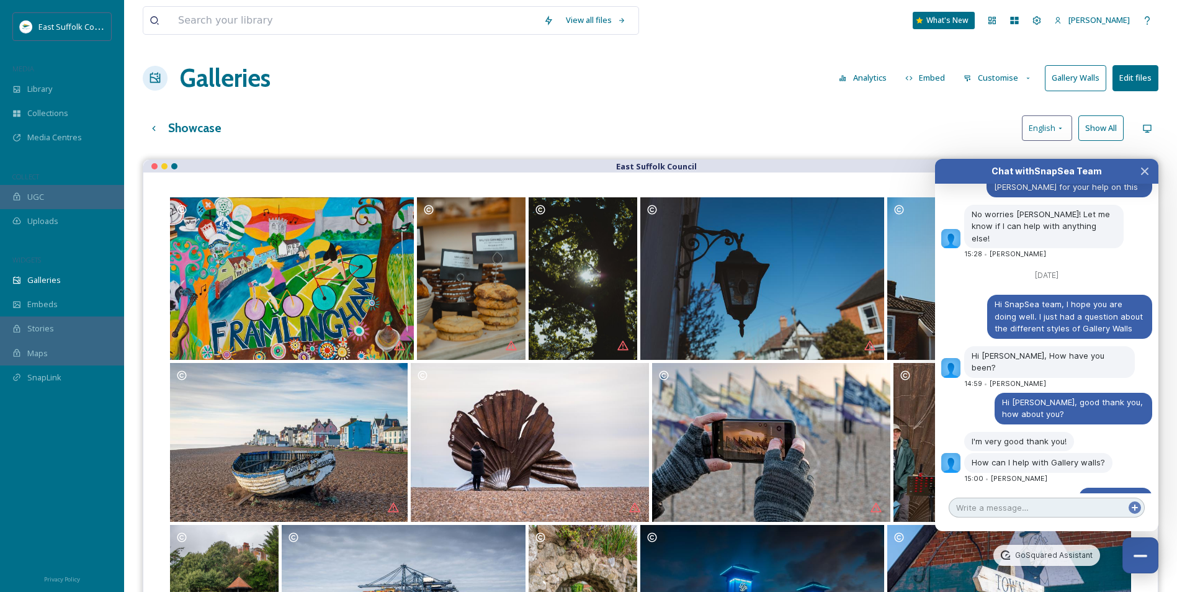
scroll to position [6402, 0]
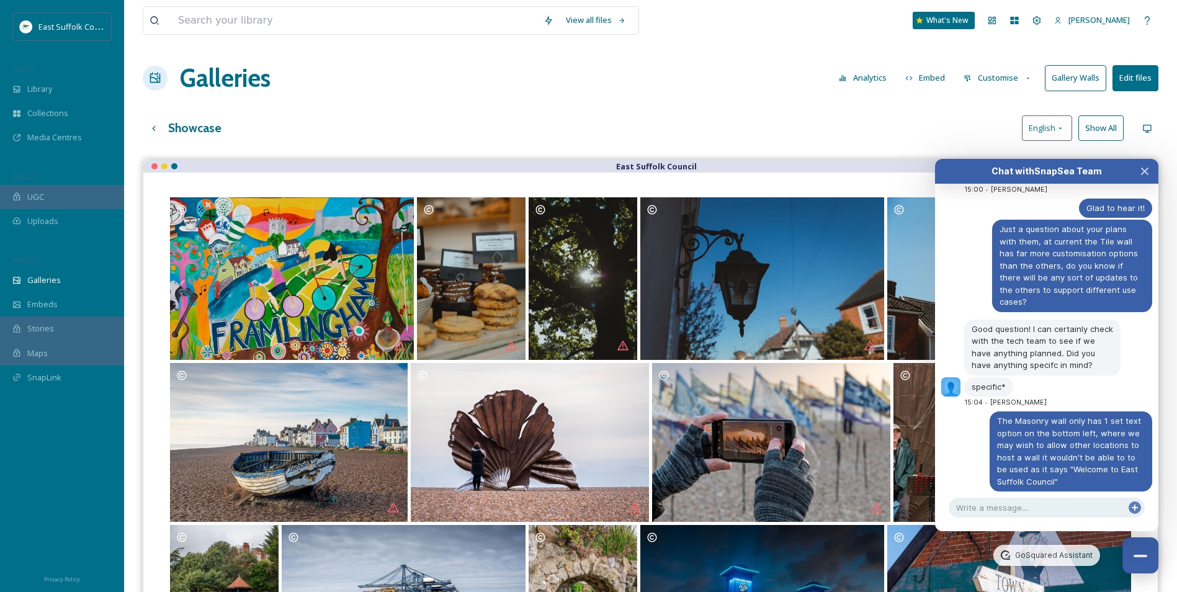
click at [578, 69] on div "Galleries Analytics Embed Customise Gallery Walls Edit files" at bounding box center [650, 78] width 1015 height 37
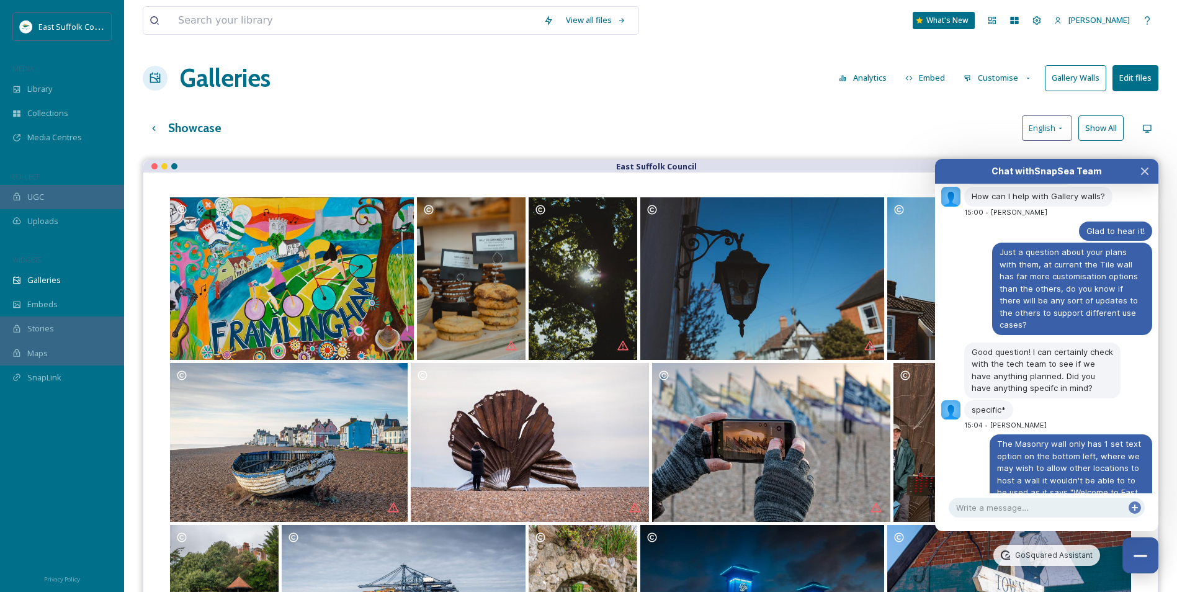
scroll to position [6510, 0]
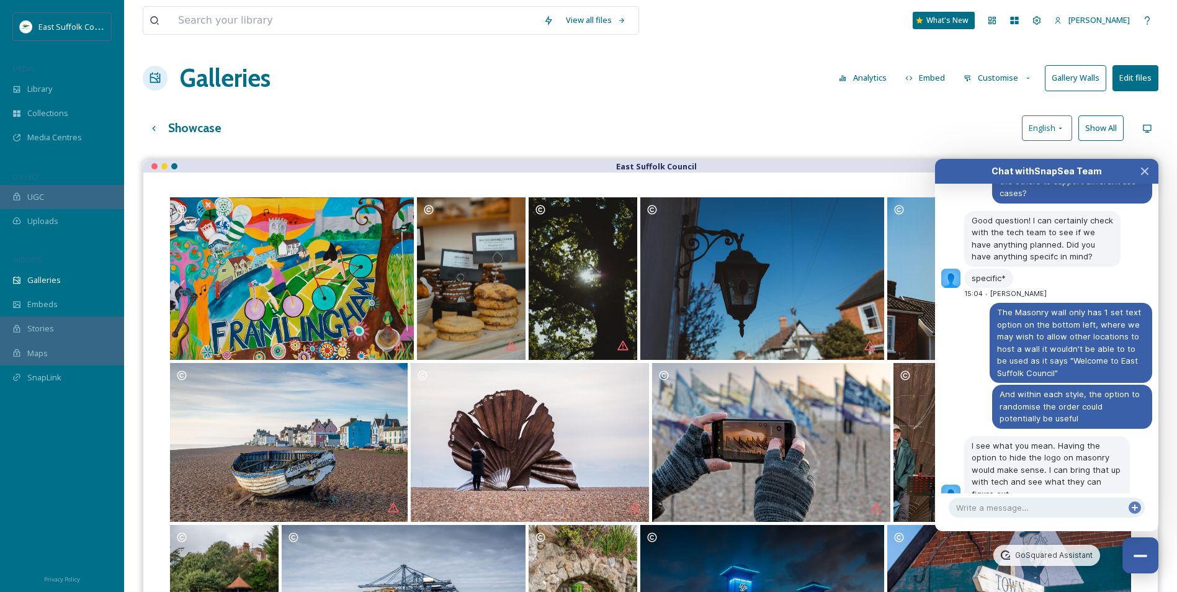
click at [1007, 82] on button "Customise" at bounding box center [997, 78] width 81 height 24
click at [980, 112] on div "Layout" at bounding box center [1001, 106] width 86 height 24
click at [1136, 553] on button "Close Chat" at bounding box center [1141, 556] width 38 height 38
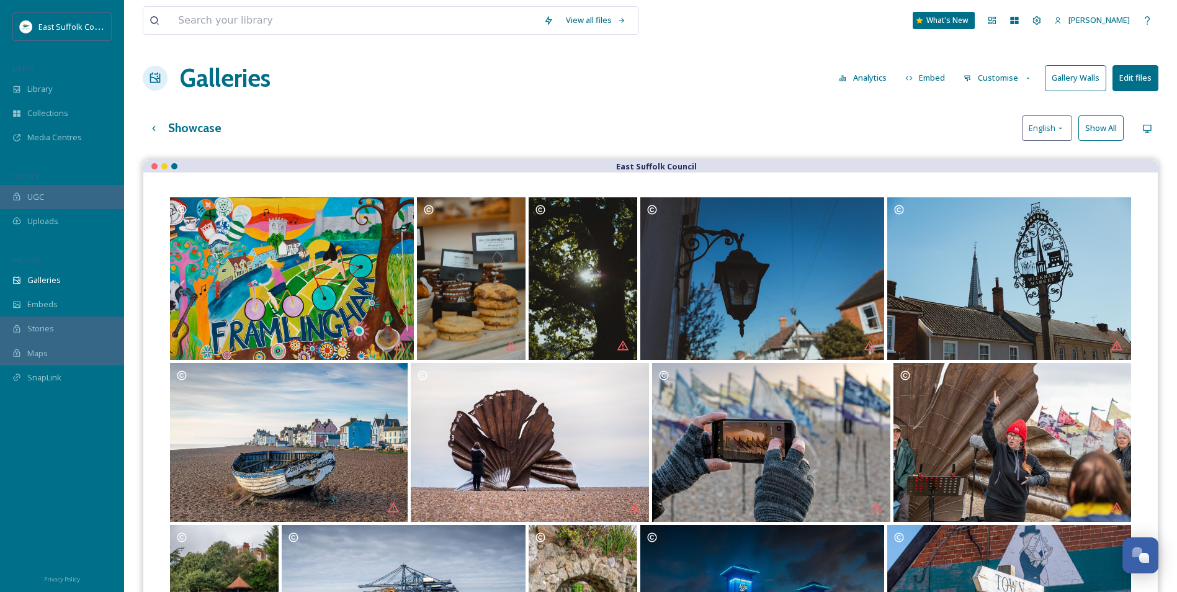
click at [981, 81] on button "Customise" at bounding box center [997, 78] width 81 height 24
click at [975, 109] on span "Layout" at bounding box center [976, 106] width 24 height 12
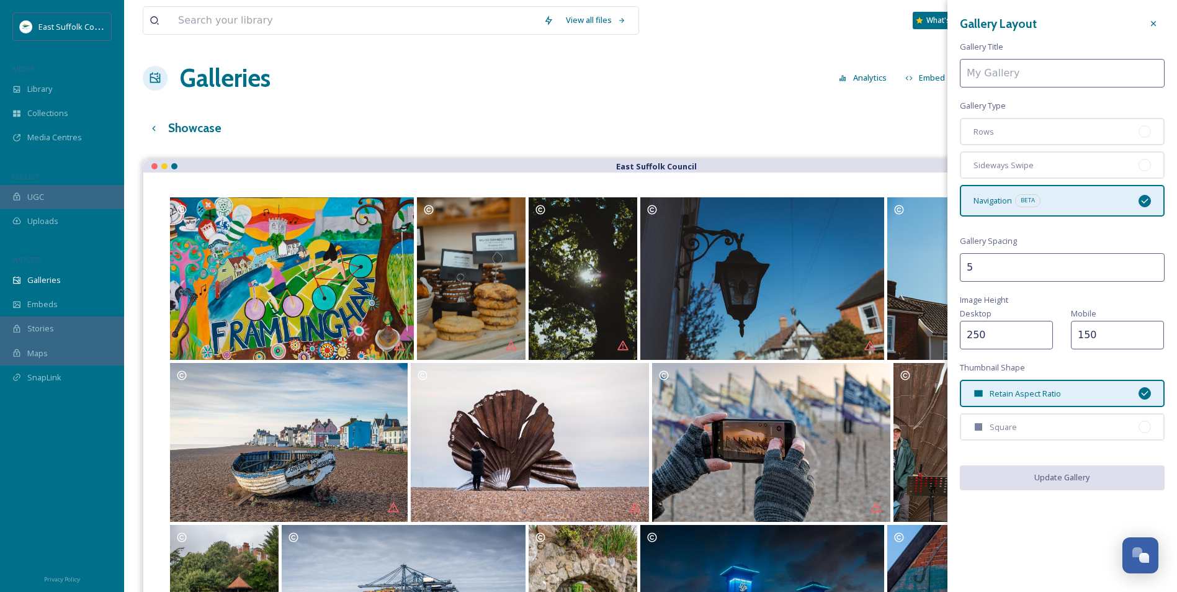
type input "Showcase"
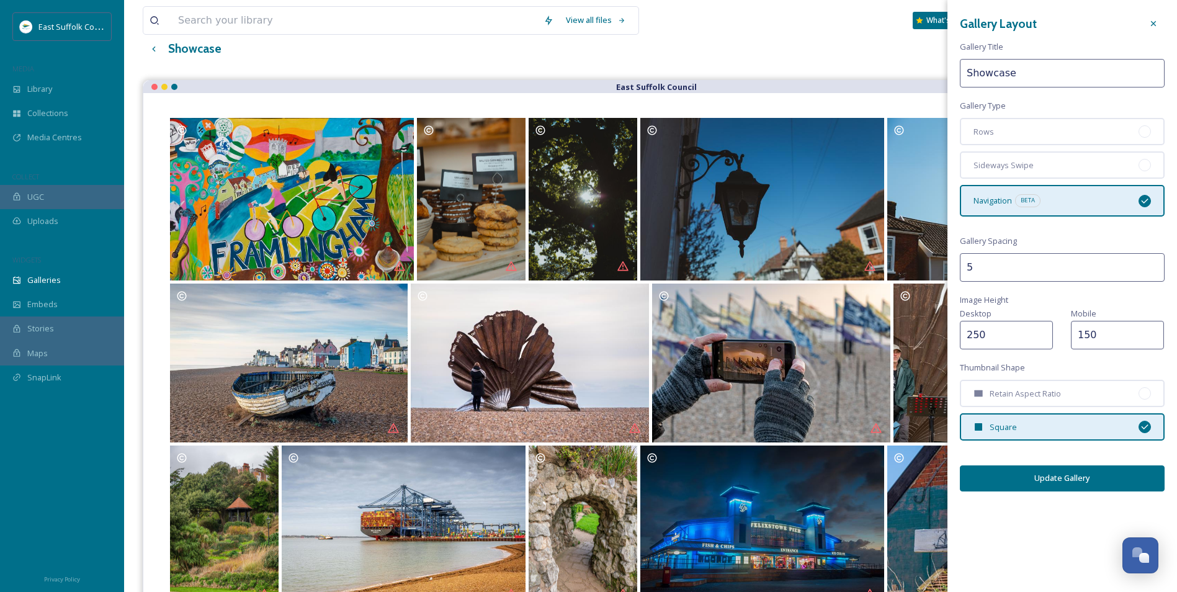
scroll to position [0, 0]
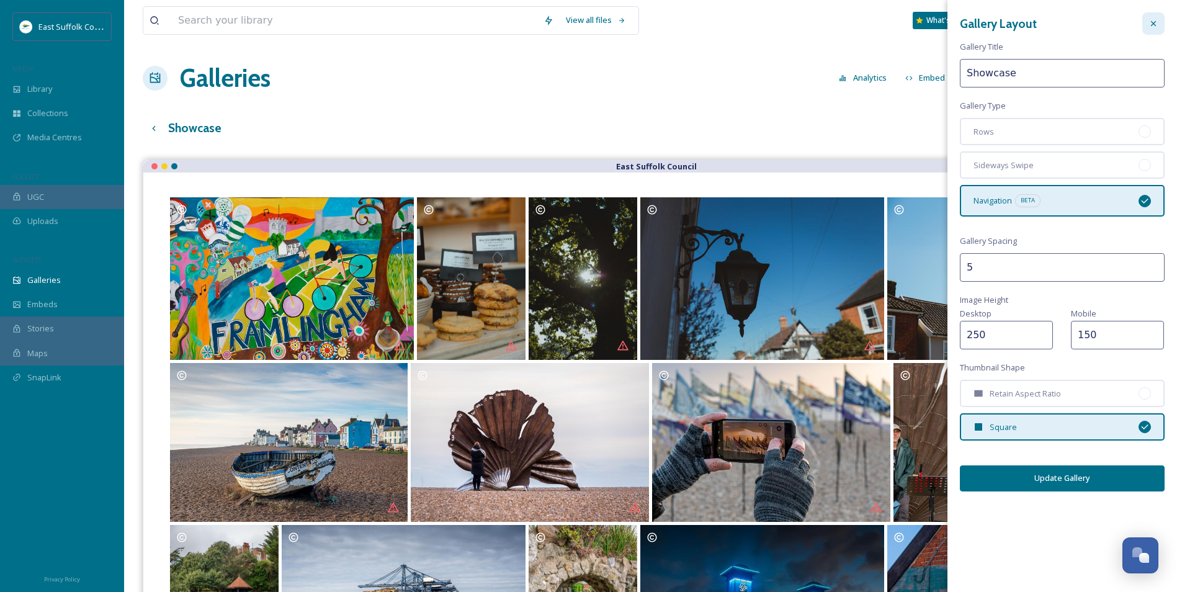
click at [1150, 20] on icon at bounding box center [1153, 24] width 10 height 10
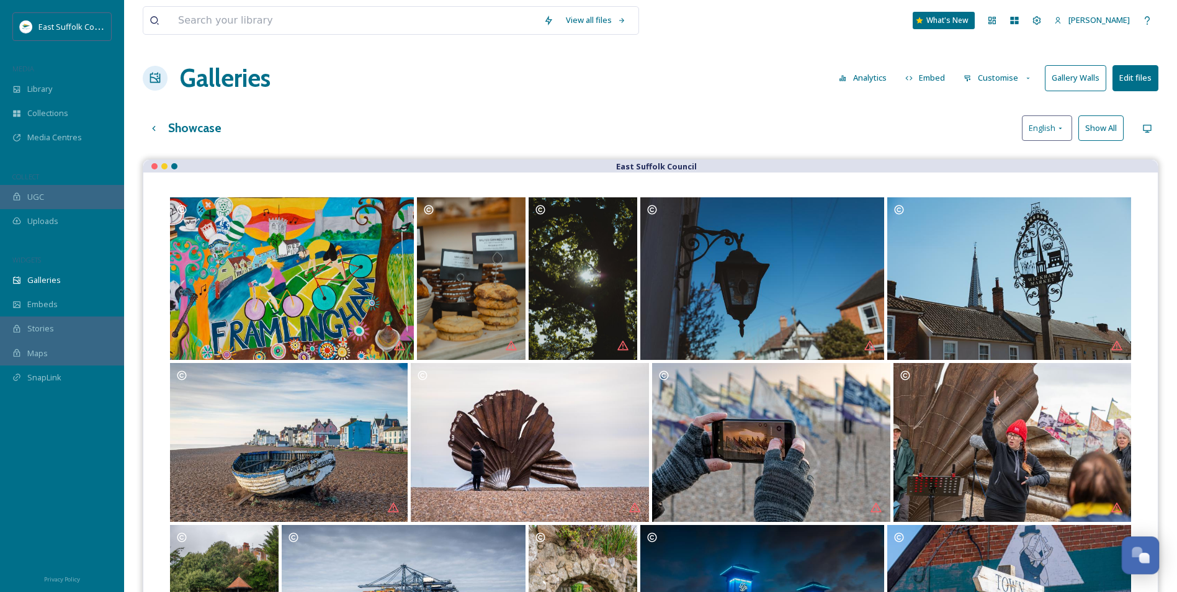
click at [1135, 560] on div "Open Chat" at bounding box center [1140, 553] width 37 height 21
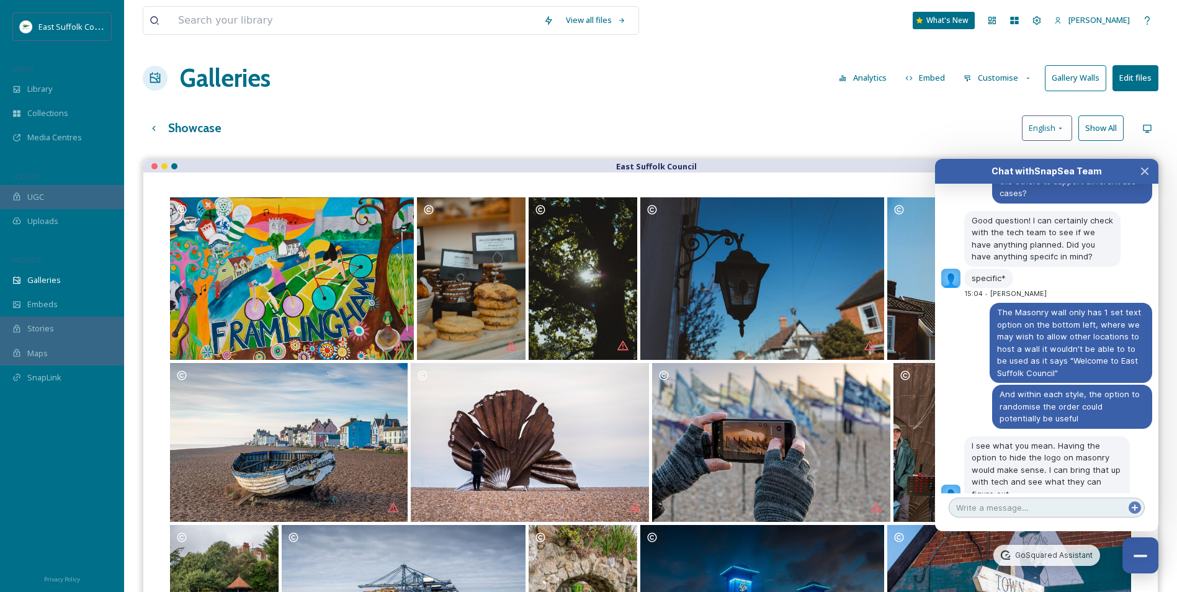
click at [1004, 498] on textarea at bounding box center [1046, 508] width 196 height 20
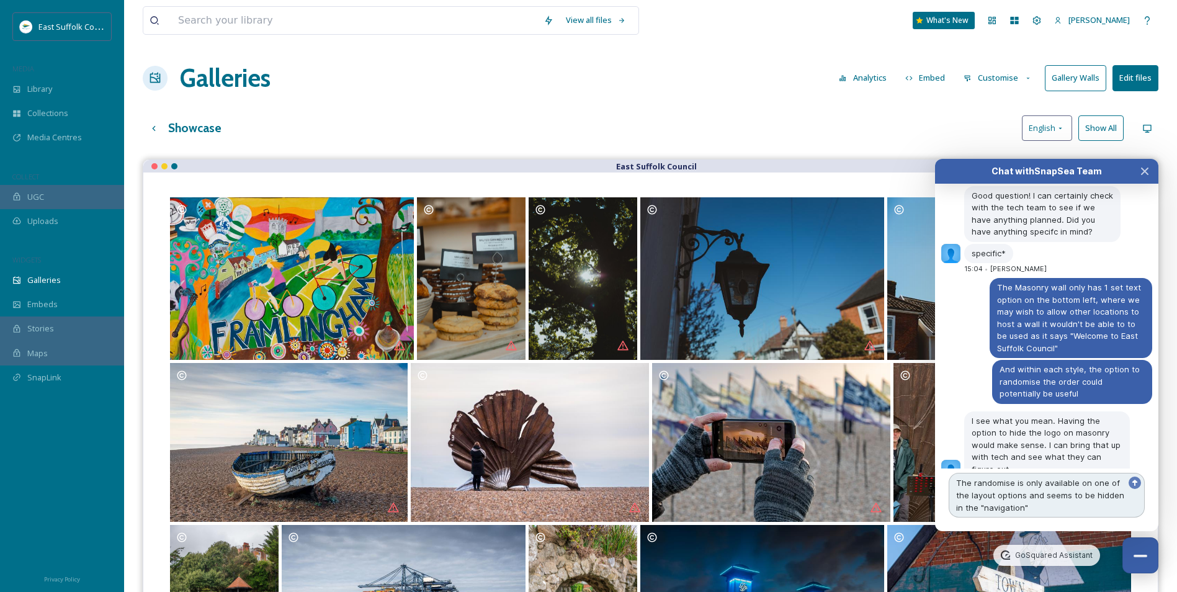
scroll to position [6558, 0]
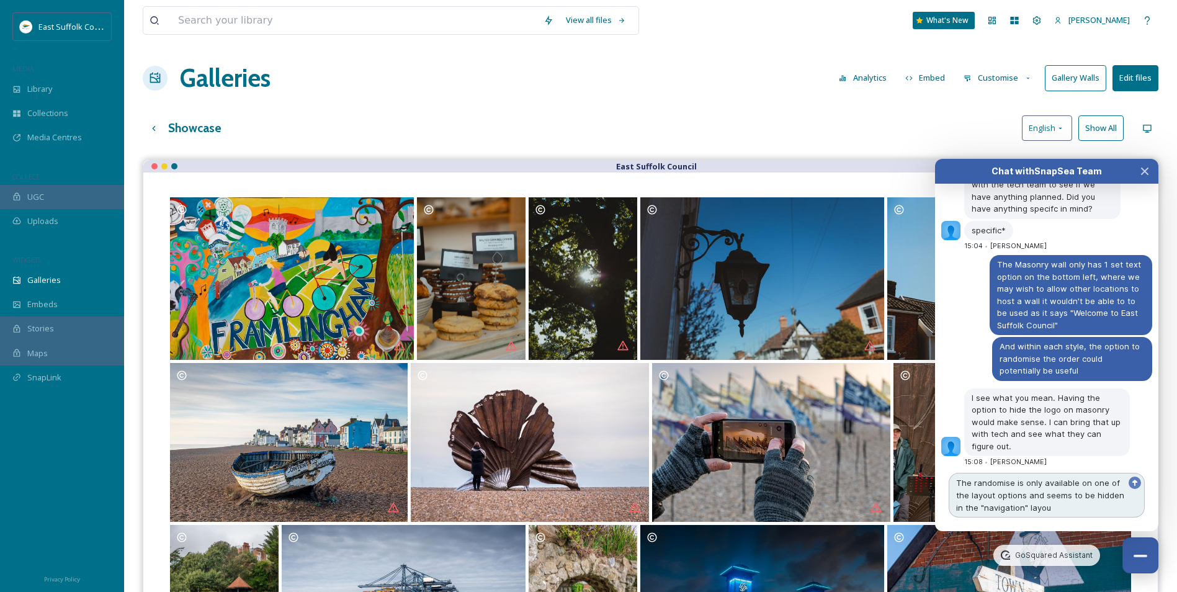
type textarea "The randomise is only available on one of the layout options and seems to be hi…"
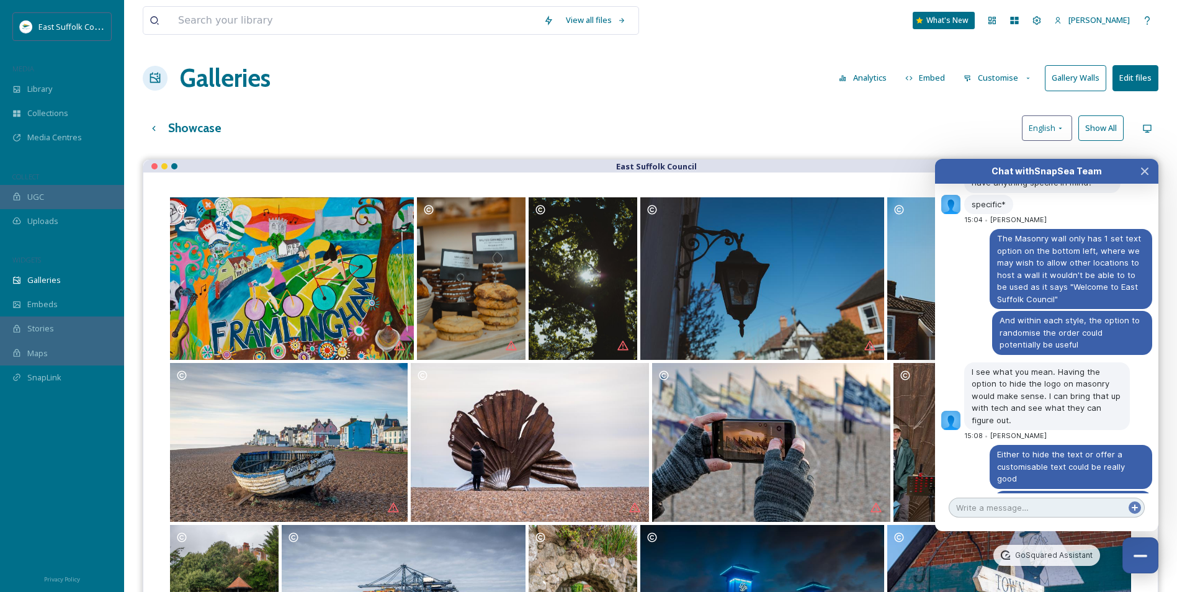
scroll to position [6561, 0]
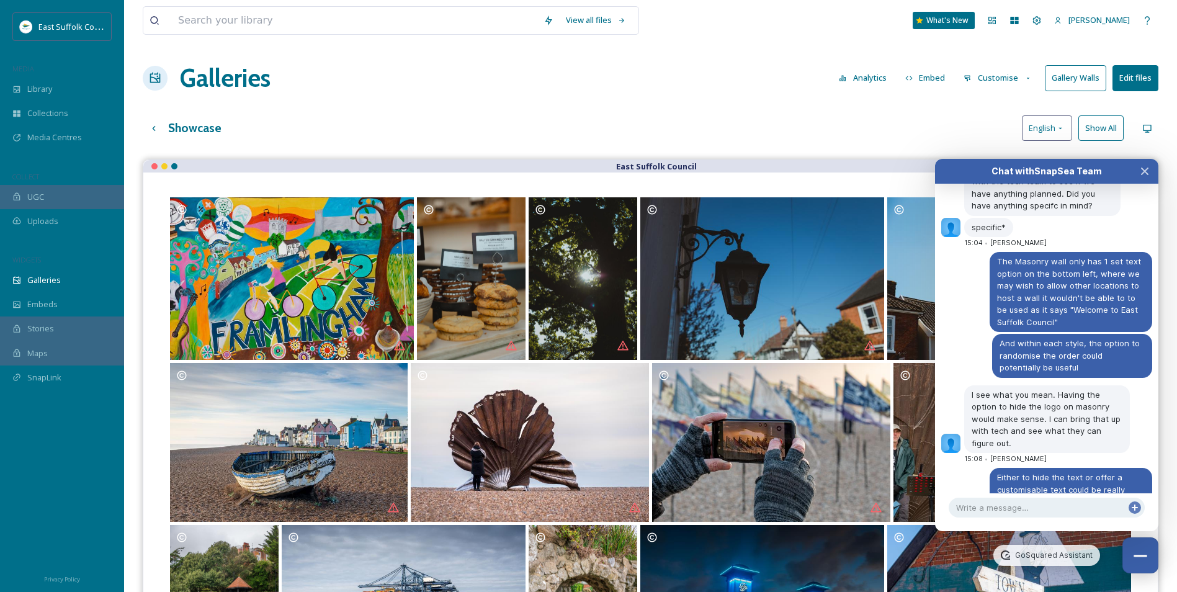
click at [977, 79] on button "Customise" at bounding box center [997, 78] width 81 height 24
click at [977, 110] on span "Layout" at bounding box center [976, 106] width 24 height 12
click at [1144, 177] on button "Close Chat" at bounding box center [1144, 171] width 27 height 25
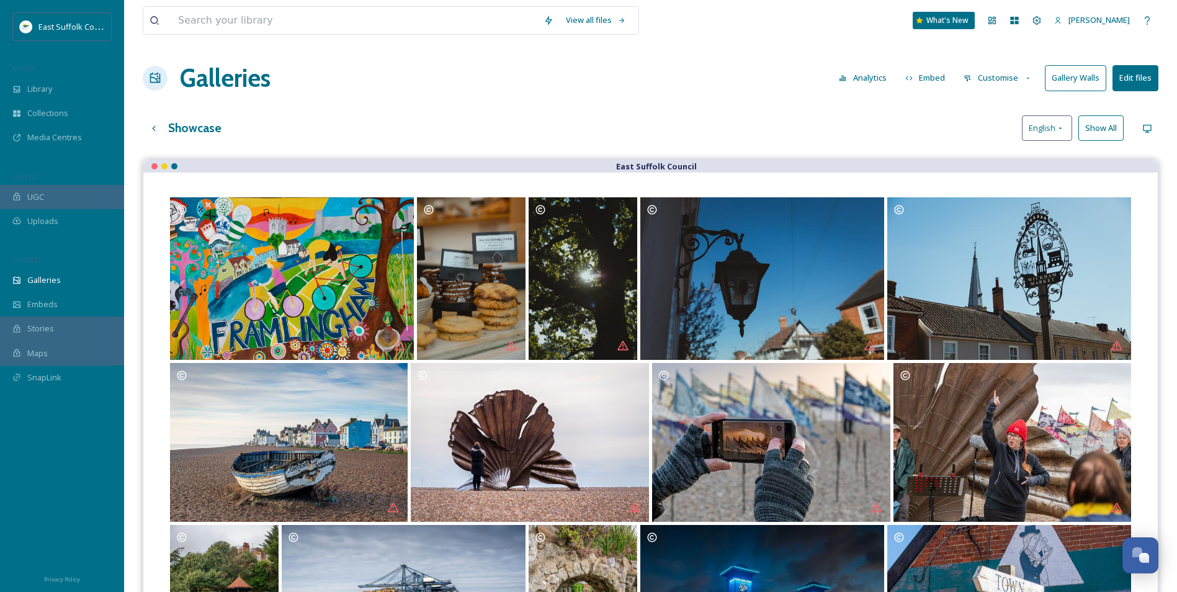
click at [1019, 86] on button "Customise" at bounding box center [997, 78] width 81 height 24
click at [997, 92] on div "Galleries Analytics Embed Customise Layout Thumbnails Buttons Lightbox Template…" at bounding box center [650, 78] width 1015 height 37
click at [1011, 60] on div "Galleries Analytics Embed Customise Gallery Walls Edit files" at bounding box center [650, 78] width 1015 height 37
click at [993, 84] on button "Customise" at bounding box center [997, 78] width 81 height 24
click at [986, 107] on span "Layout" at bounding box center [976, 106] width 24 height 12
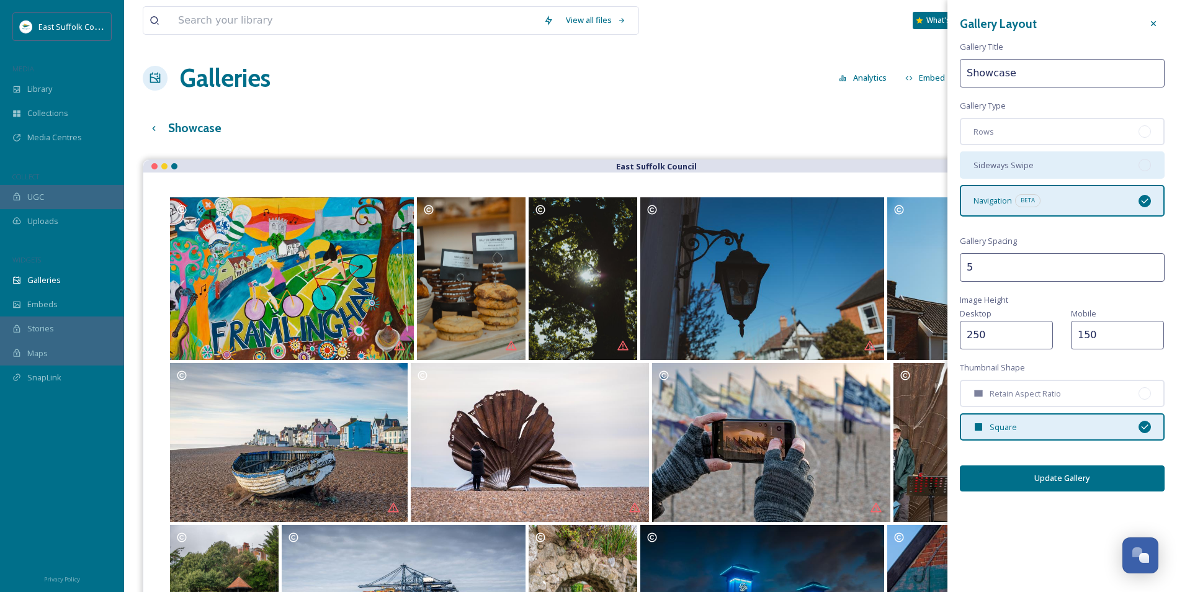
click at [1056, 166] on div "Sideways Swipe" at bounding box center [1062, 164] width 205 height 27
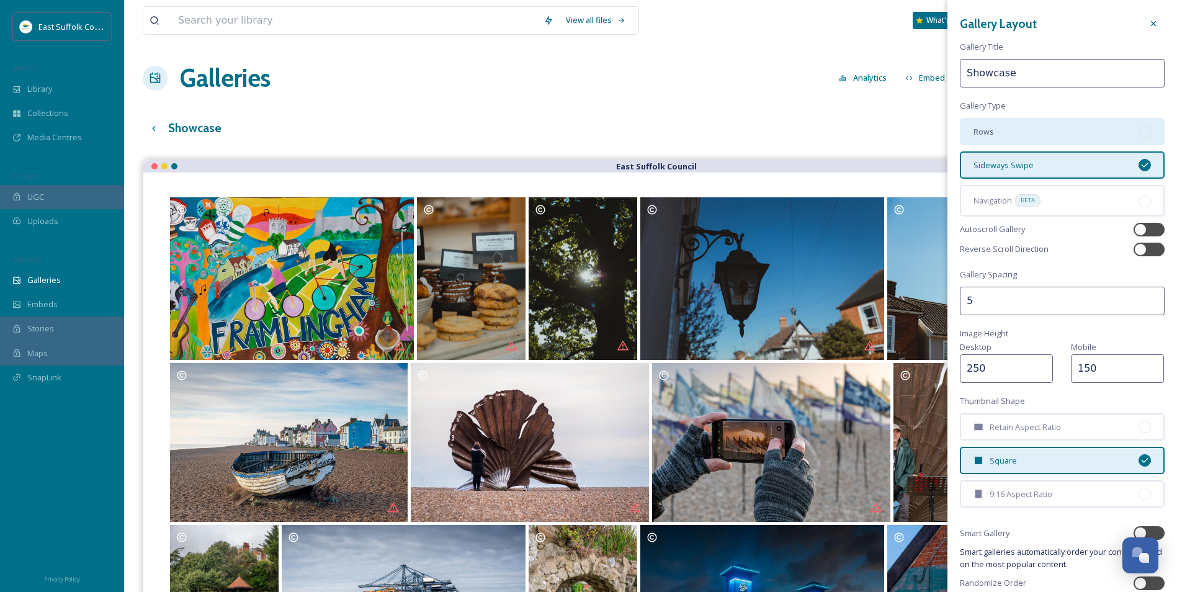
click at [1062, 126] on div "Rows" at bounding box center [1062, 131] width 205 height 27
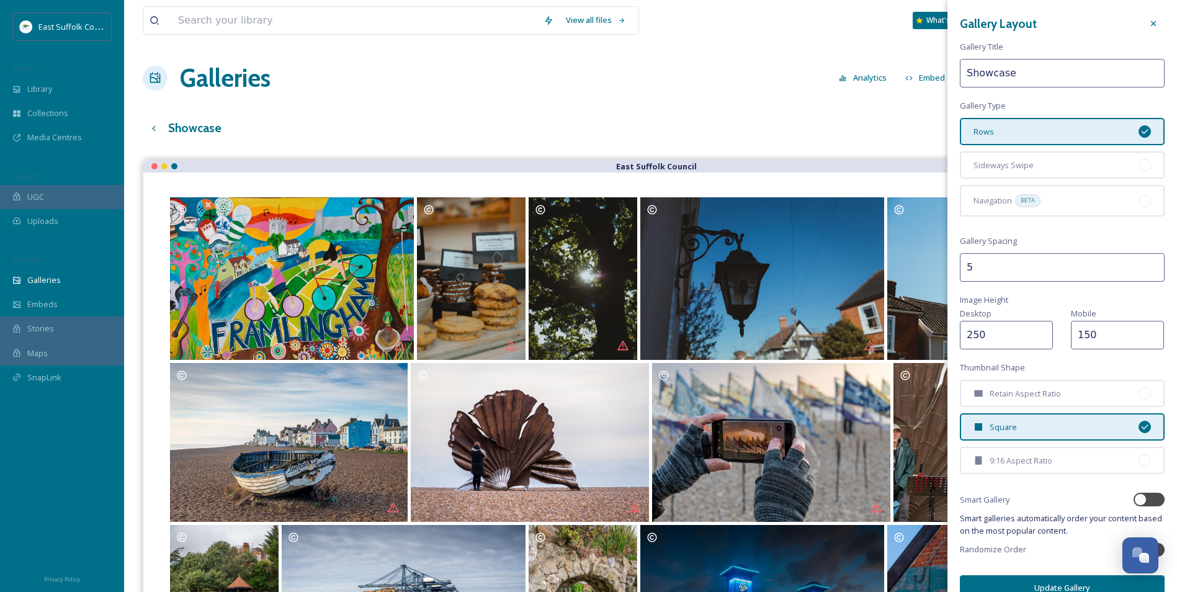
click at [1058, 143] on div "Rows" at bounding box center [1062, 131] width 205 height 27
click at [1042, 164] on div "Sideways Swipe" at bounding box center [1062, 164] width 205 height 27
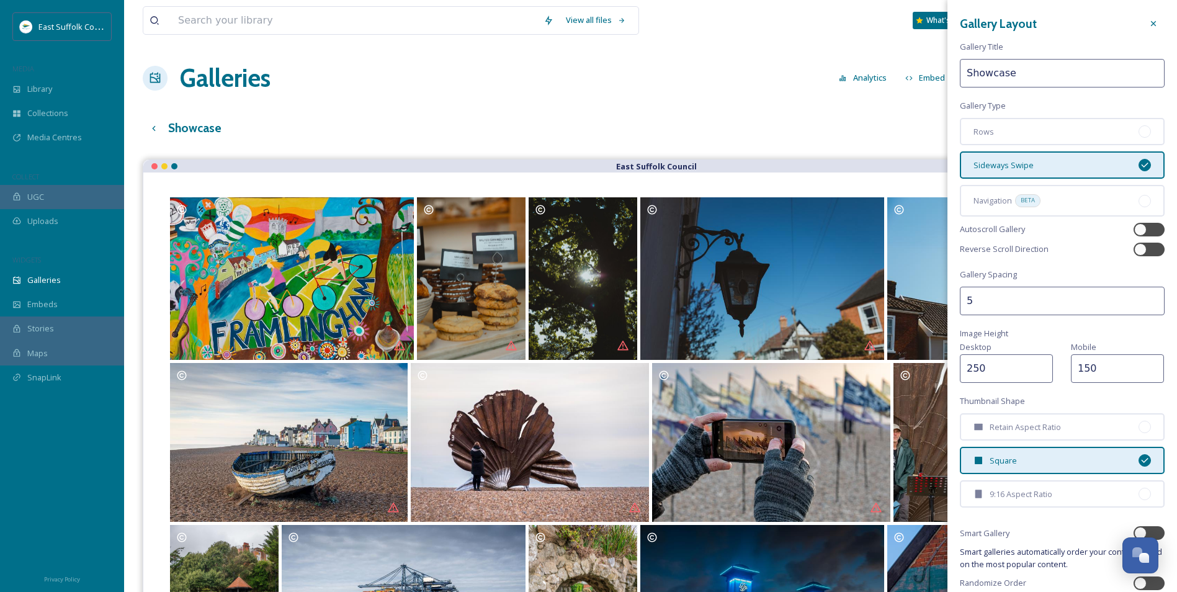
scroll to position [55, 0]
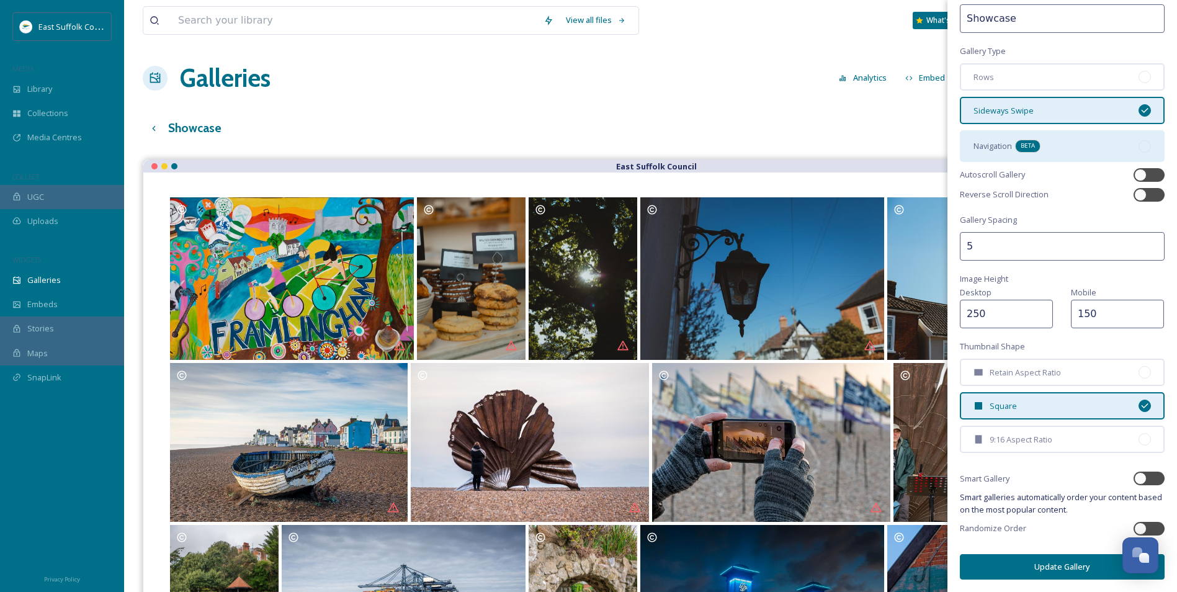
click at [1027, 149] on span "BETA" at bounding box center [1027, 145] width 14 height 9
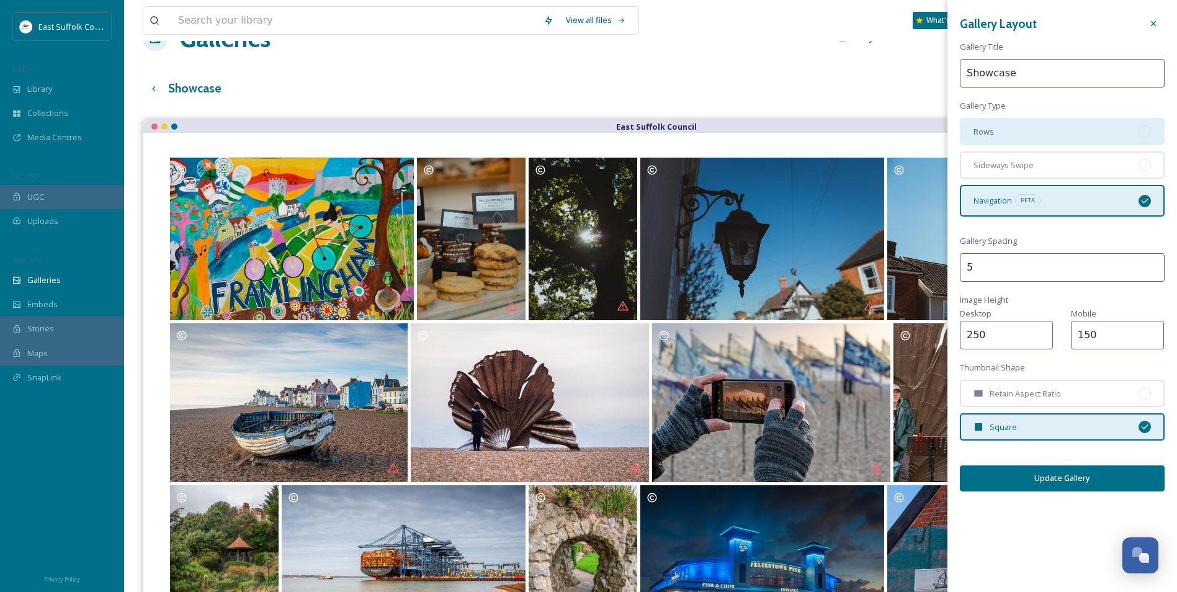
scroll to position [62, 0]
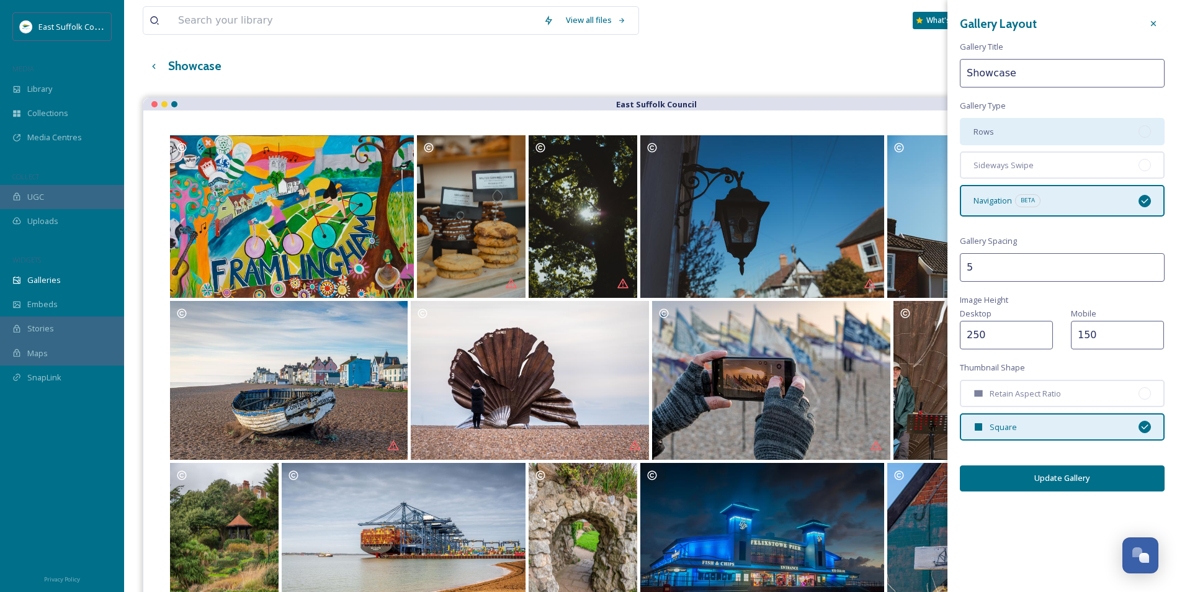
click at [1055, 122] on div "Rows" at bounding box center [1062, 131] width 205 height 27
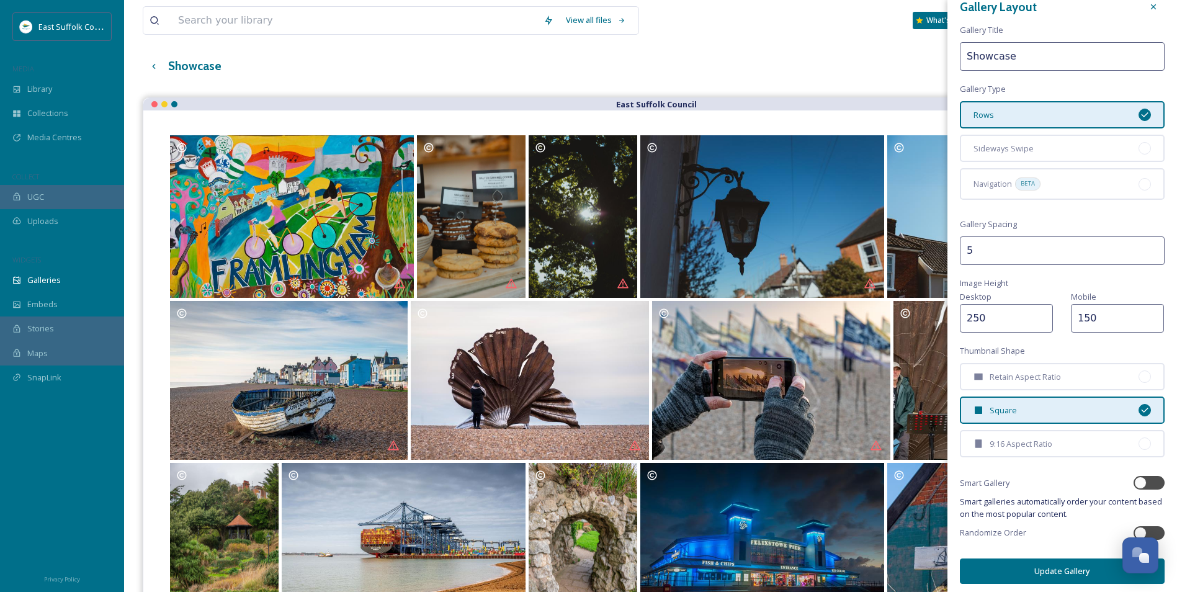
scroll to position [21, 0]
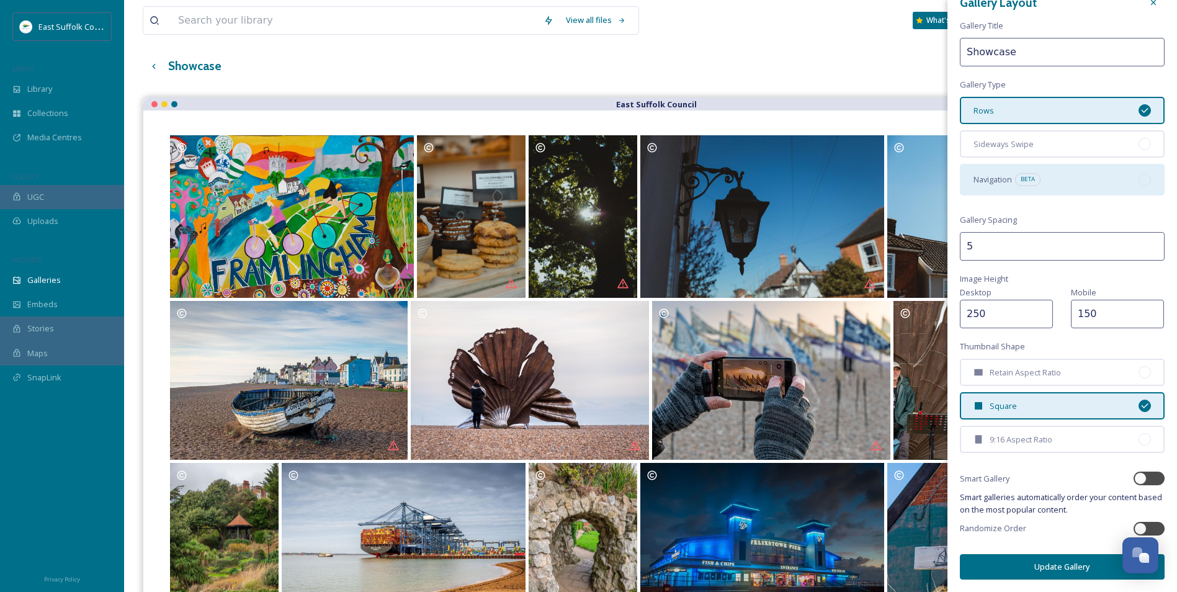
click at [1047, 183] on div "Navigation BETA" at bounding box center [1062, 179] width 205 height 31
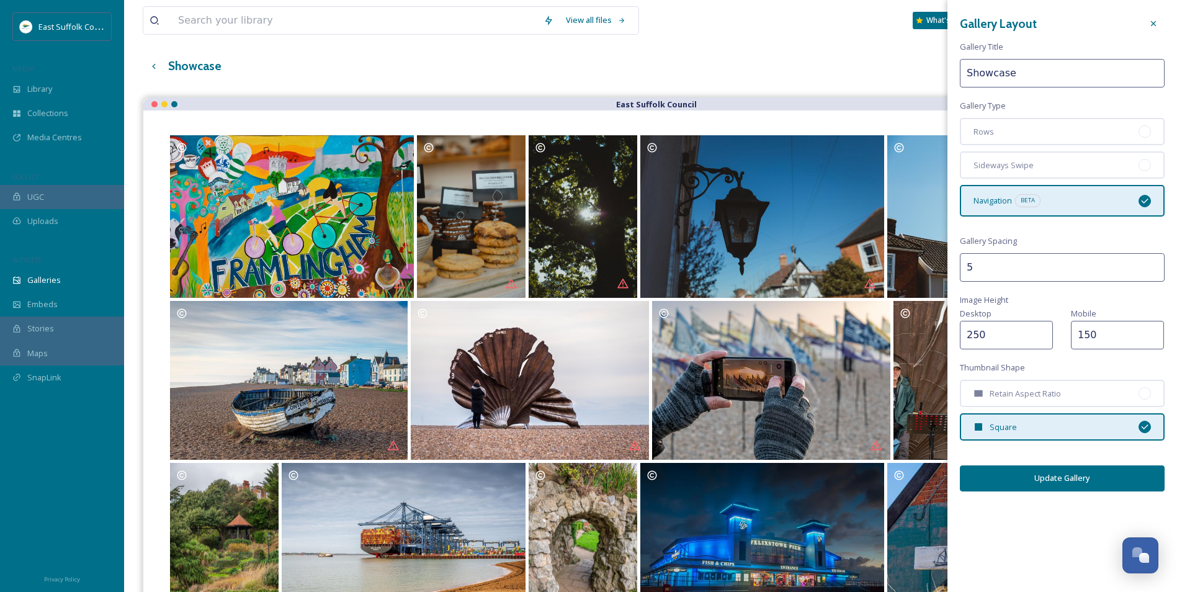
scroll to position [0, 0]
click at [1058, 488] on button "Update Gallery" at bounding box center [1062, 477] width 205 height 25
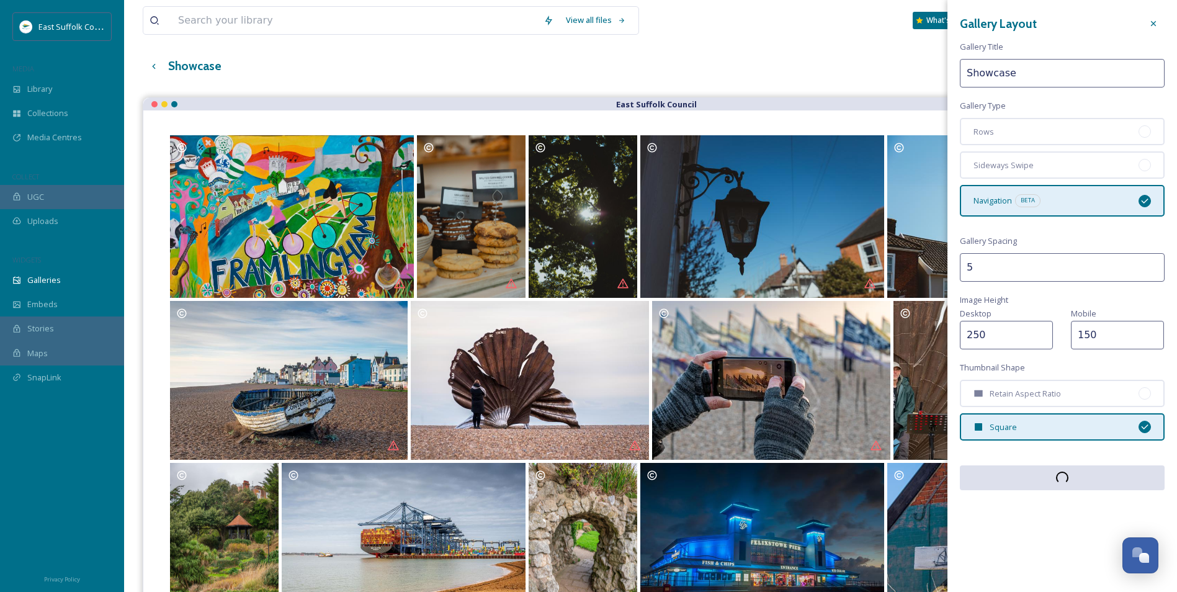
click at [799, 63] on div "Showcase English Show All" at bounding box center [650, 65] width 1015 height 25
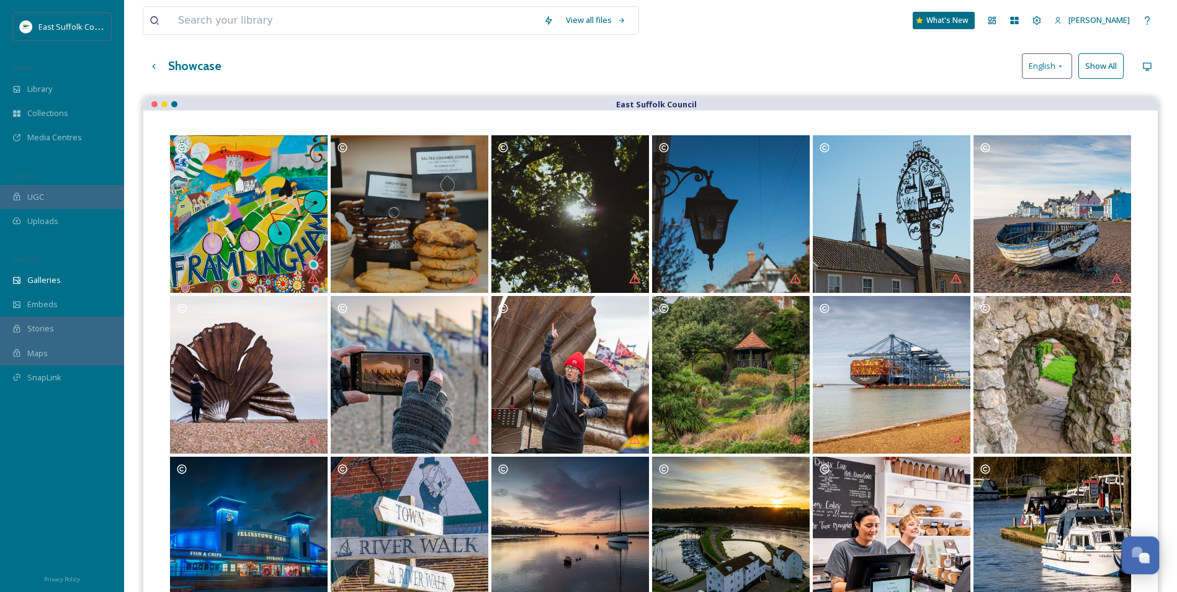
click at [1125, 548] on div "Open Chat" at bounding box center [1140, 553] width 37 height 21
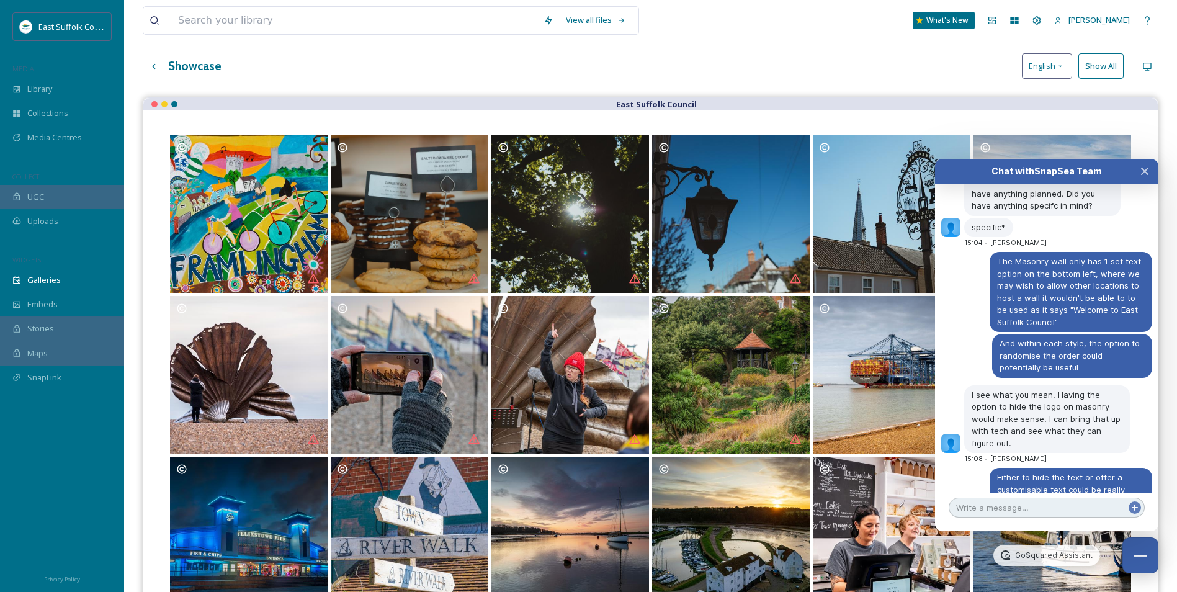
click at [1091, 502] on textarea at bounding box center [1046, 508] width 196 height 20
click at [1141, 557] on div "Close Chat" at bounding box center [1140, 556] width 14 height 2
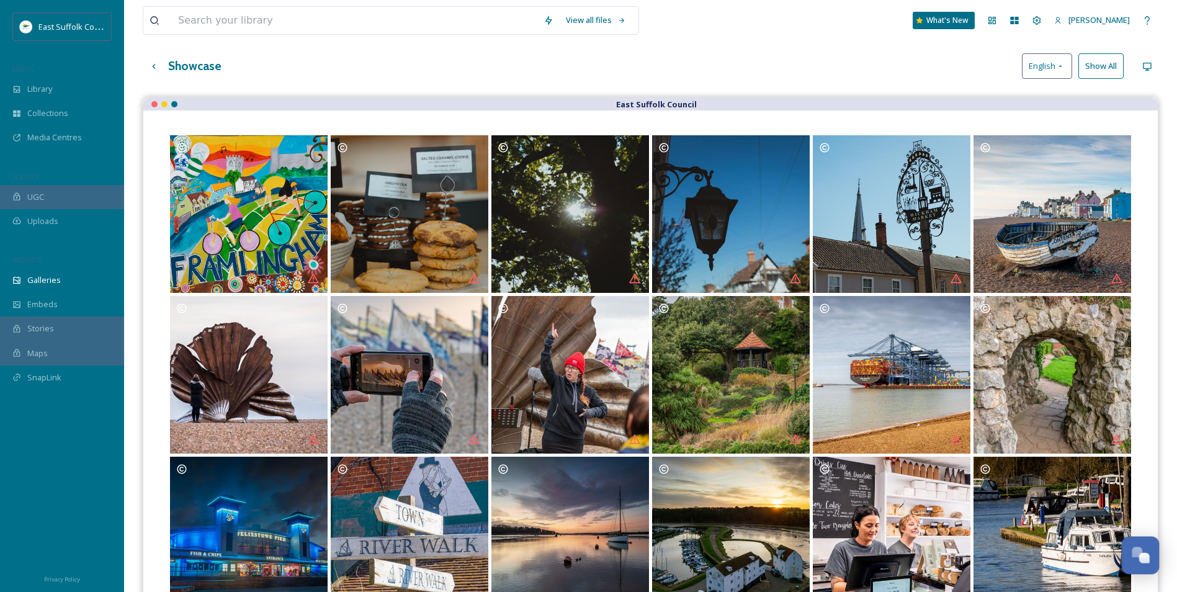
click at [1125, 553] on div "Open Chat" at bounding box center [1140, 553] width 37 height 21
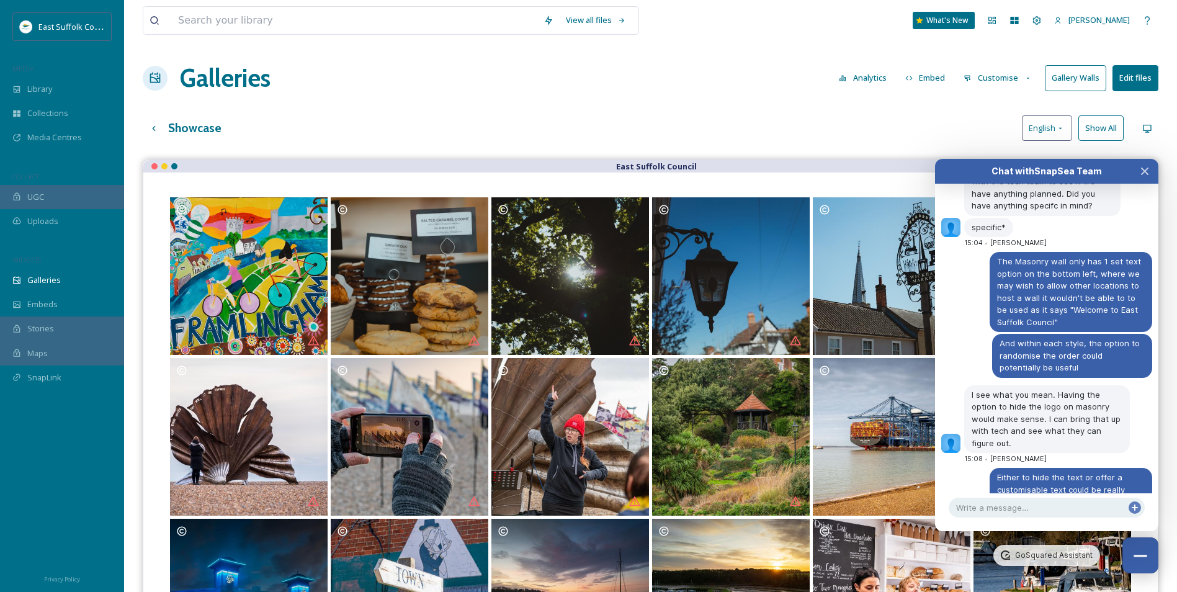
click at [999, 86] on button "Customise" at bounding box center [997, 78] width 81 height 24
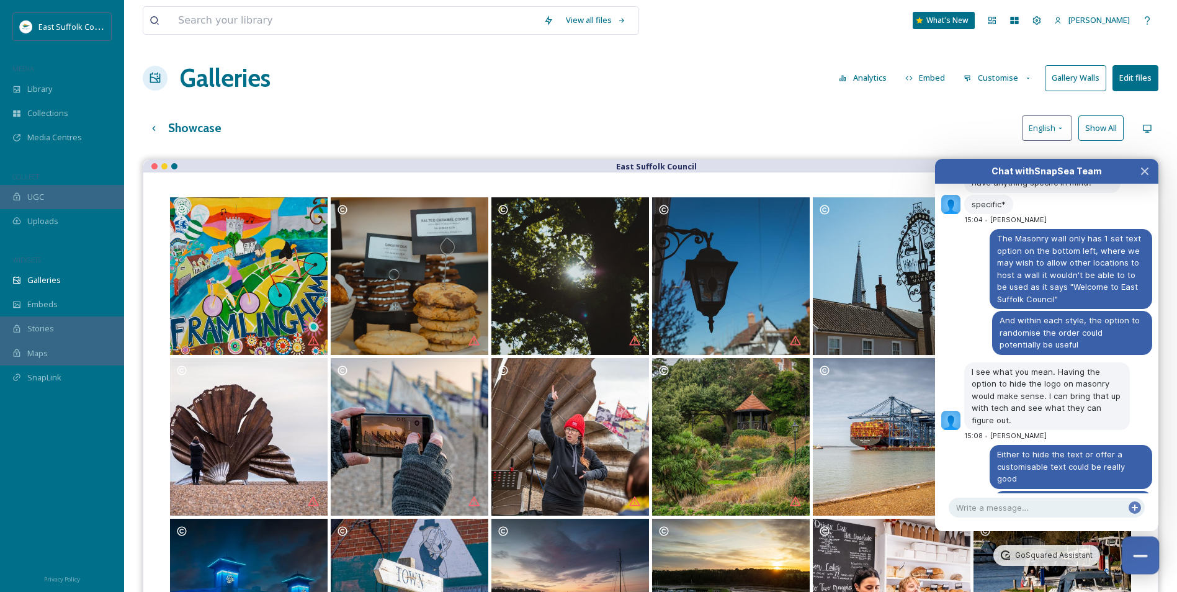
click at [1137, 550] on button "Close Chat" at bounding box center [1141, 556] width 38 height 38
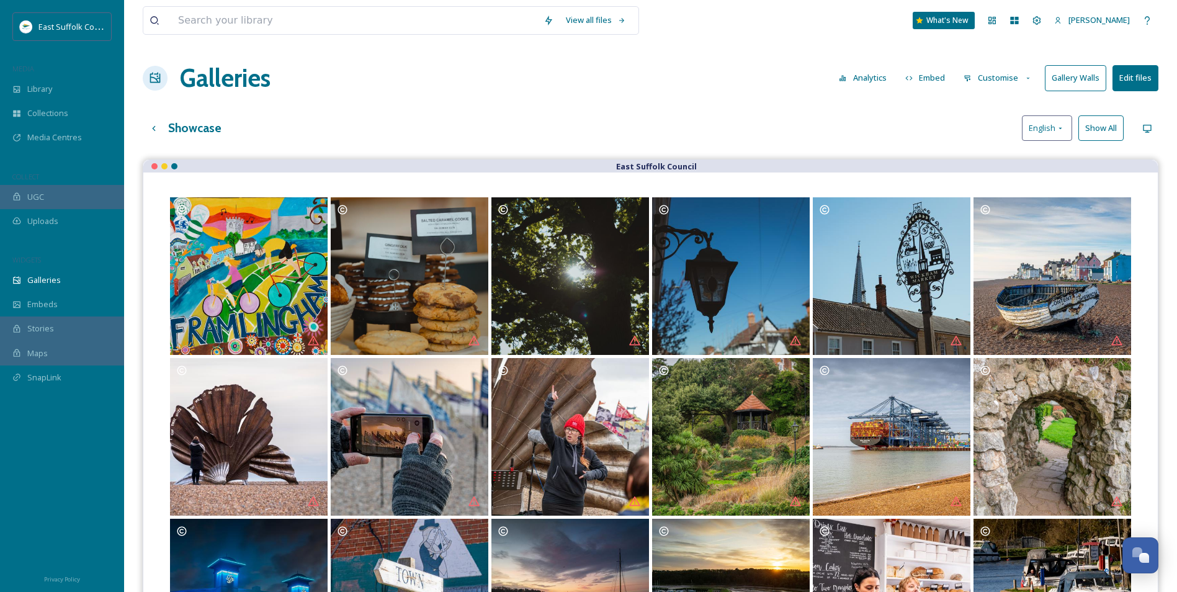
click at [1006, 84] on button "Customise" at bounding box center [997, 78] width 81 height 24
click at [990, 102] on div "Layout" at bounding box center [1001, 106] width 86 height 24
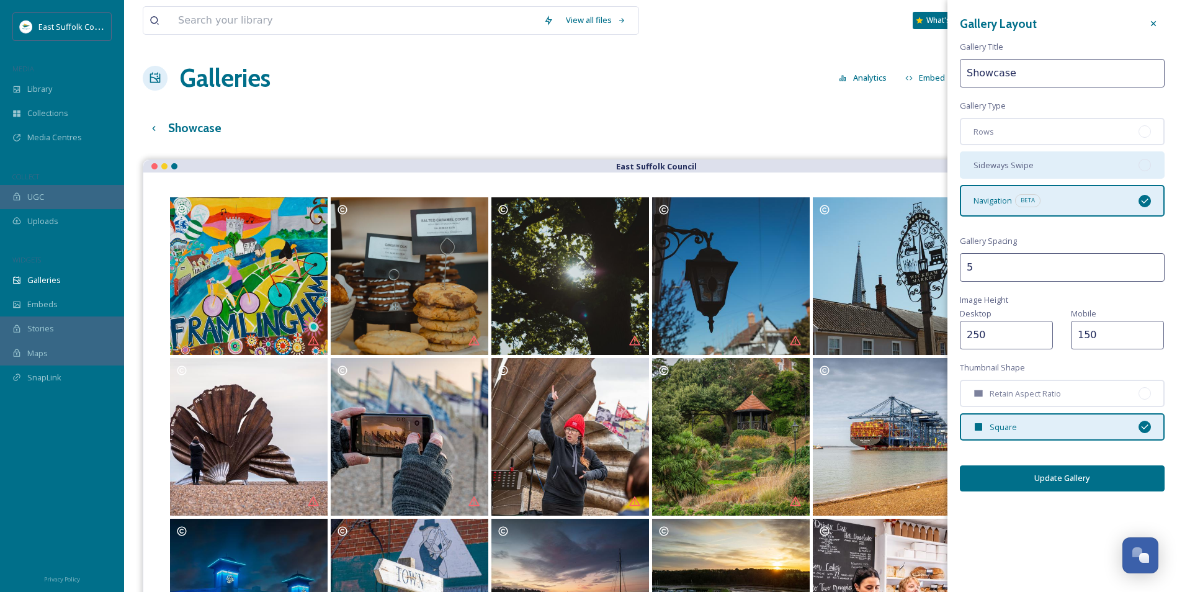
click at [1064, 170] on div "Sideways Swipe" at bounding box center [1062, 164] width 205 height 27
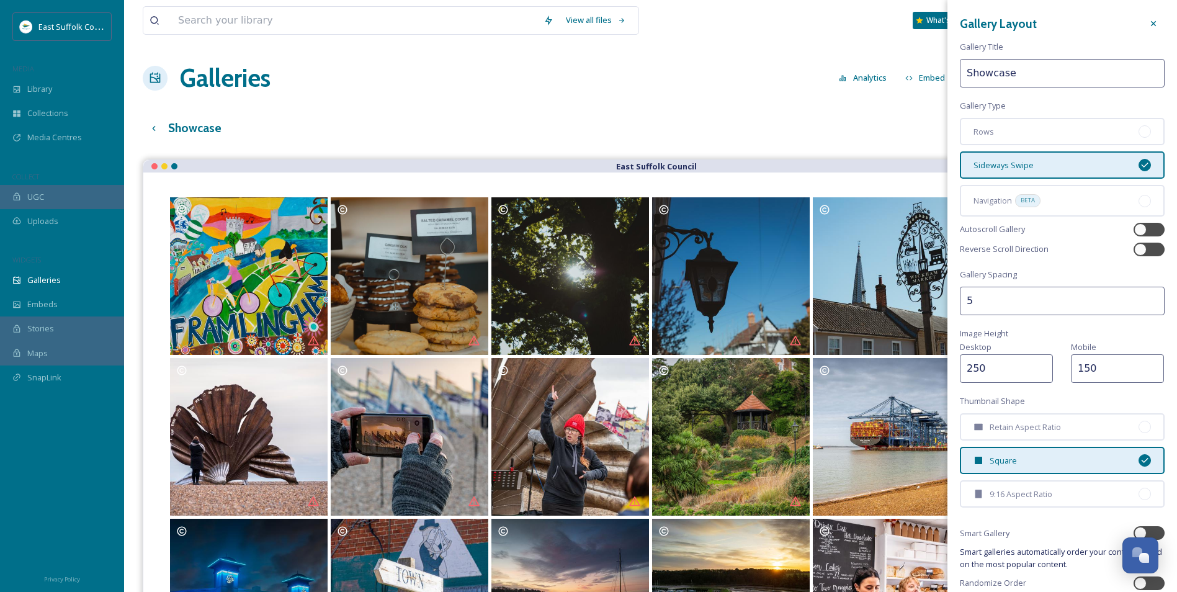
scroll to position [55, 0]
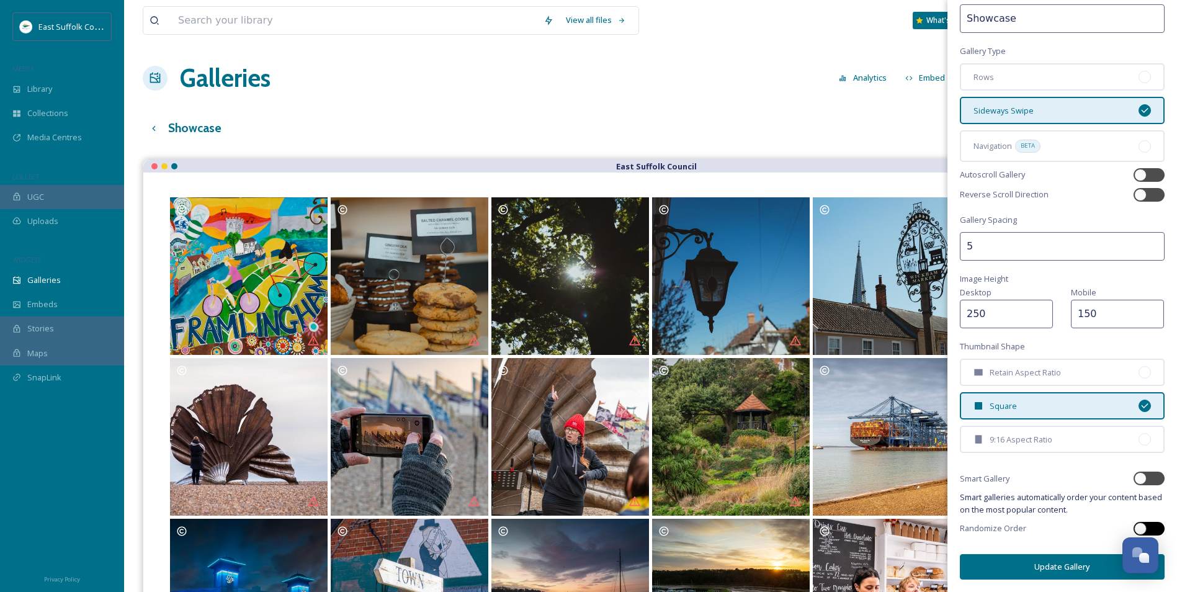
click at [1152, 525] on div at bounding box center [1155, 528] width 6 height 6
click at [1151, 525] on div at bounding box center [1157, 528] width 12 height 12
checkbox input "false"
click at [1138, 476] on div at bounding box center [1148, 478] width 31 height 14
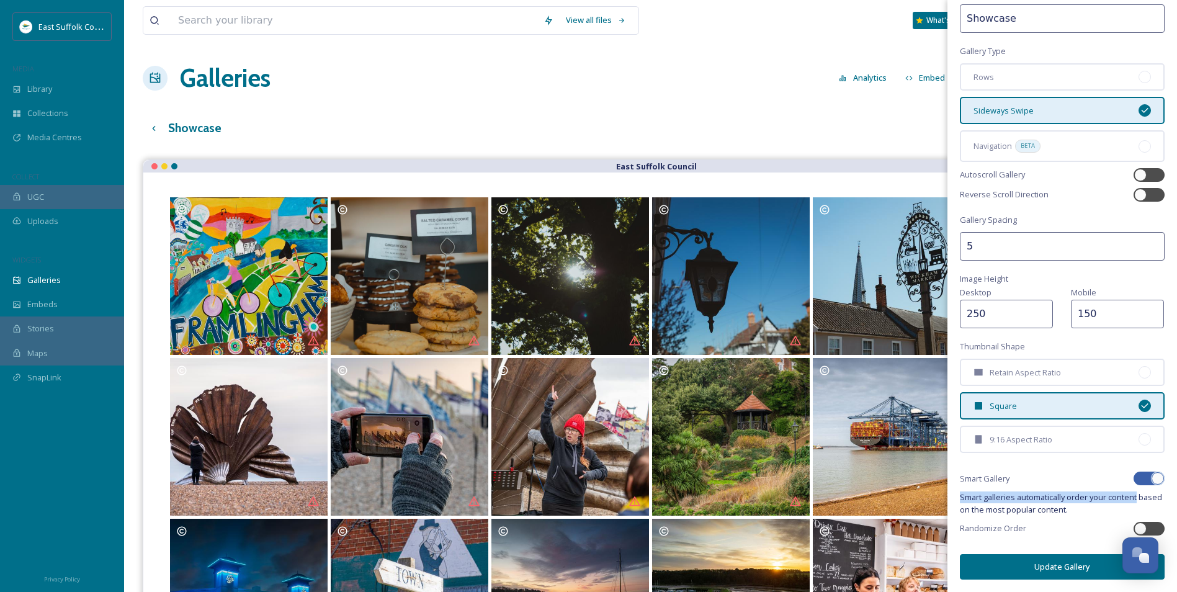
click at [1140, 489] on div "Gallery Layout Gallery Title Showcase Gallery Type Rows Sideways Swipe Navigati…" at bounding box center [1062, 268] width 230 height 646
drag, startPoint x: 1140, startPoint y: 489, endPoint x: 1133, endPoint y: 481, distance: 10.2
click at [1138, 481] on div at bounding box center [1142, 478] width 9 height 6
checkbox input "false"
click at [1134, 528] on div at bounding box center [1140, 528] width 12 height 12
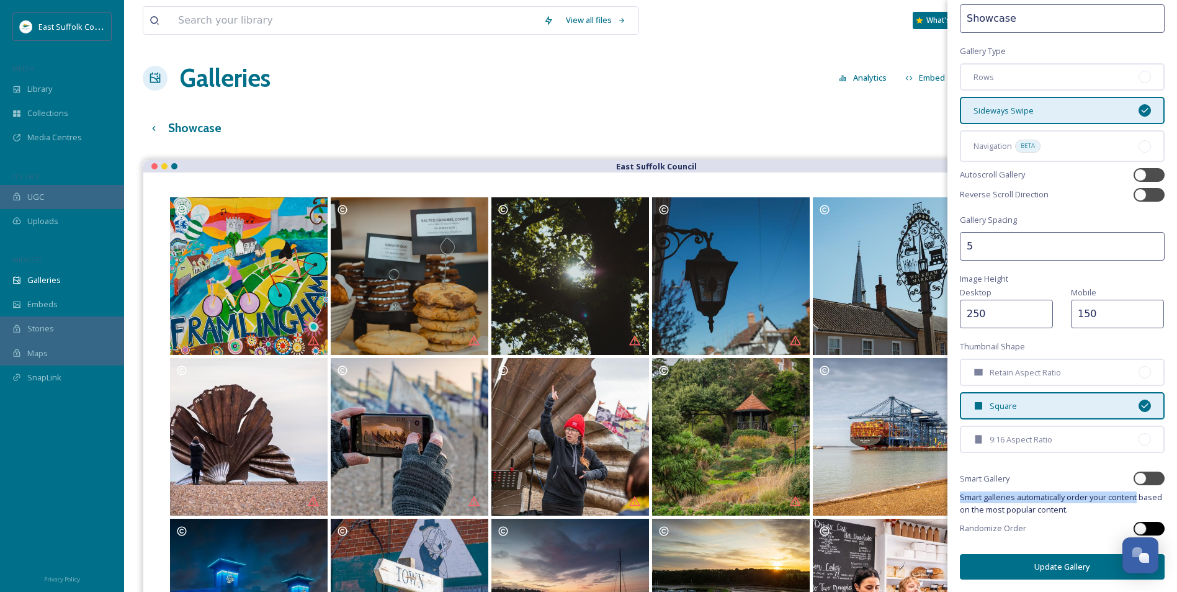
checkbox input "true"
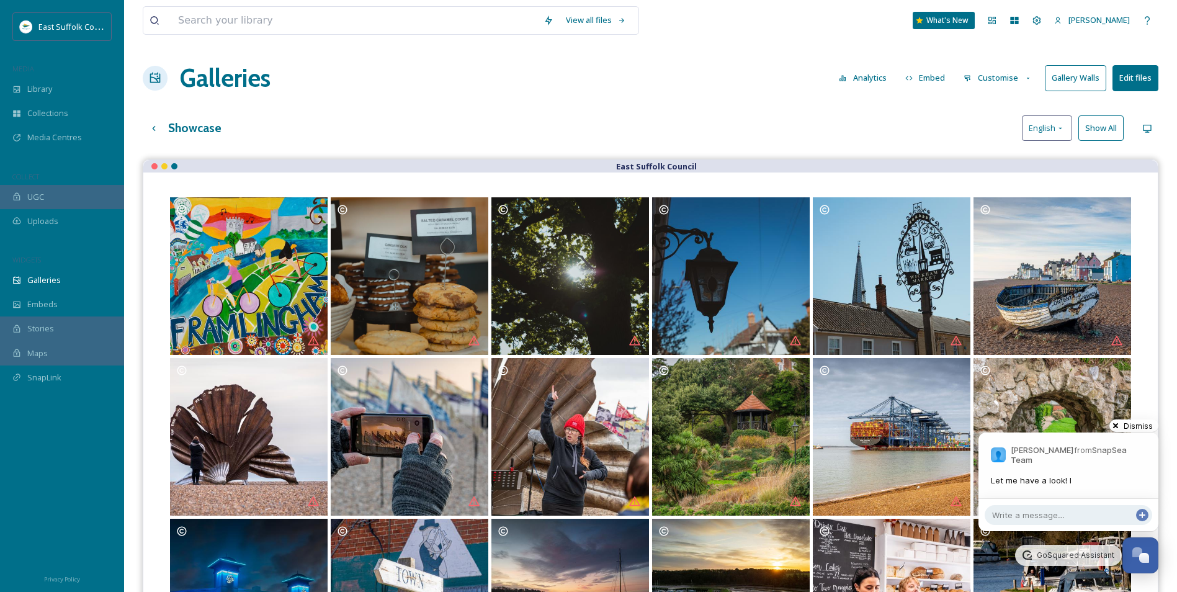
click at [1148, 427] on span "Dismiss" at bounding box center [1140, 425] width 37 height 9
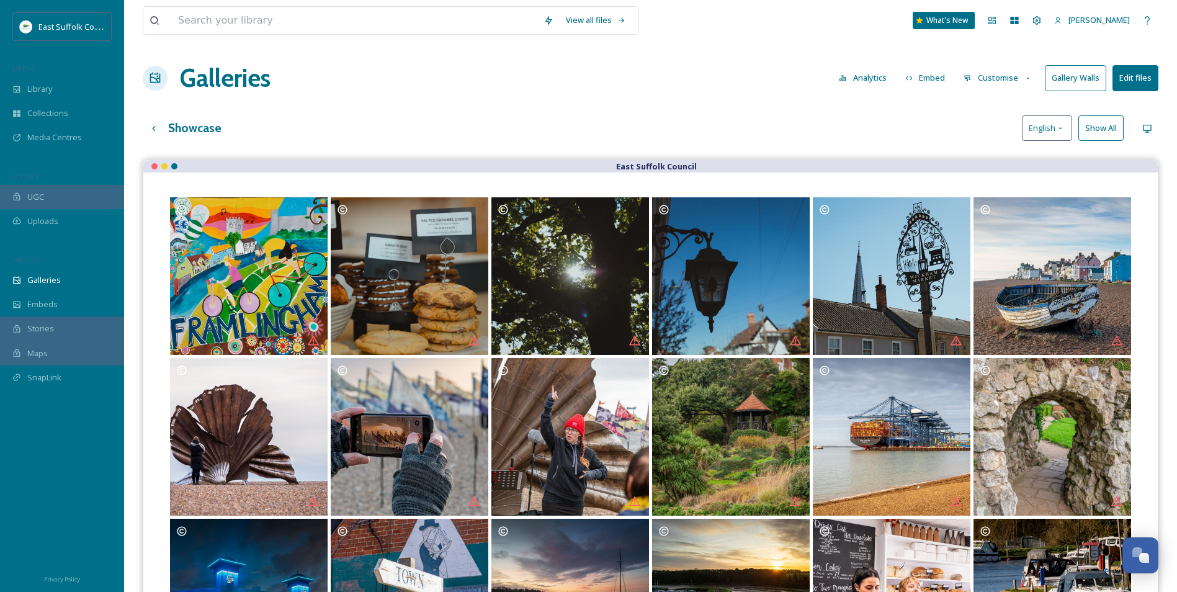
scroll to position [6596, 0]
click at [1012, 86] on button "Customise" at bounding box center [997, 78] width 81 height 24
click at [1007, 108] on div "Layout" at bounding box center [1001, 106] width 86 height 24
click at [1144, 539] on button "Open Chat" at bounding box center [1141, 556] width 38 height 38
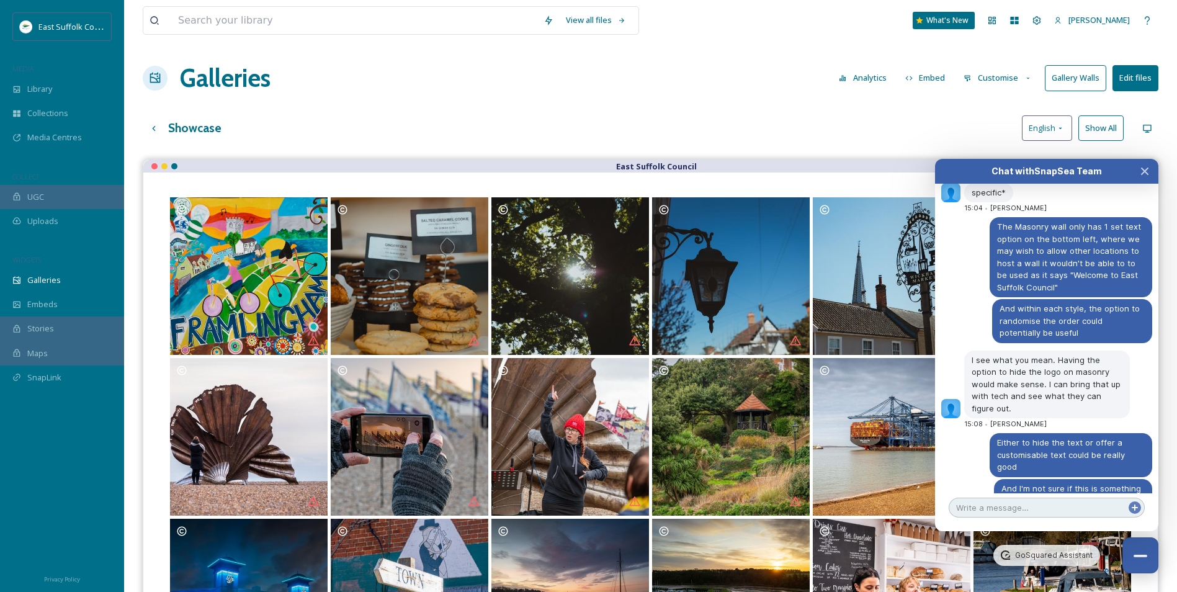
click at [1056, 512] on textarea at bounding box center [1046, 508] width 196 height 20
type textarea "No worries, thank you for your help :)"
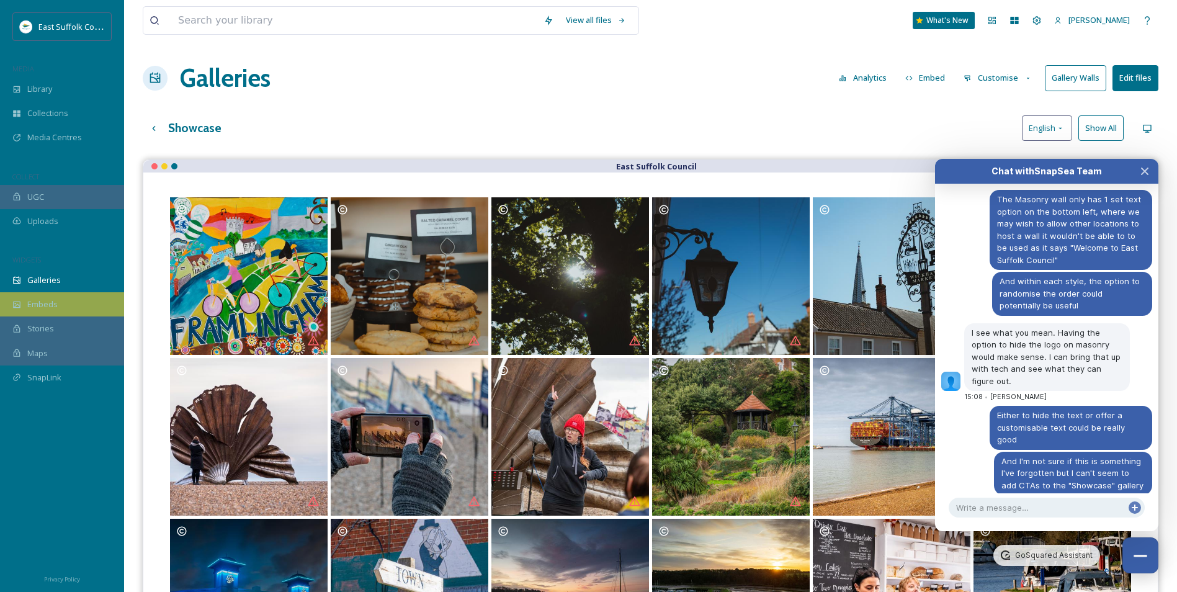
scroll to position [6646, 0]
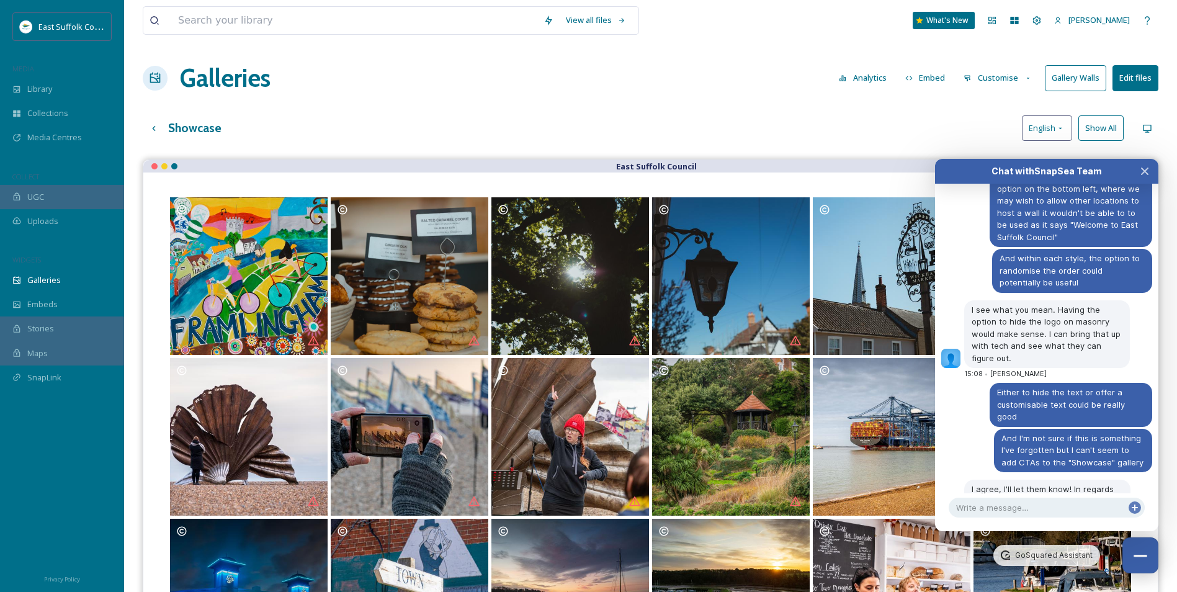
click at [473, 136] on div "Showcase English Show All" at bounding box center [650, 127] width 1015 height 25
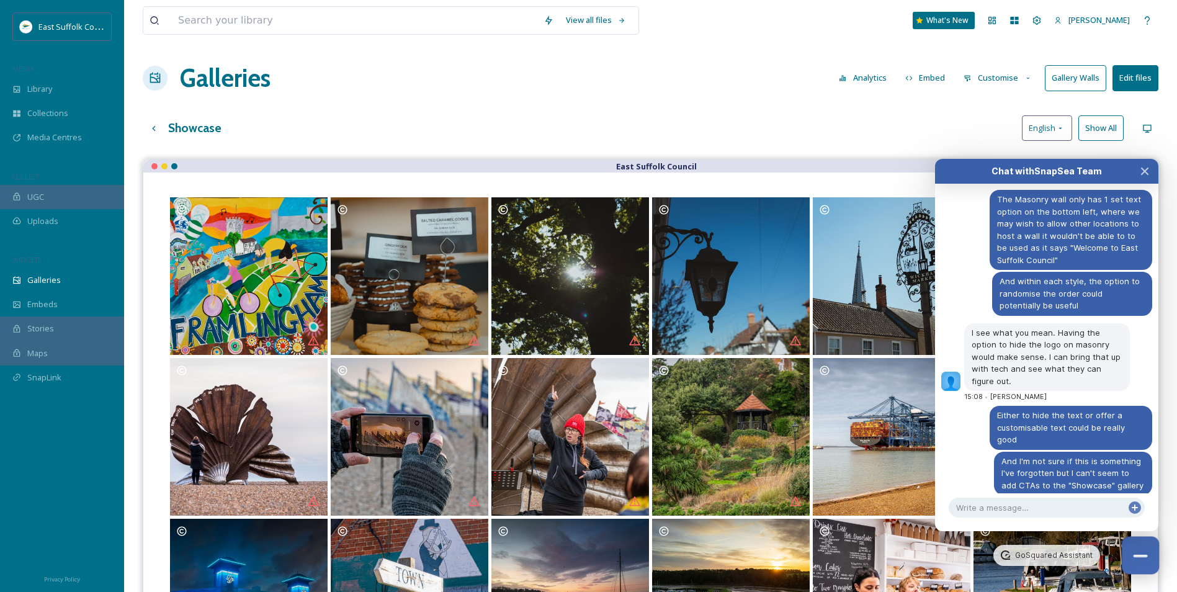
click at [1141, 570] on button "Close Chat" at bounding box center [1141, 556] width 38 height 38
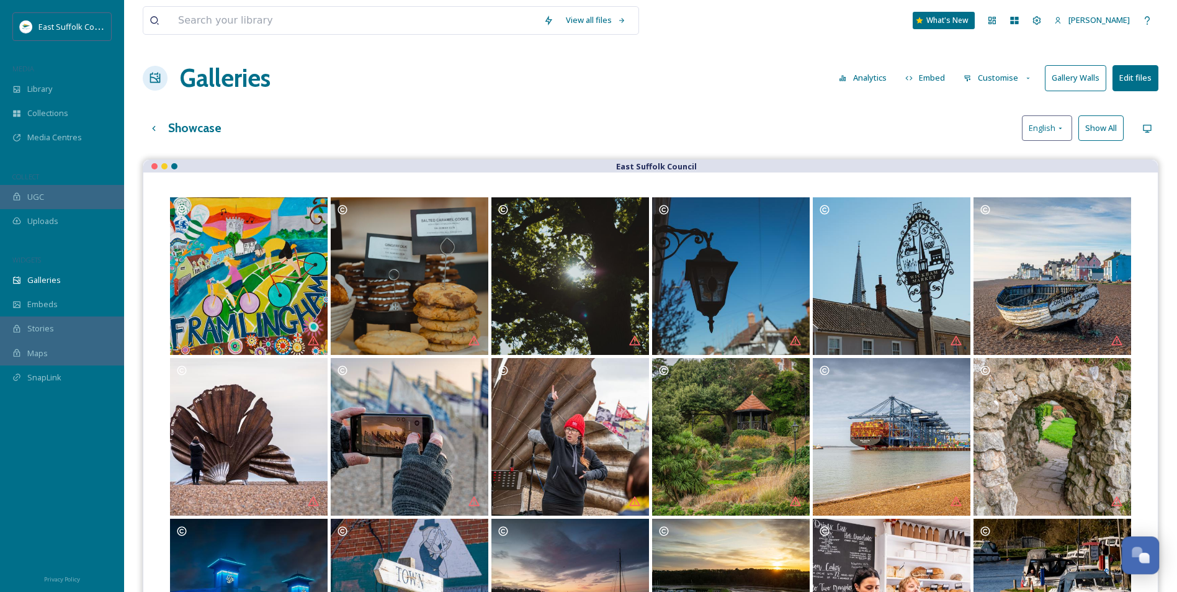
click at [1136, 549] on div "Open Chat" at bounding box center [1136, 552] width 11 height 11
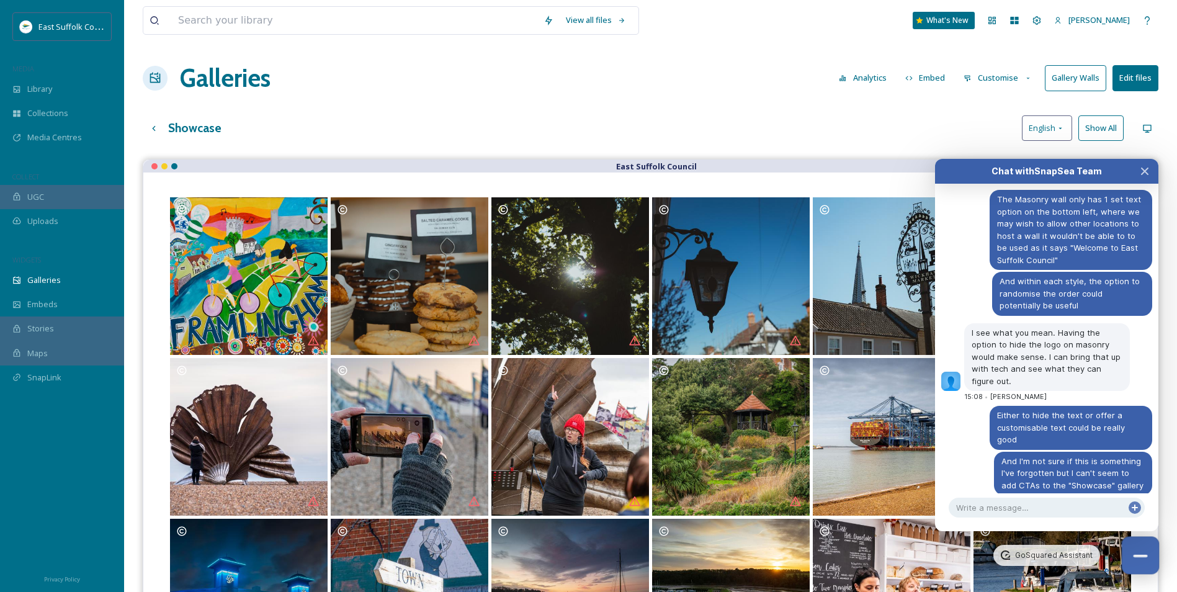
click at [1142, 547] on button "Close Chat" at bounding box center [1141, 556] width 38 height 38
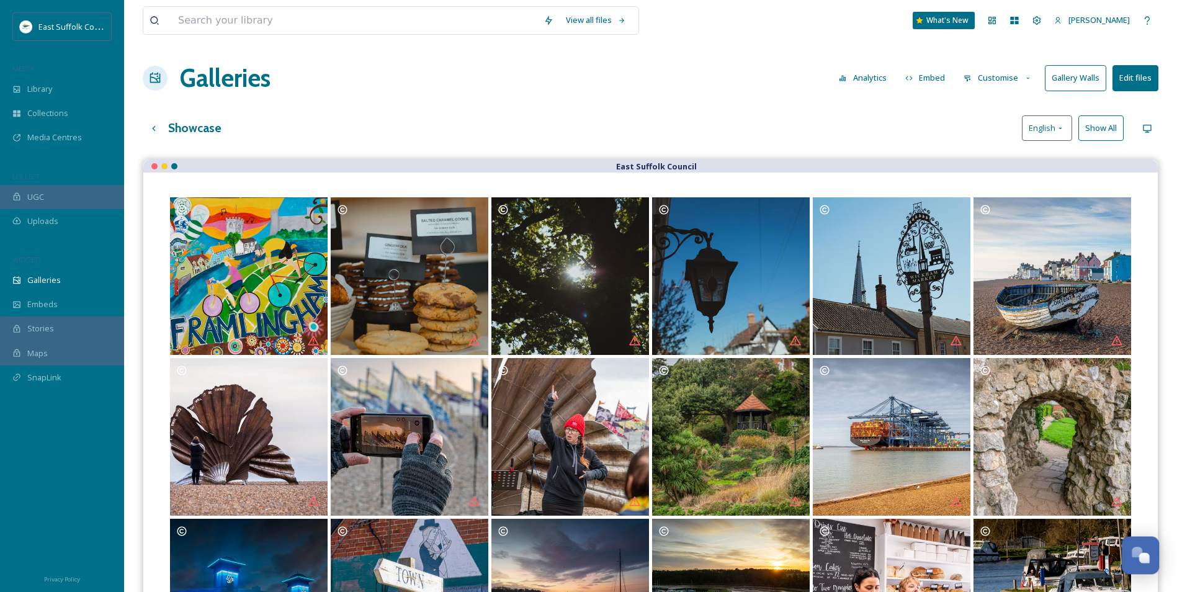
click at [1139, 548] on div "Open Chat" at bounding box center [1136, 552] width 11 height 11
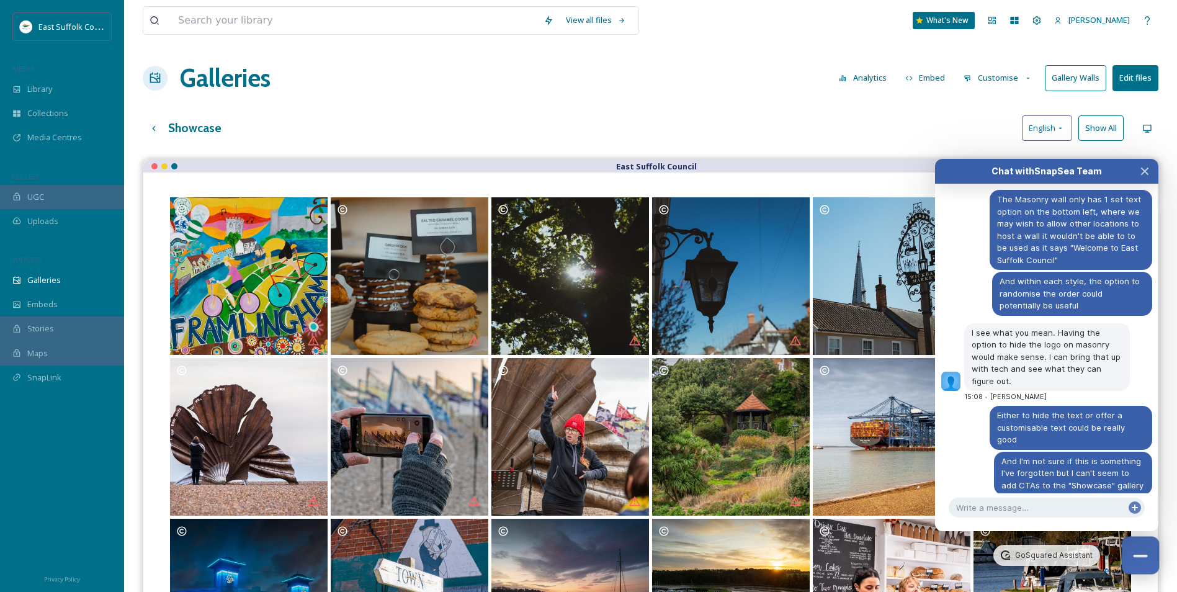
click at [1136, 547] on button "Close Chat" at bounding box center [1141, 556] width 38 height 38
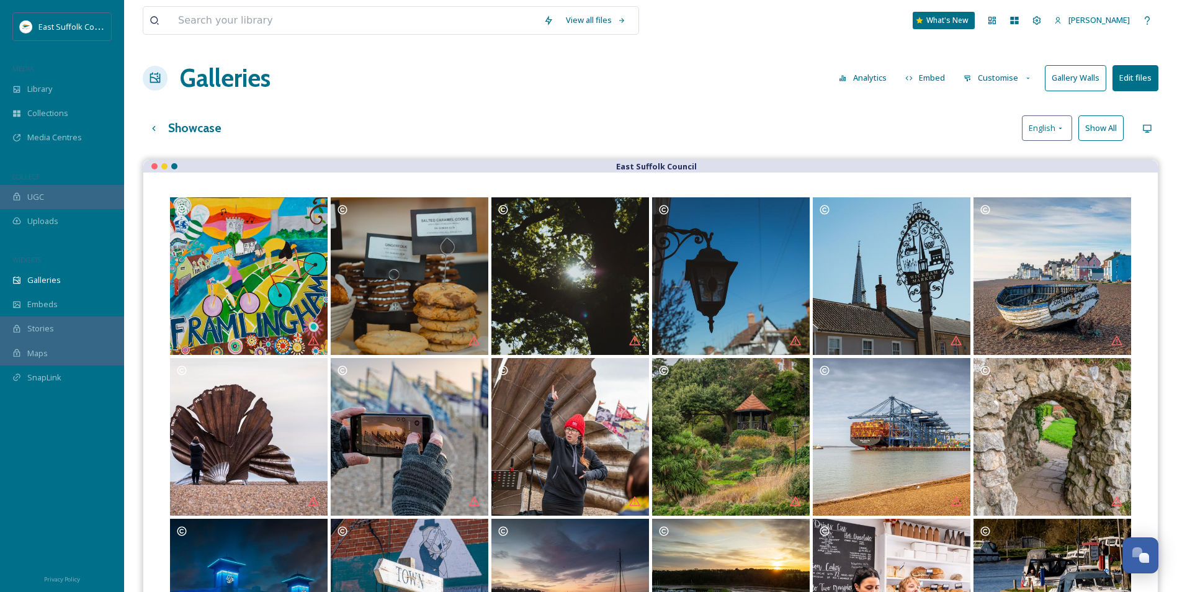
scroll to position [6646, 0]
click at [1140, 553] on div "Open Chat" at bounding box center [1144, 558] width 11 height 11
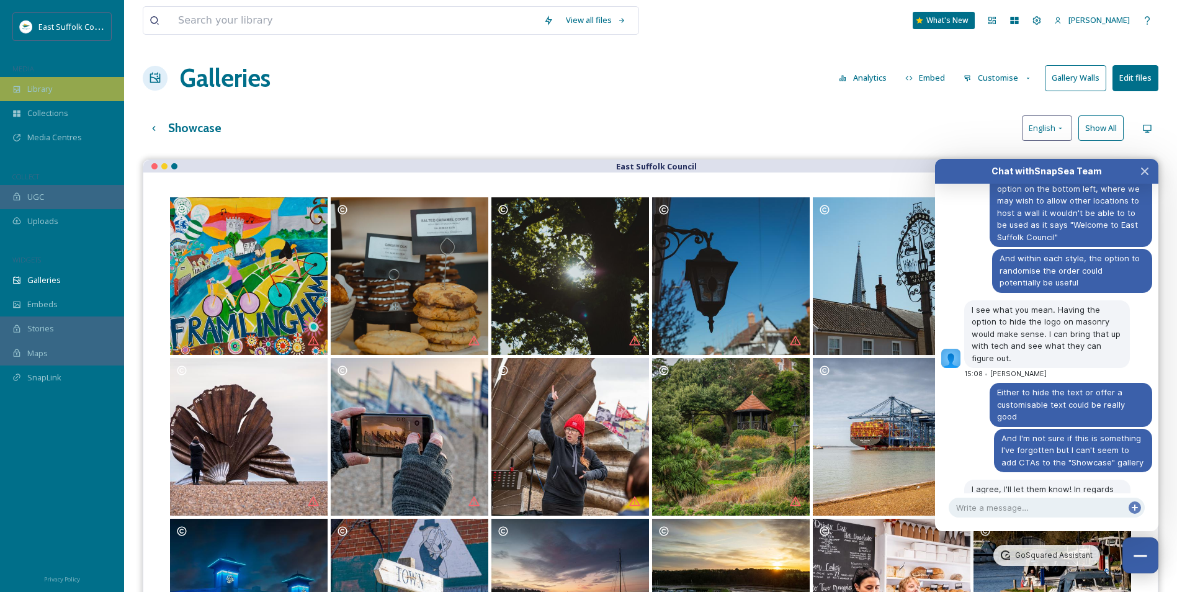
scroll to position [6623, 0]
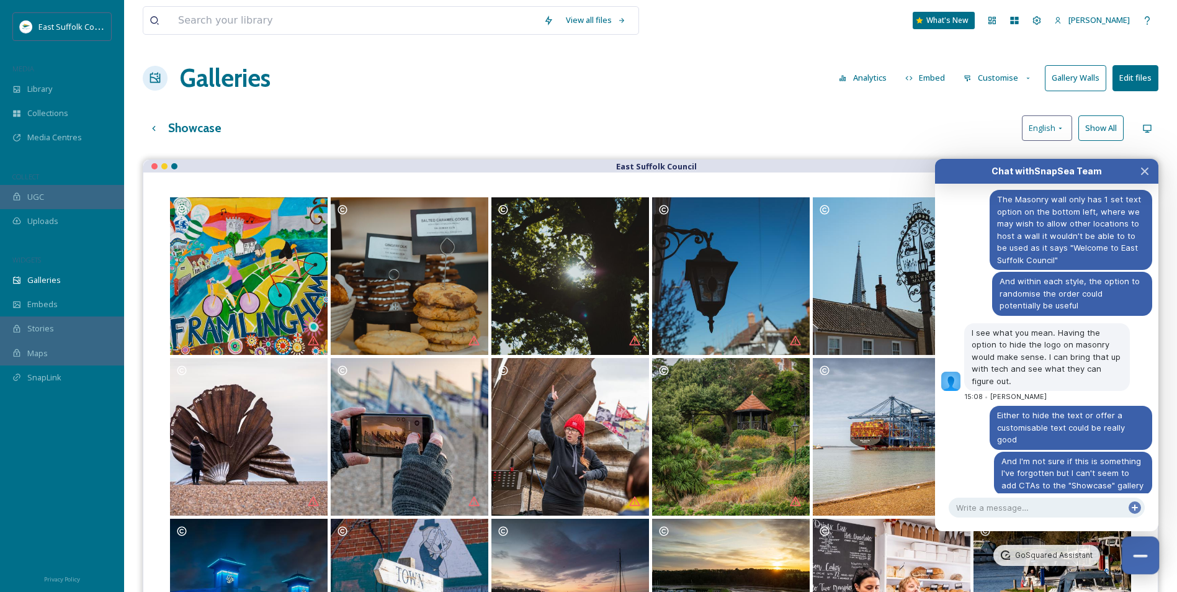
click at [1142, 549] on button "Close Chat" at bounding box center [1141, 556] width 38 height 38
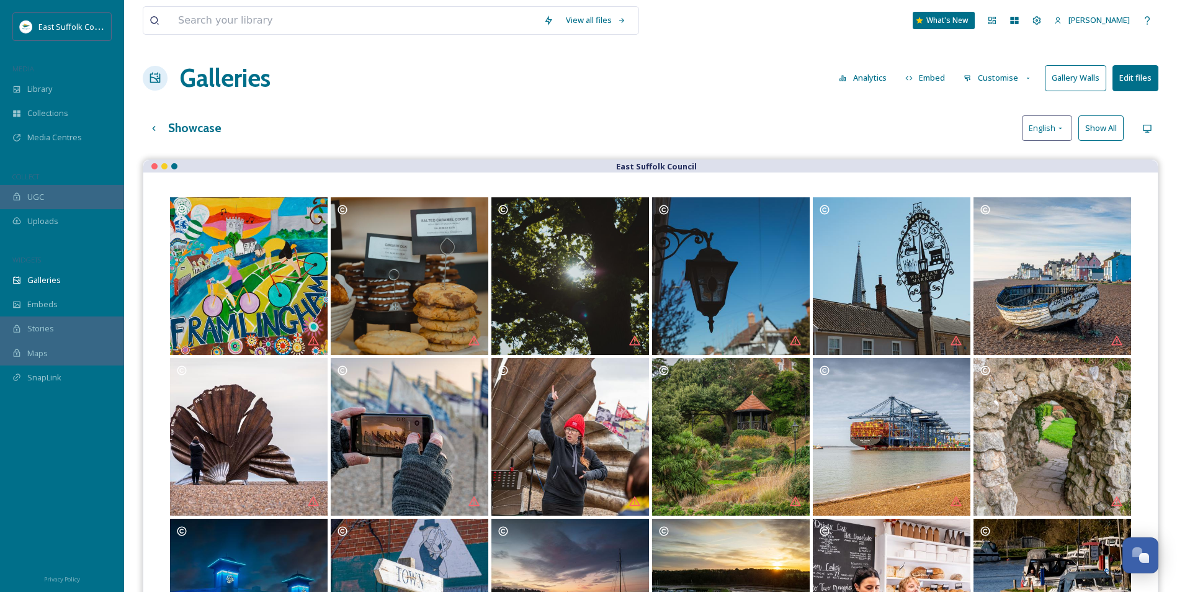
scroll to position [6646, 0]
click at [965, 71] on button "Customise" at bounding box center [997, 78] width 81 height 24
click at [596, 166] on div "East Suffolk Council" at bounding box center [650, 166] width 1014 height 12
click at [984, 79] on button "Customise" at bounding box center [997, 78] width 81 height 24
click at [973, 112] on span "Layout" at bounding box center [976, 106] width 24 height 12
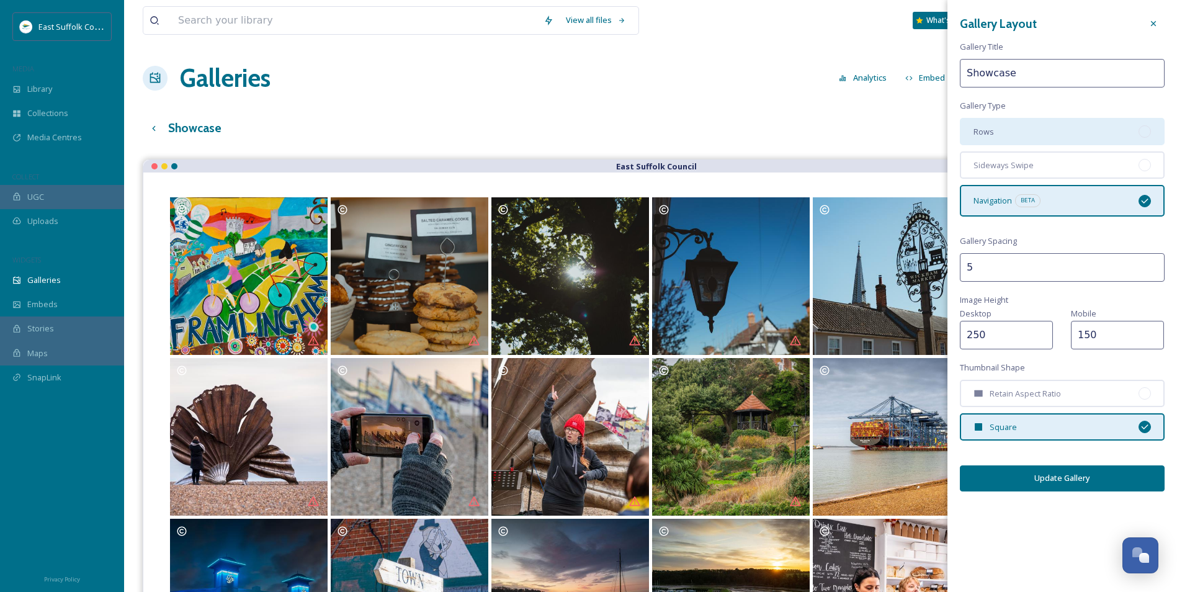
click at [1064, 143] on div "Rows" at bounding box center [1062, 131] width 205 height 27
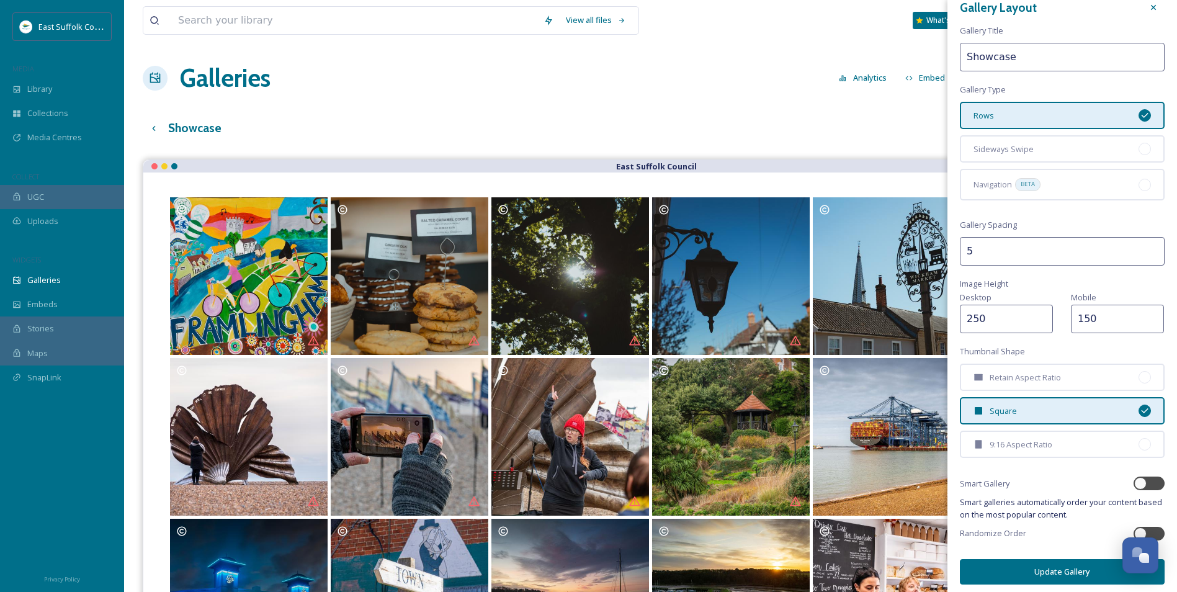
scroll to position [21, 0]
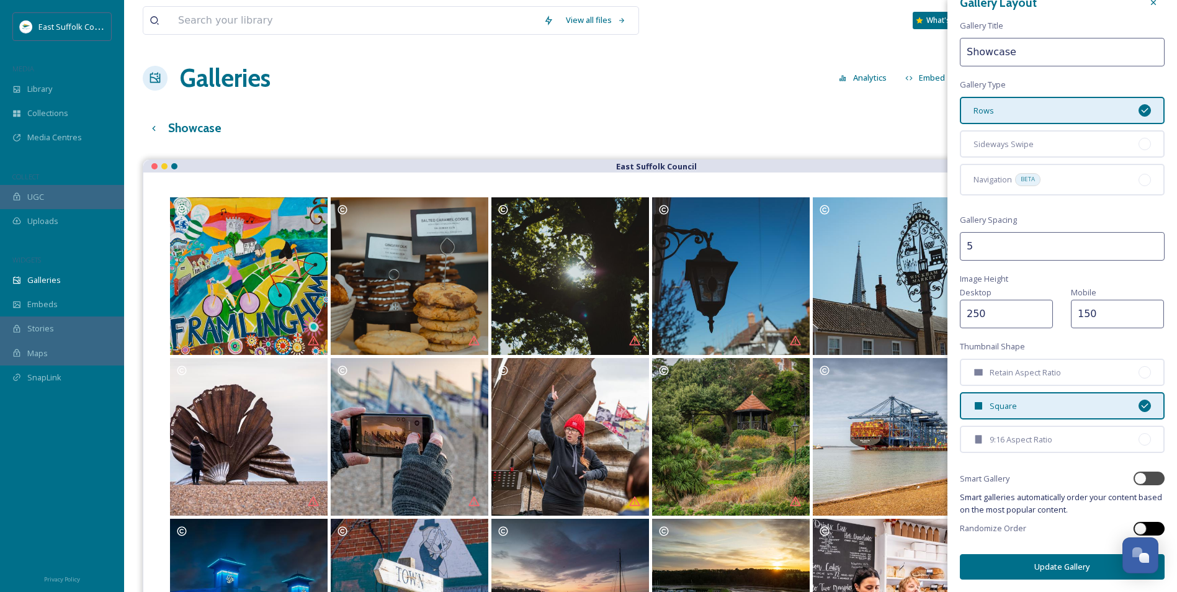
click at [1134, 524] on div at bounding box center [1140, 528] width 12 height 12
checkbox input "true"
click at [1069, 560] on button "Update Gallery" at bounding box center [1062, 566] width 205 height 25
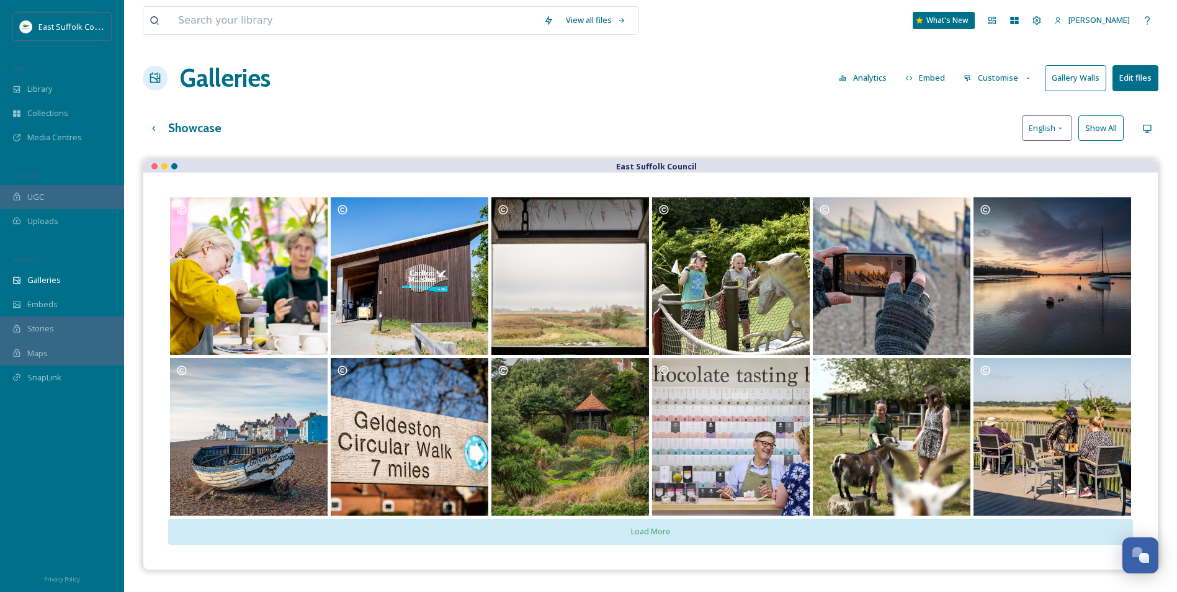
scroll to position [6646, 0]
click at [1070, 83] on button "Gallery Walls" at bounding box center [1075, 77] width 61 height 25
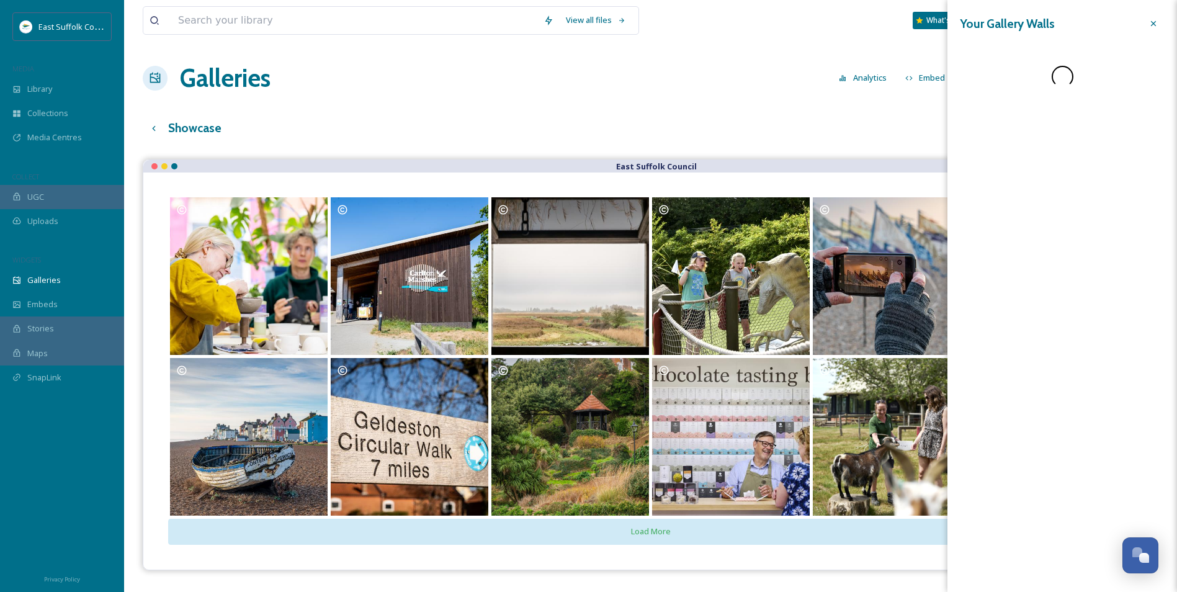
scroll to position [6755, 0]
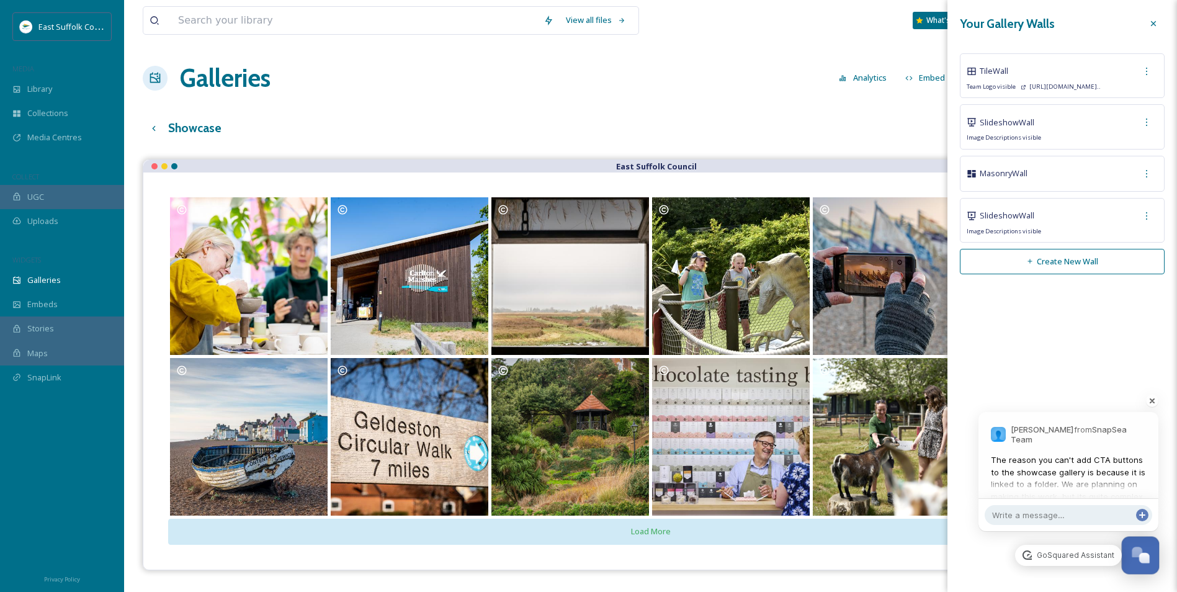
click at [1140, 554] on div "Open Chat" at bounding box center [1144, 558] width 11 height 11
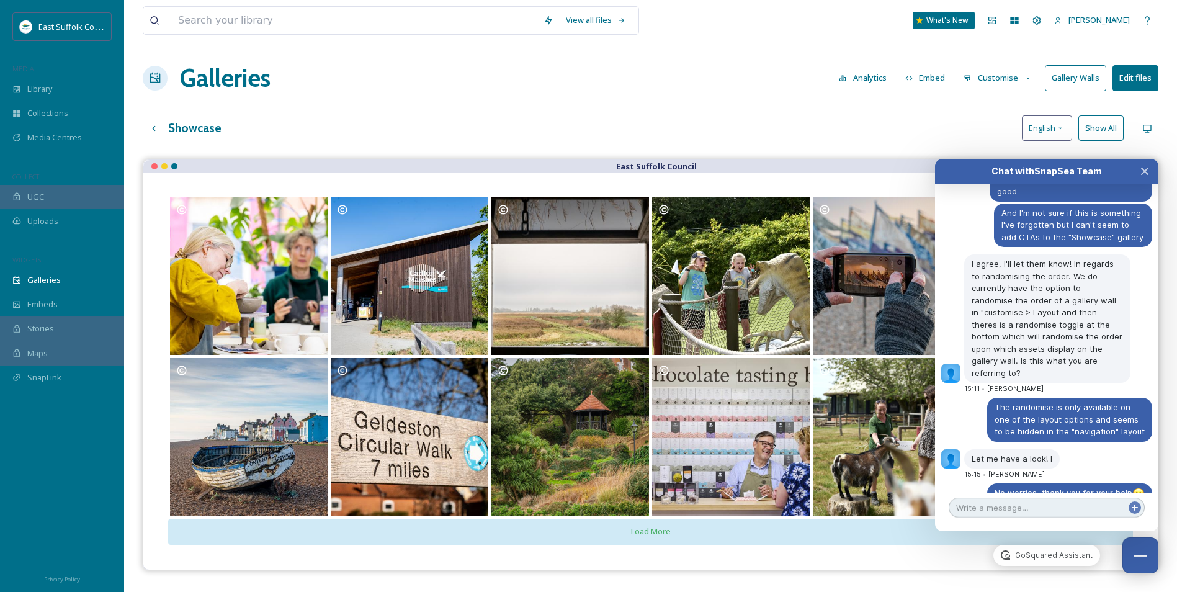
scroll to position [6870, 0]
click at [1053, 499] on div "Chat with SnapSea Team GoSquared Assistant [DATE] Hi [PERSON_NAME], I'm good th…" at bounding box center [1046, 345] width 223 height 372
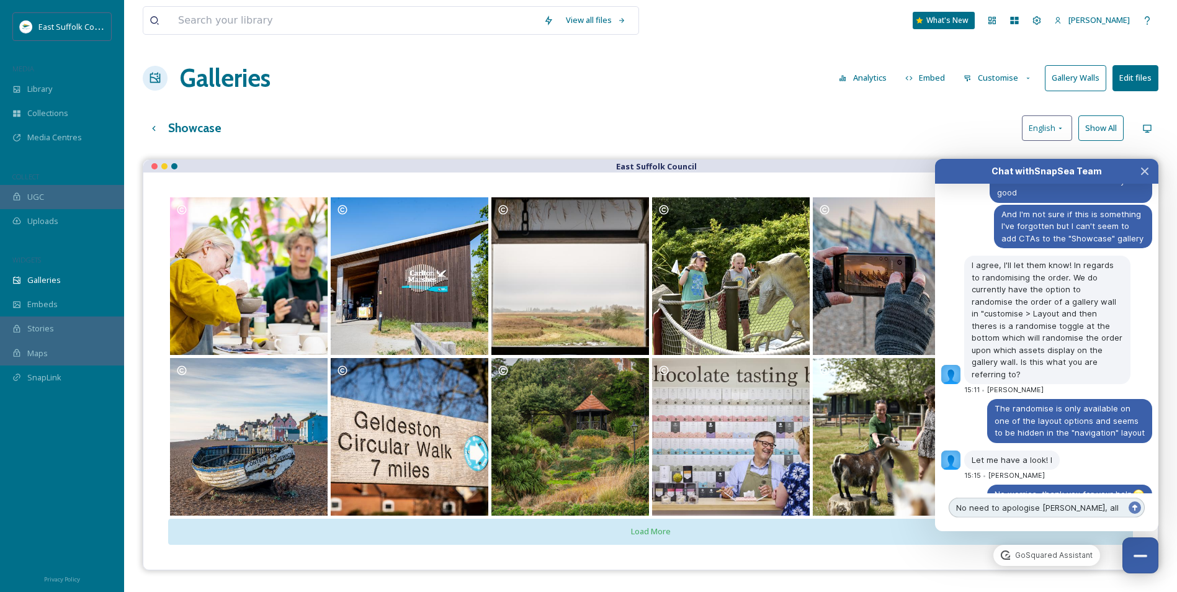
type textarea "No need to apologise [PERSON_NAME], all good!"
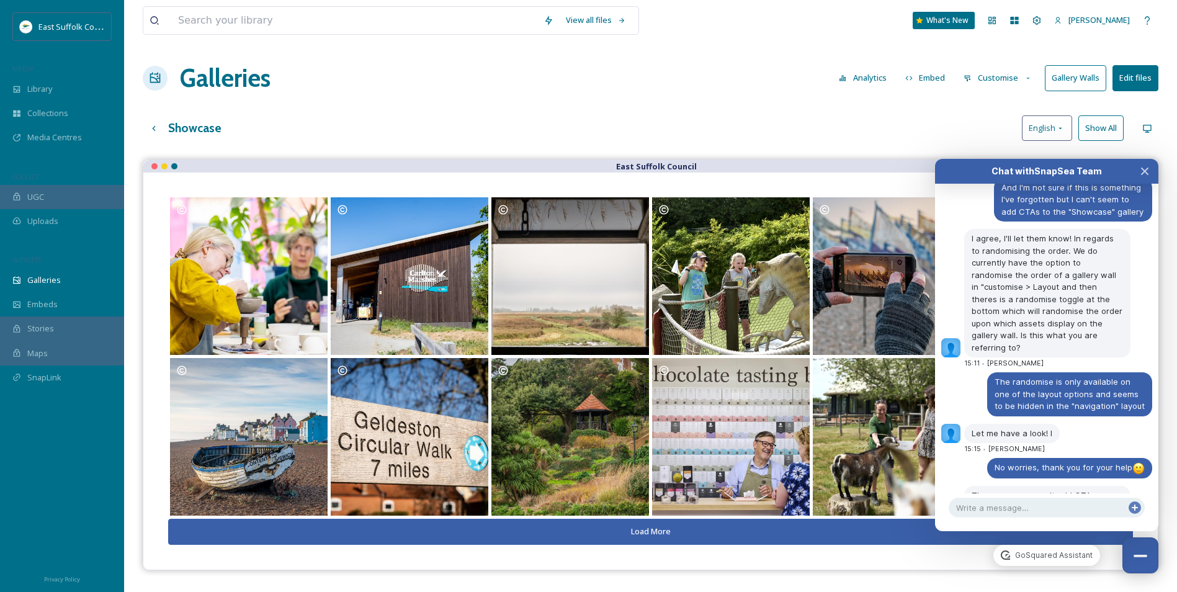
drag, startPoint x: 570, startPoint y: 538, endPoint x: 576, endPoint y: 541, distance: 6.9
click at [576, 541] on button "Load More" at bounding box center [650, 531] width 965 height 25
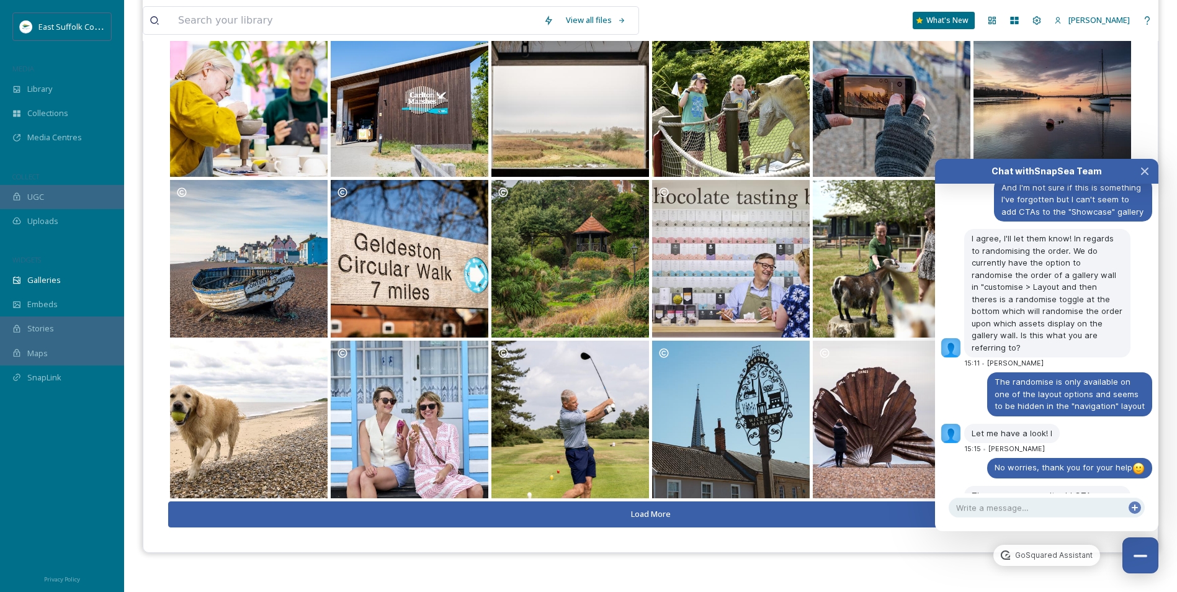
scroll to position [6920, 0]
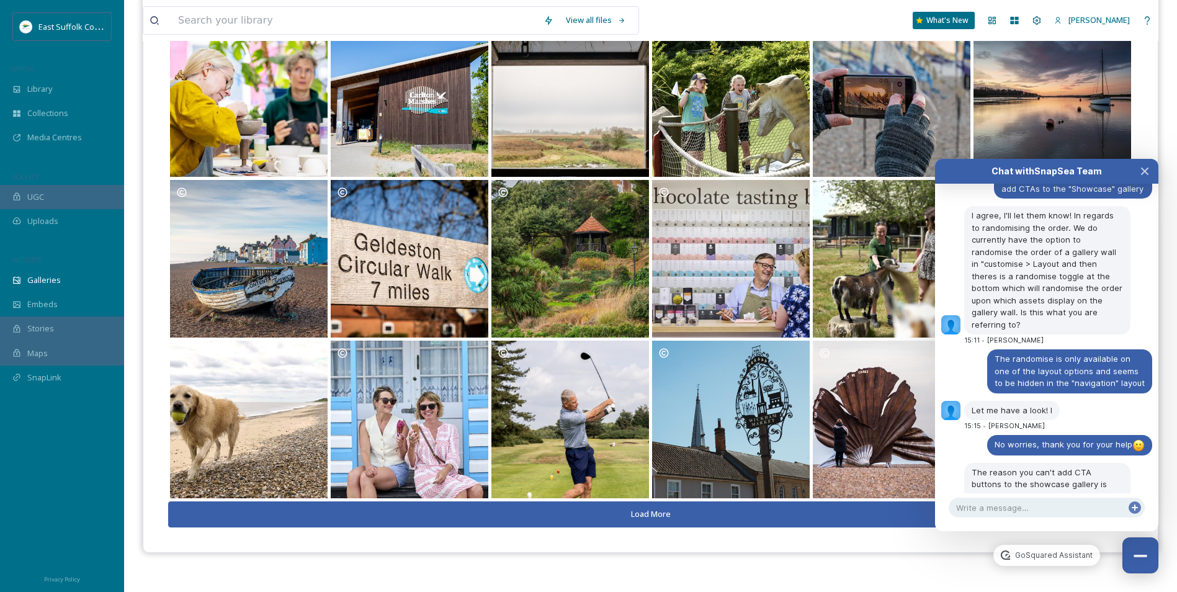
click at [588, 509] on button "Load More" at bounding box center [650, 513] width 965 height 25
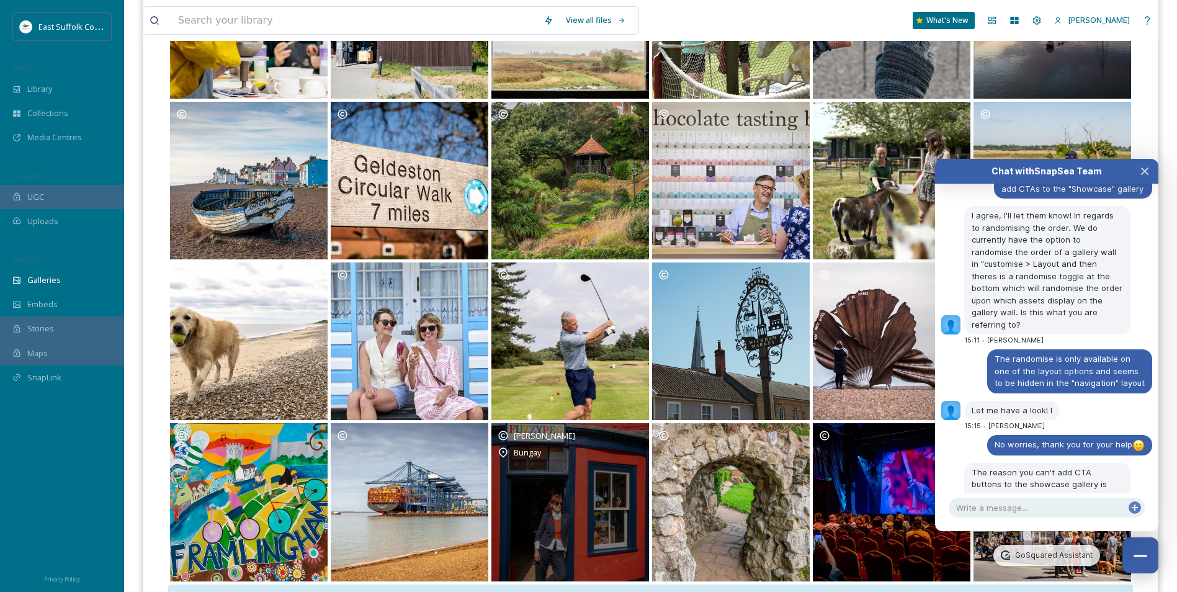
scroll to position [318, 0]
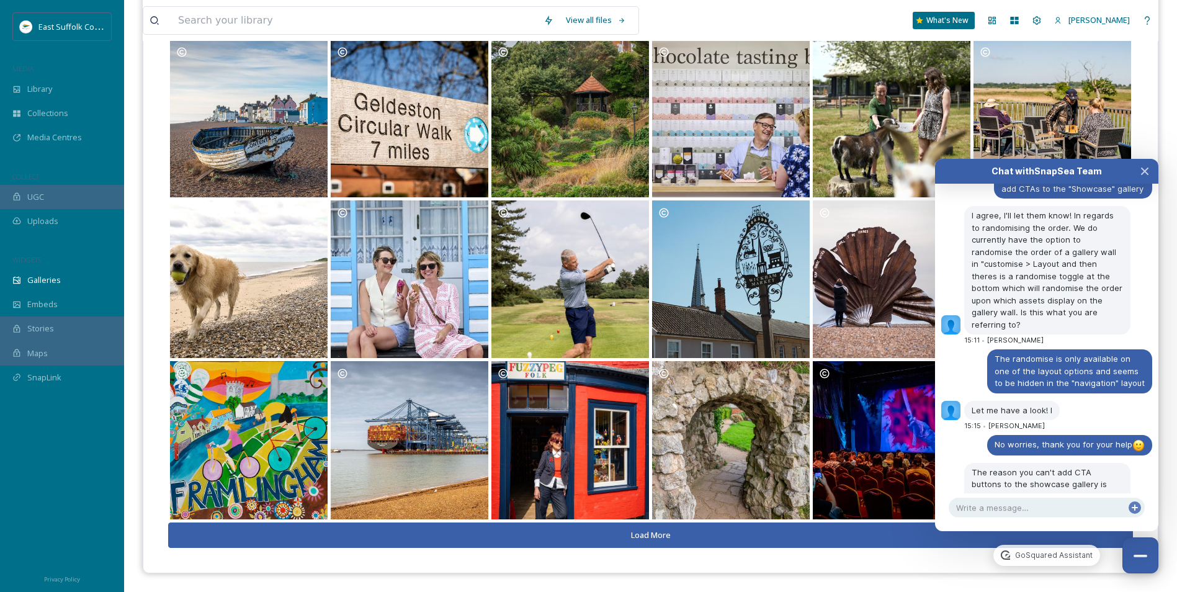
click at [587, 542] on button "Load More" at bounding box center [650, 534] width 965 height 25
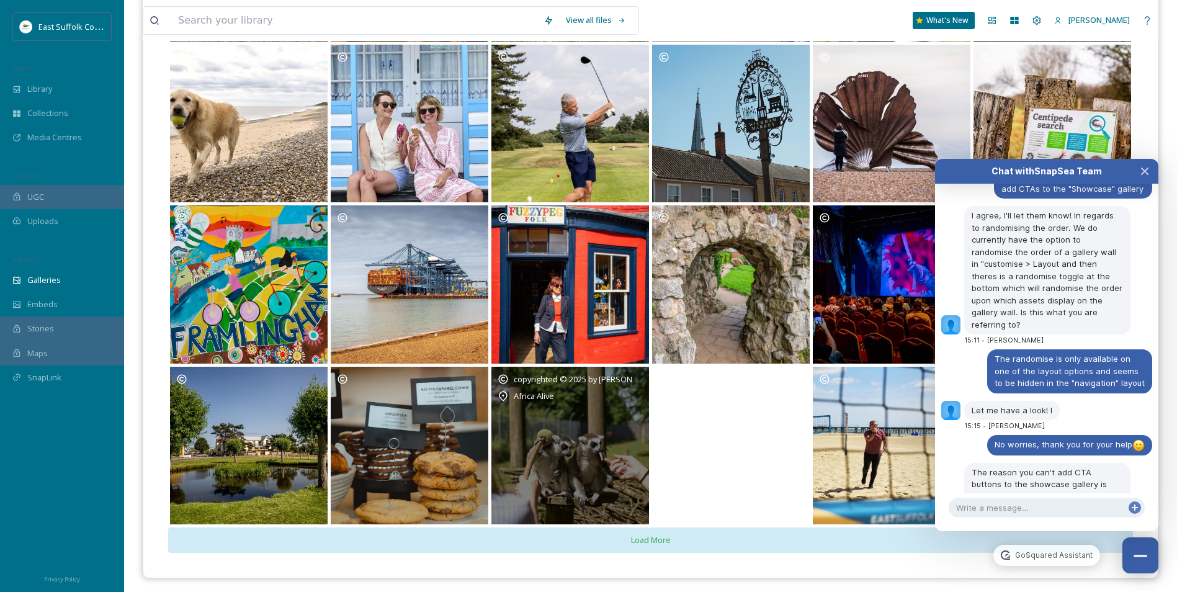
scroll to position [479, 0]
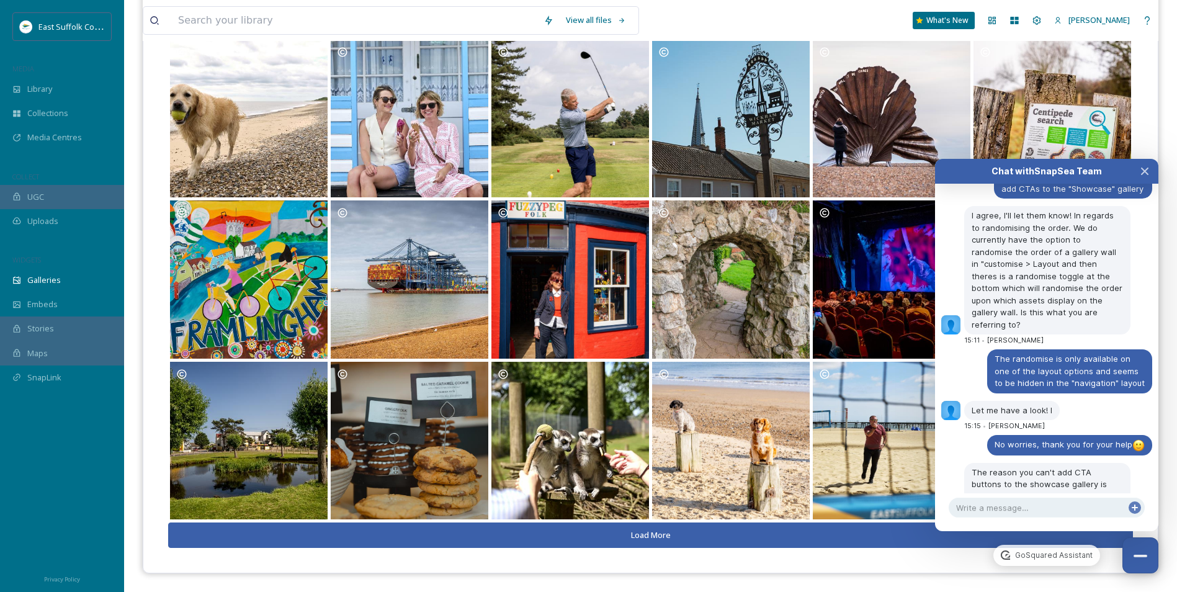
click at [590, 537] on button "Load More" at bounding box center [650, 534] width 965 height 25
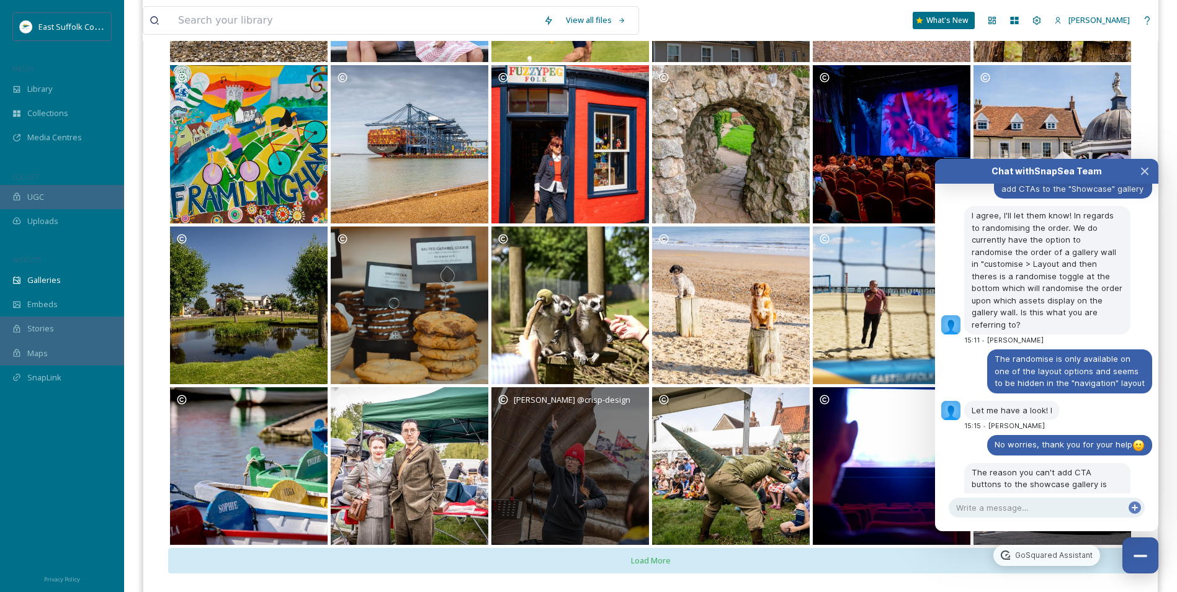
scroll to position [640, 0]
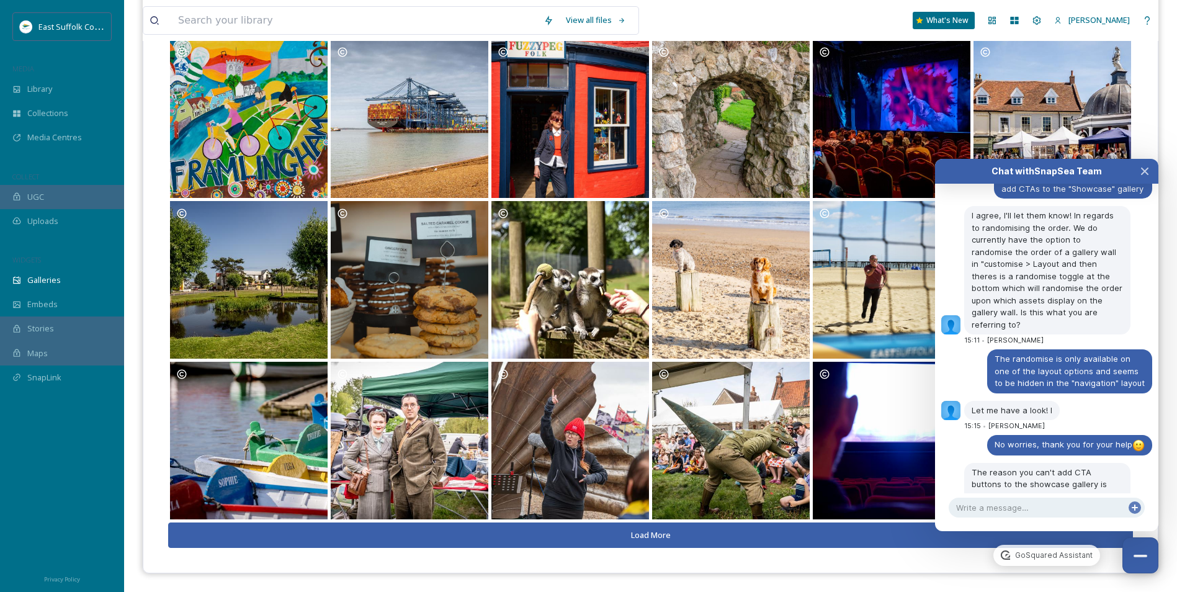
click at [588, 535] on button "Load More" at bounding box center [650, 534] width 965 height 25
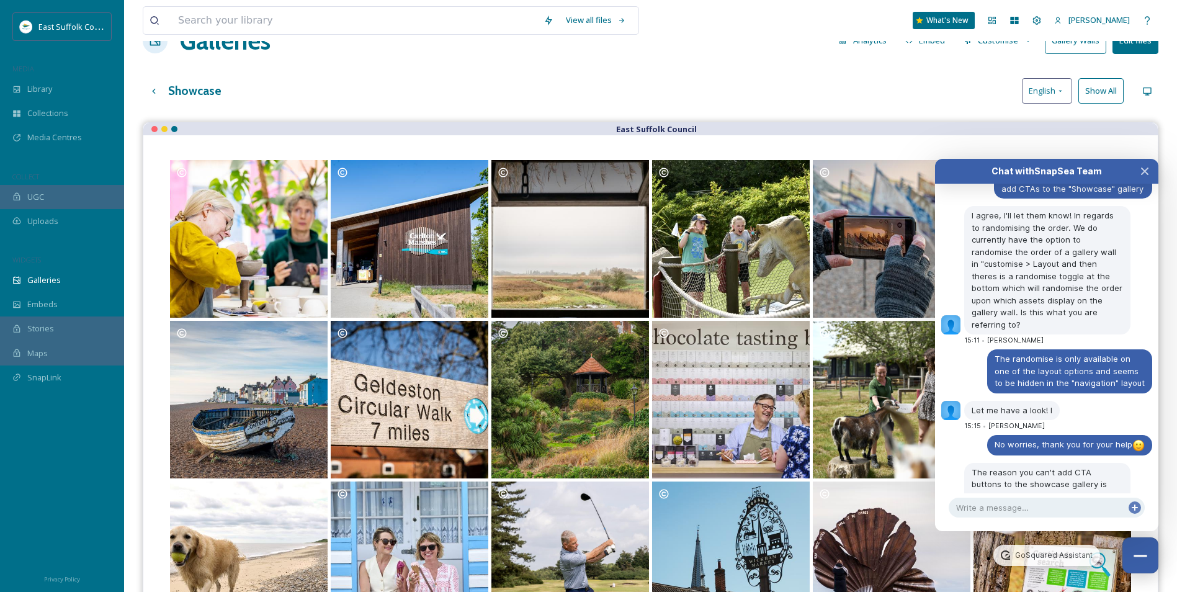
scroll to position [0, 0]
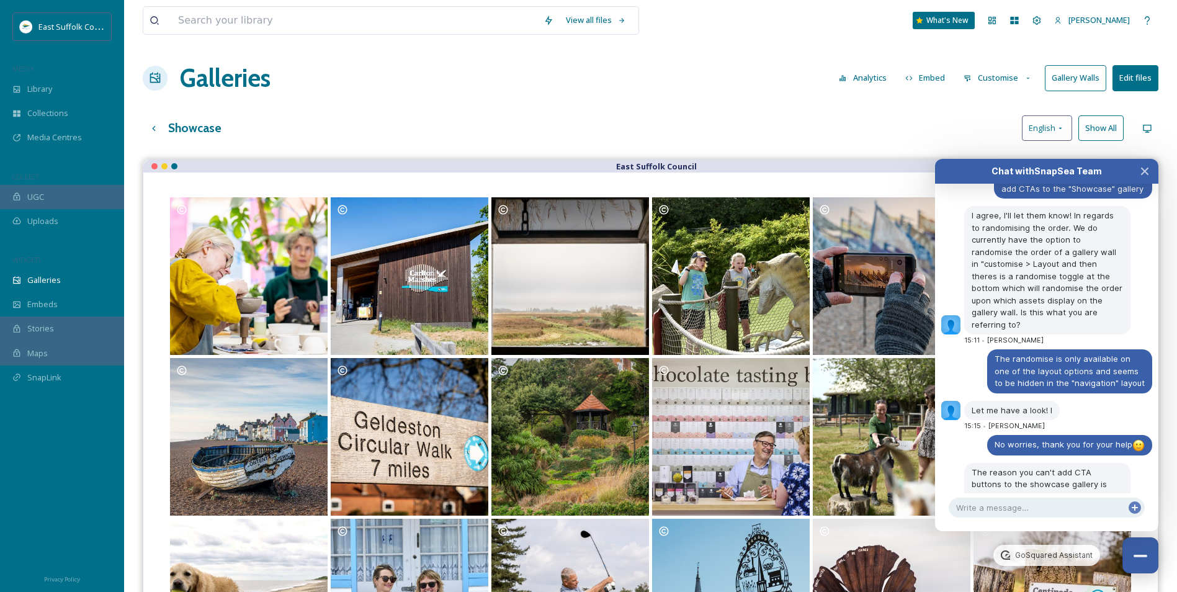
click at [841, 137] on div "Showcase English Show All" at bounding box center [650, 127] width 1015 height 25
click at [1082, 72] on button "Gallery Walls" at bounding box center [1075, 77] width 61 height 25
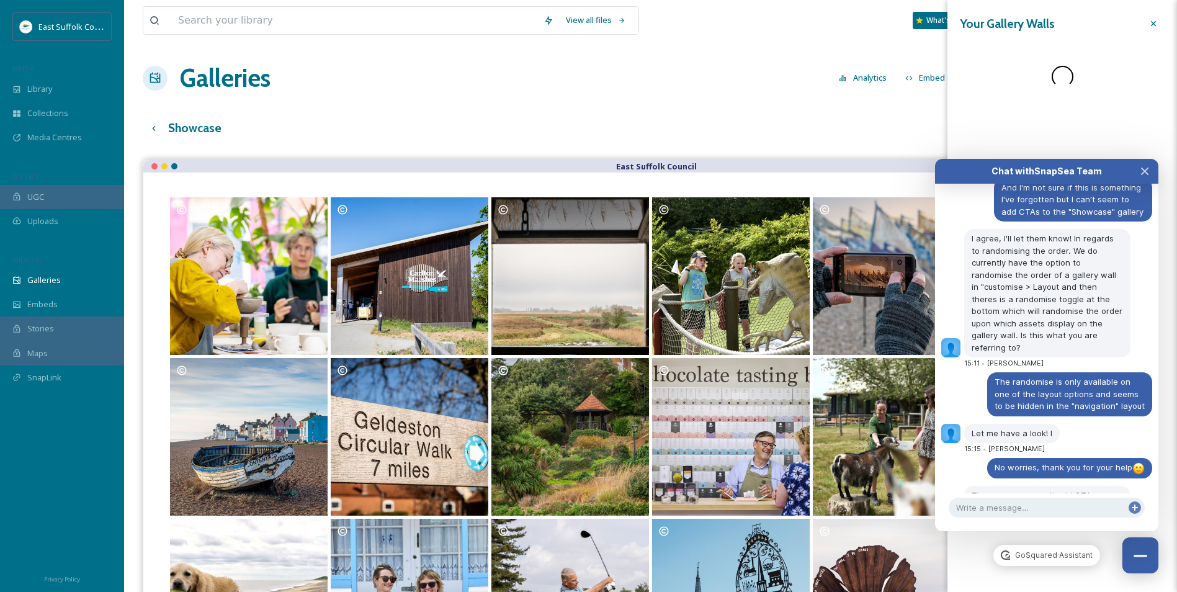
scroll to position [6920, 0]
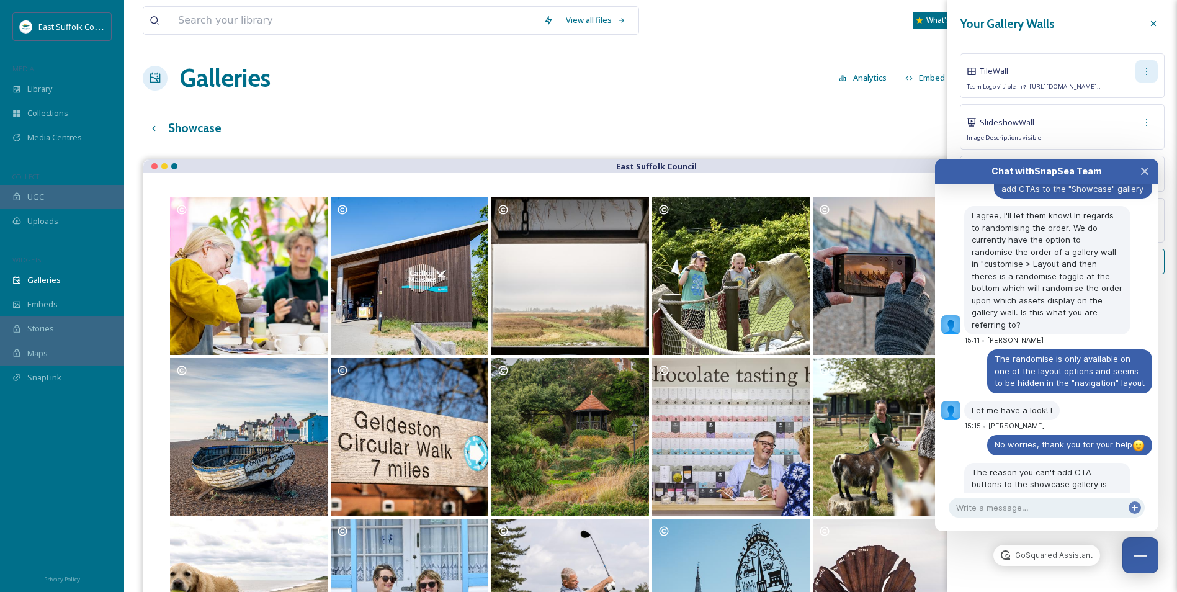
click at [1149, 74] on icon at bounding box center [1146, 71] width 10 height 10
click at [1115, 115] on div "Copy Link" at bounding box center [1129, 122] width 55 height 24
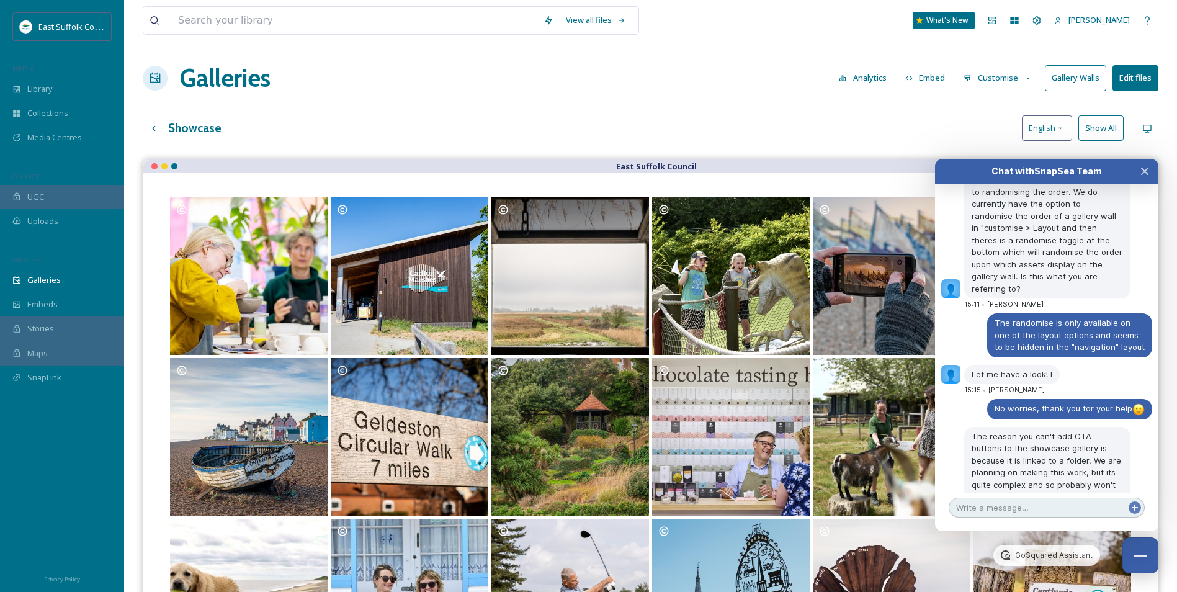
click at [1029, 514] on textarea at bounding box center [1046, 508] width 196 height 20
type textarea "Yeah that is all fine, just curiosity mostly :D"
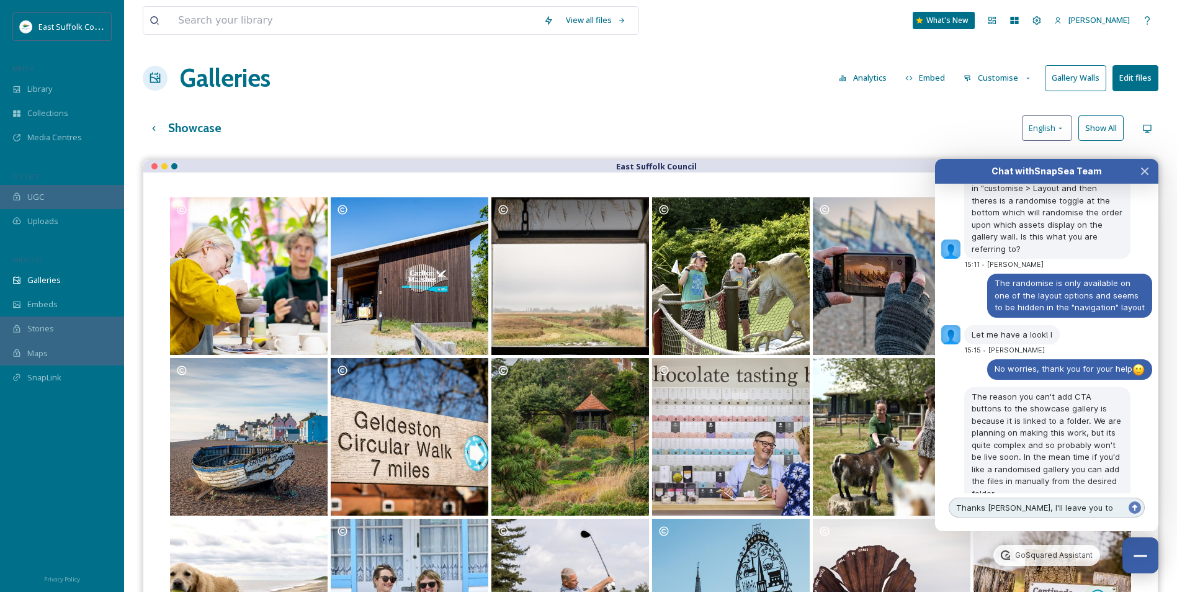
scroll to position [7008, 0]
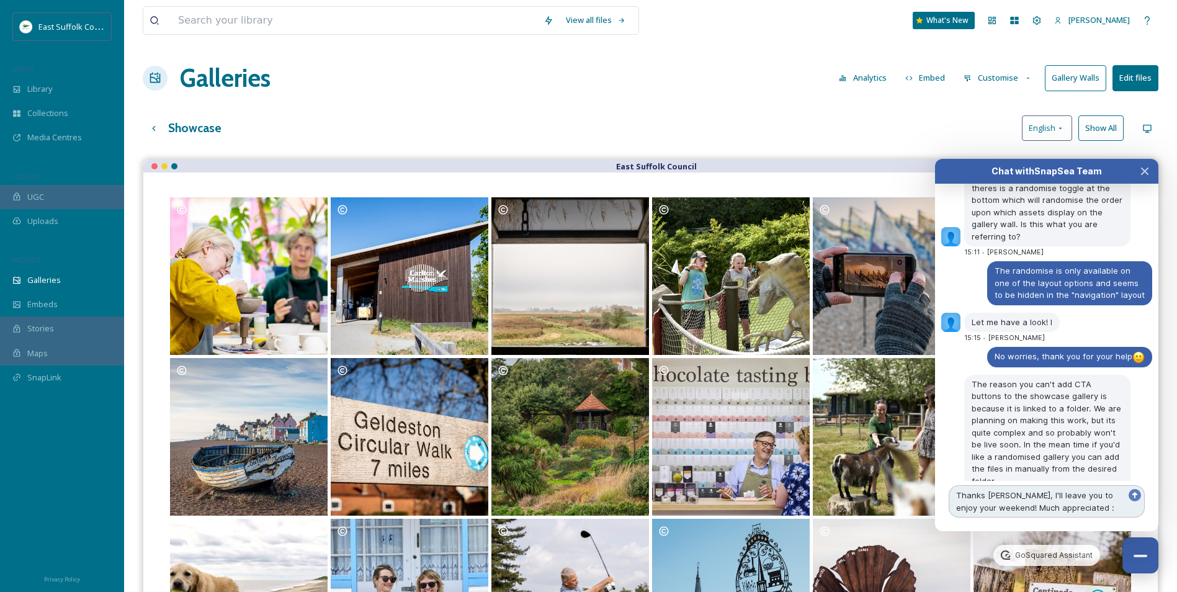
type textarea "Thanks [PERSON_NAME], I'll leave you to enjoy your weekend! Much appreciated :)"
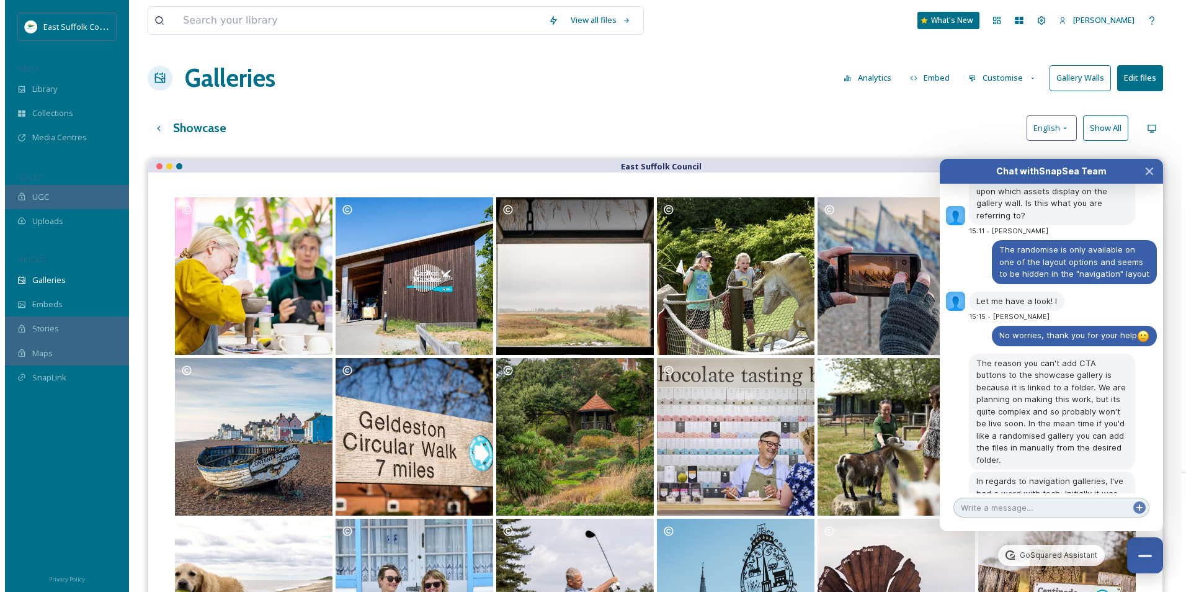
scroll to position [7030, 0]
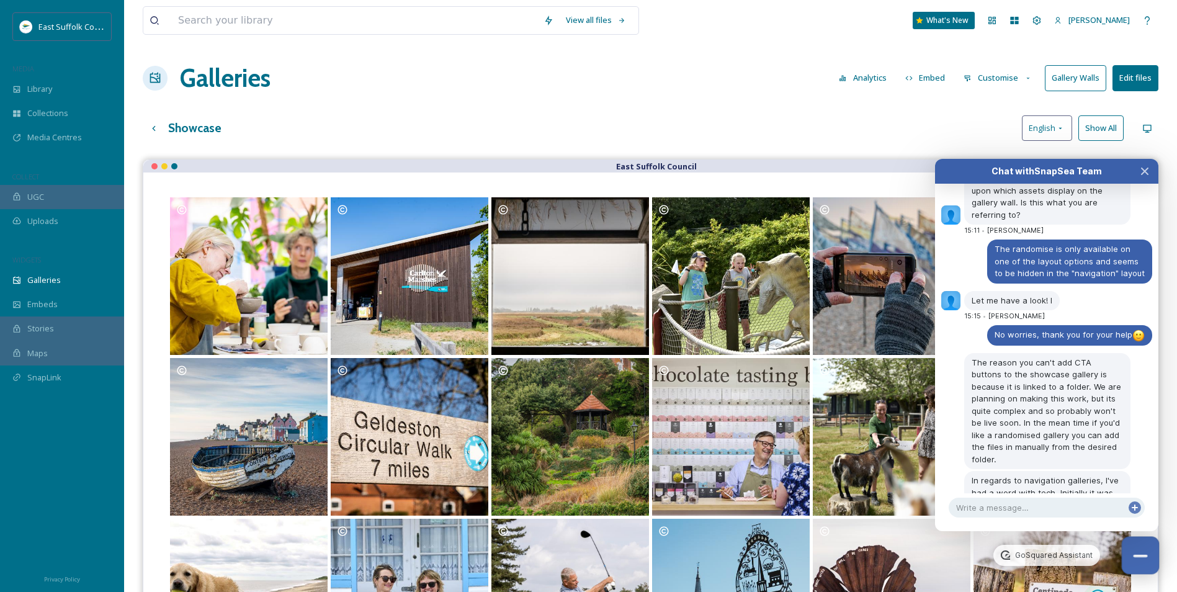
click at [1141, 558] on button "Close Chat" at bounding box center [1141, 556] width 38 height 38
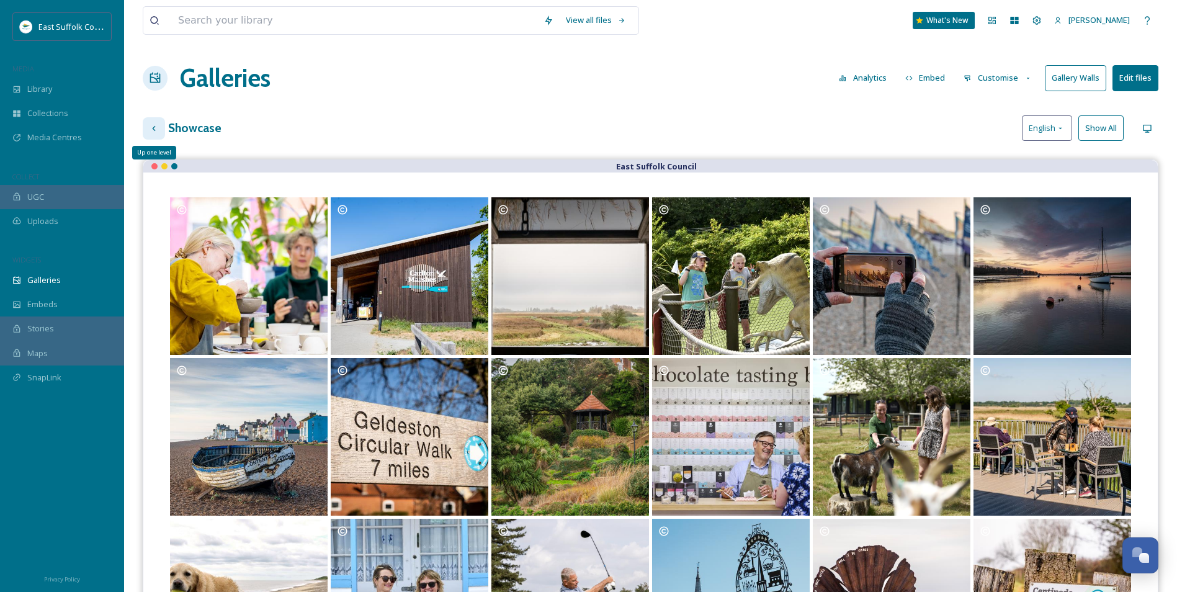
click at [149, 124] on div "Up one level" at bounding box center [154, 128] width 22 height 22
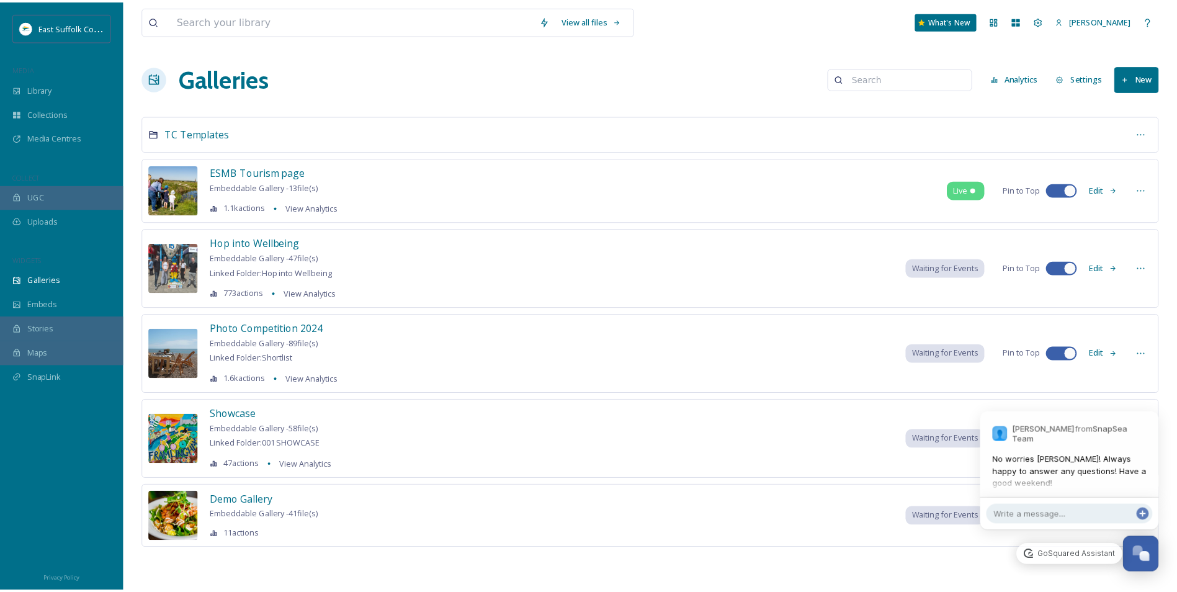
scroll to position [7088, 0]
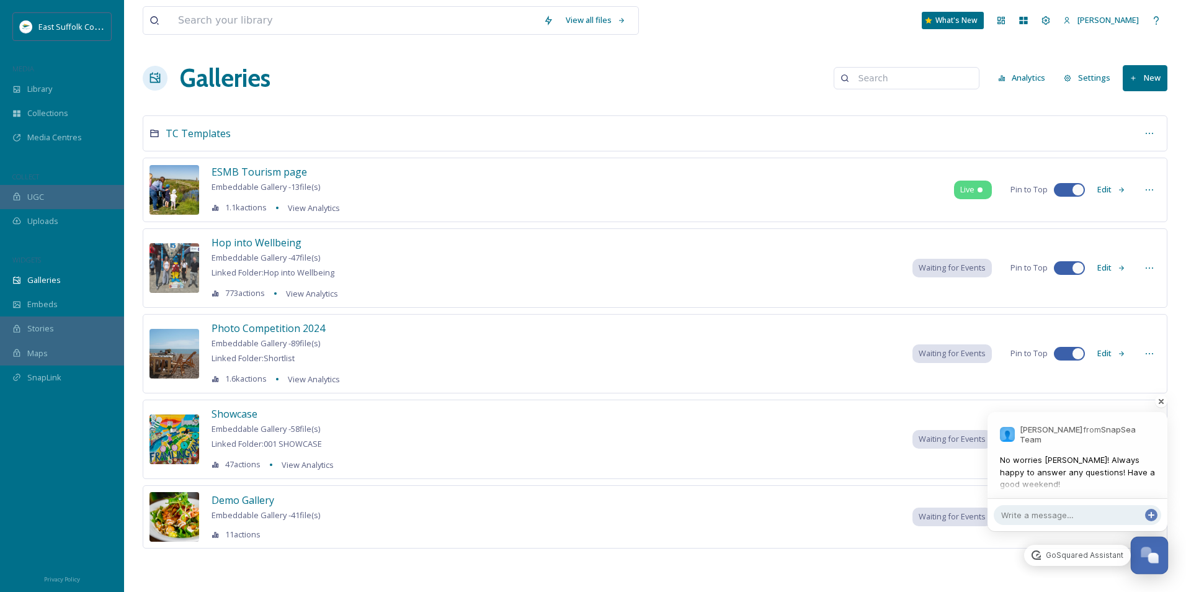
click at [1156, 545] on div "Open Chat" at bounding box center [1149, 553] width 37 height 21
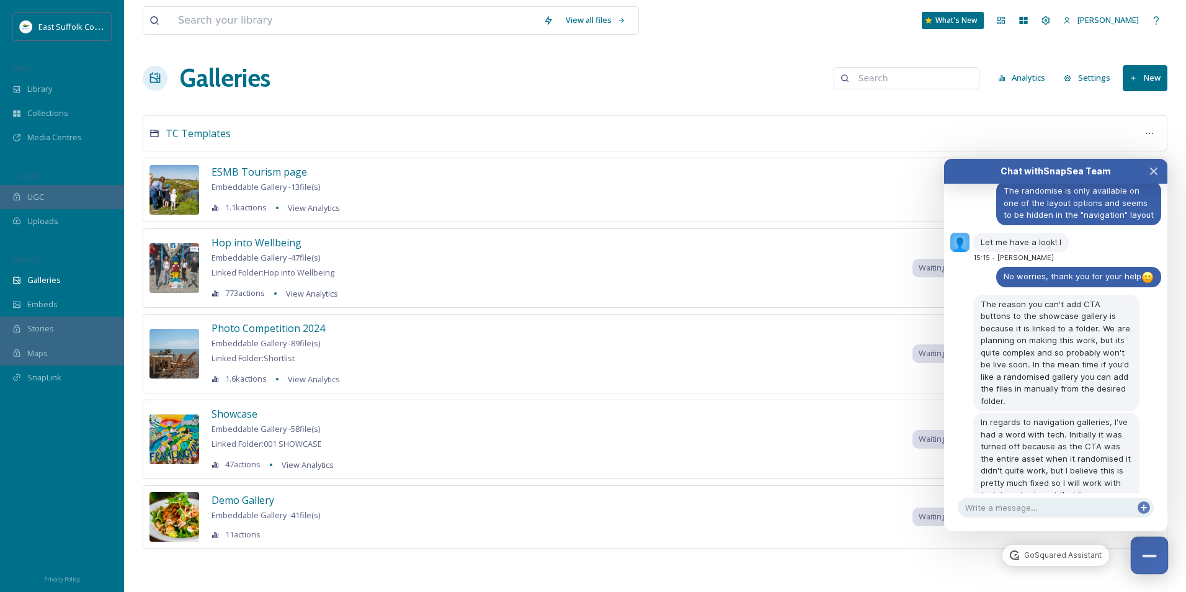
click at [1147, 566] on button "Close Chat" at bounding box center [1150, 556] width 38 height 38
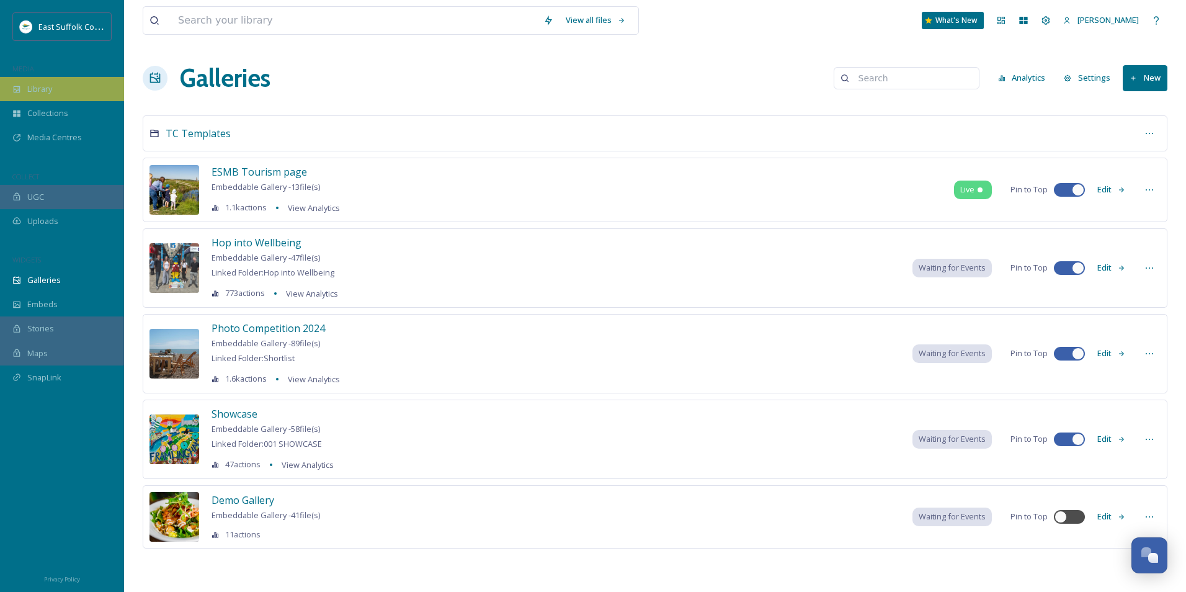
click at [83, 83] on div "Library" at bounding box center [62, 89] width 124 height 24
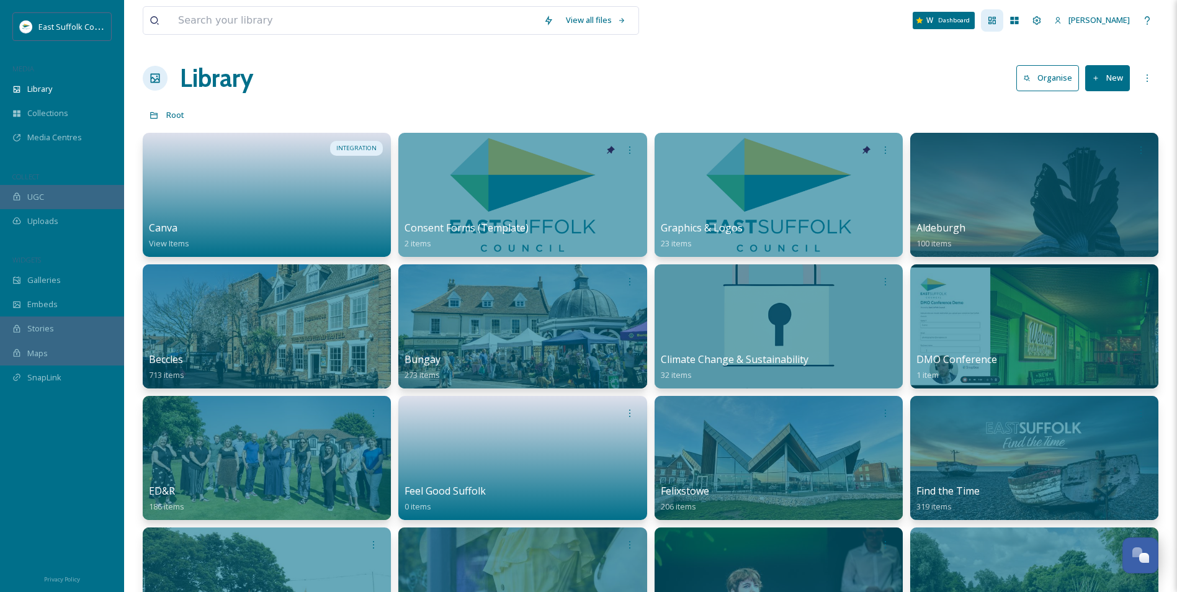
click at [1003, 22] on div "Dashboard" at bounding box center [992, 20] width 22 height 22
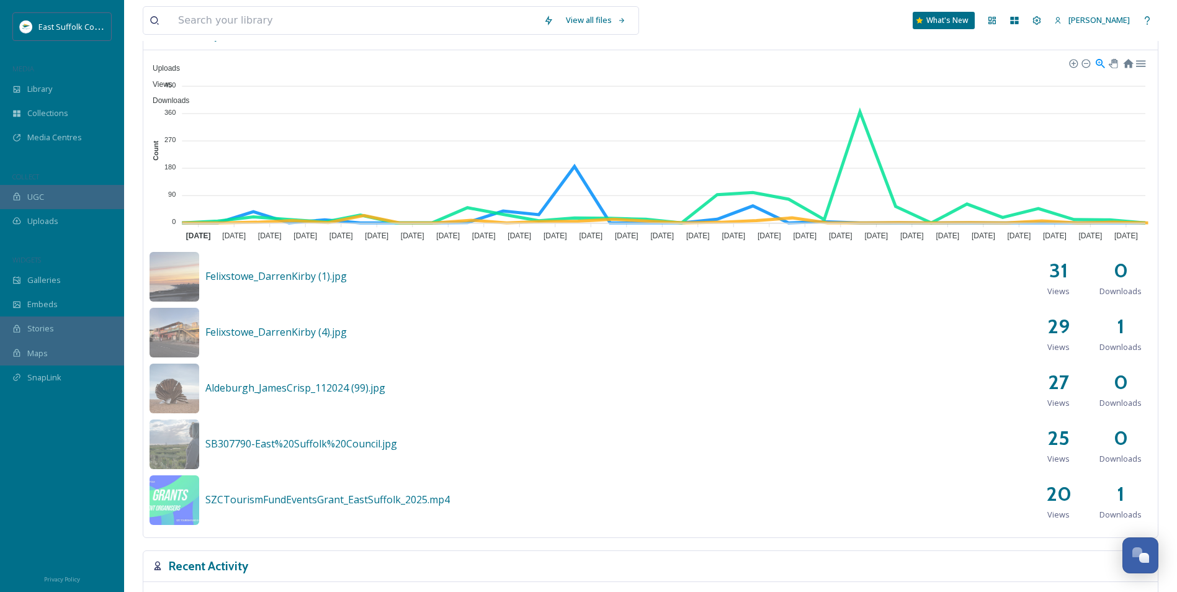
scroll to position [744, 0]
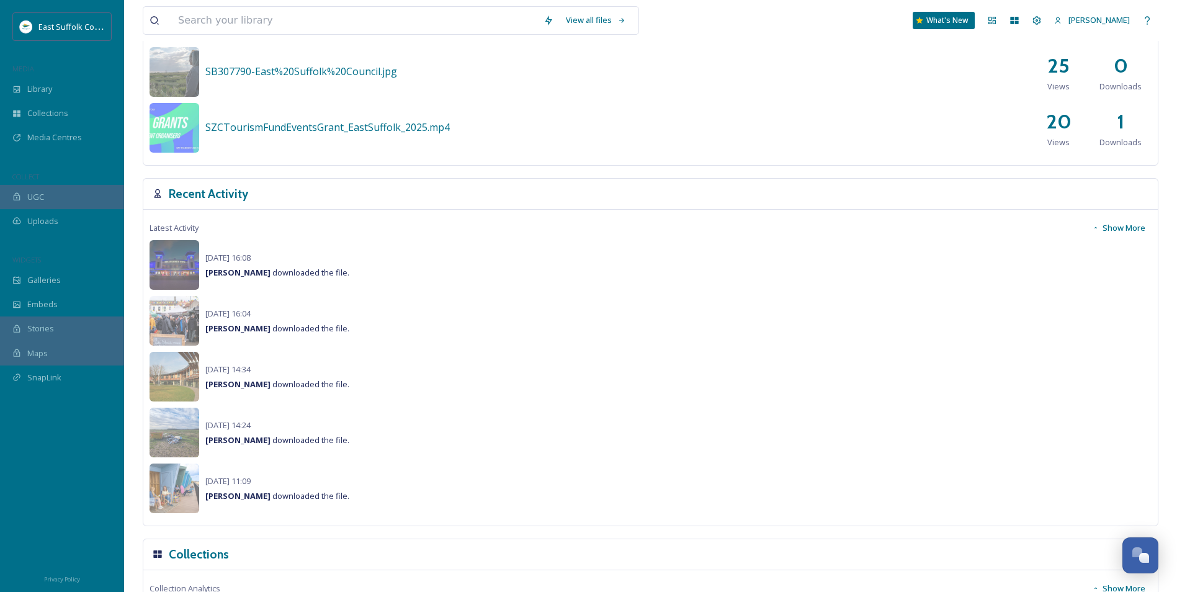
click at [1125, 220] on button "Show More" at bounding box center [1119, 228] width 66 height 24
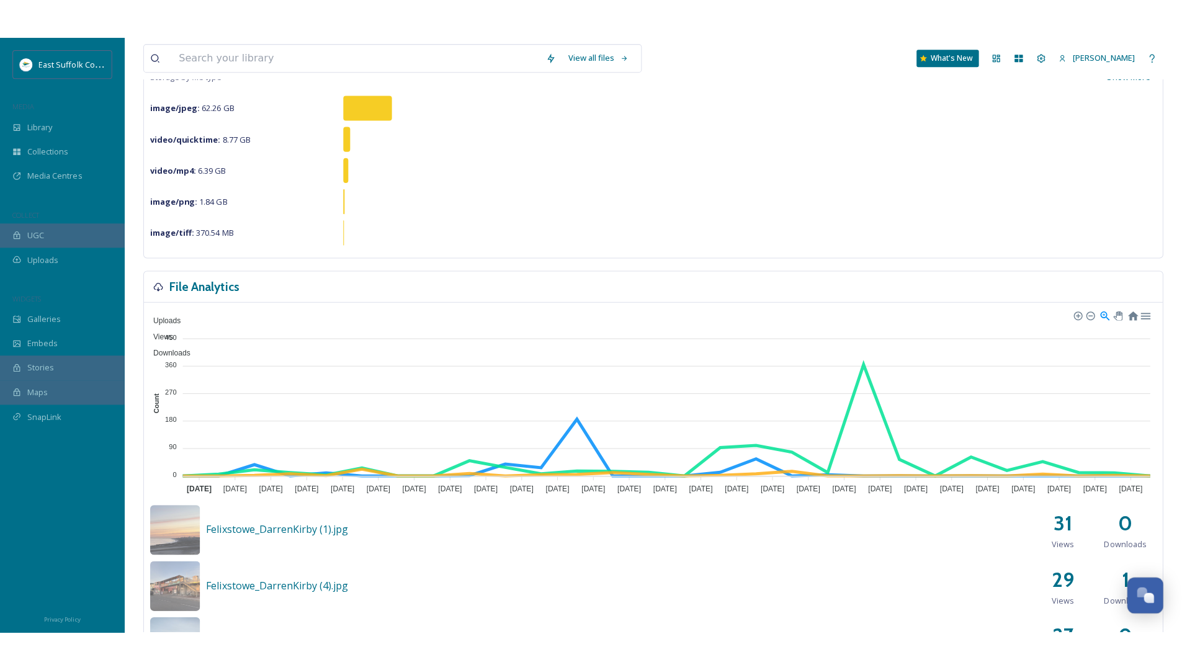
scroll to position [0, 0]
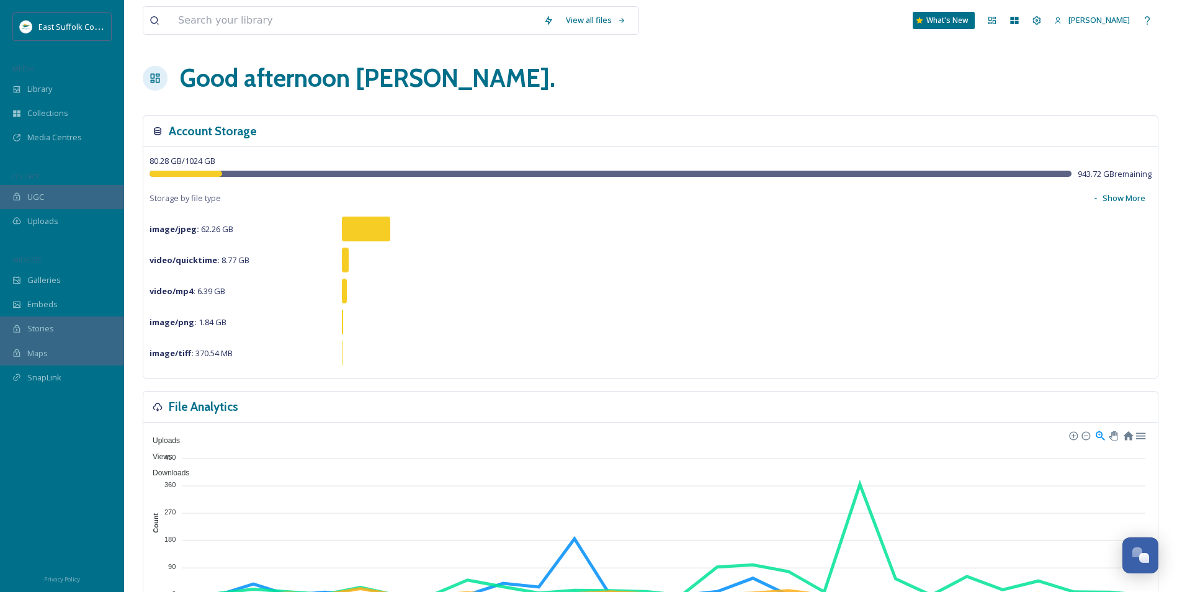
click at [649, 223] on div "image/jpeg : 62.26 GB" at bounding box center [651, 228] width 1002 height 25
